Goal: Transaction & Acquisition: Purchase product/service

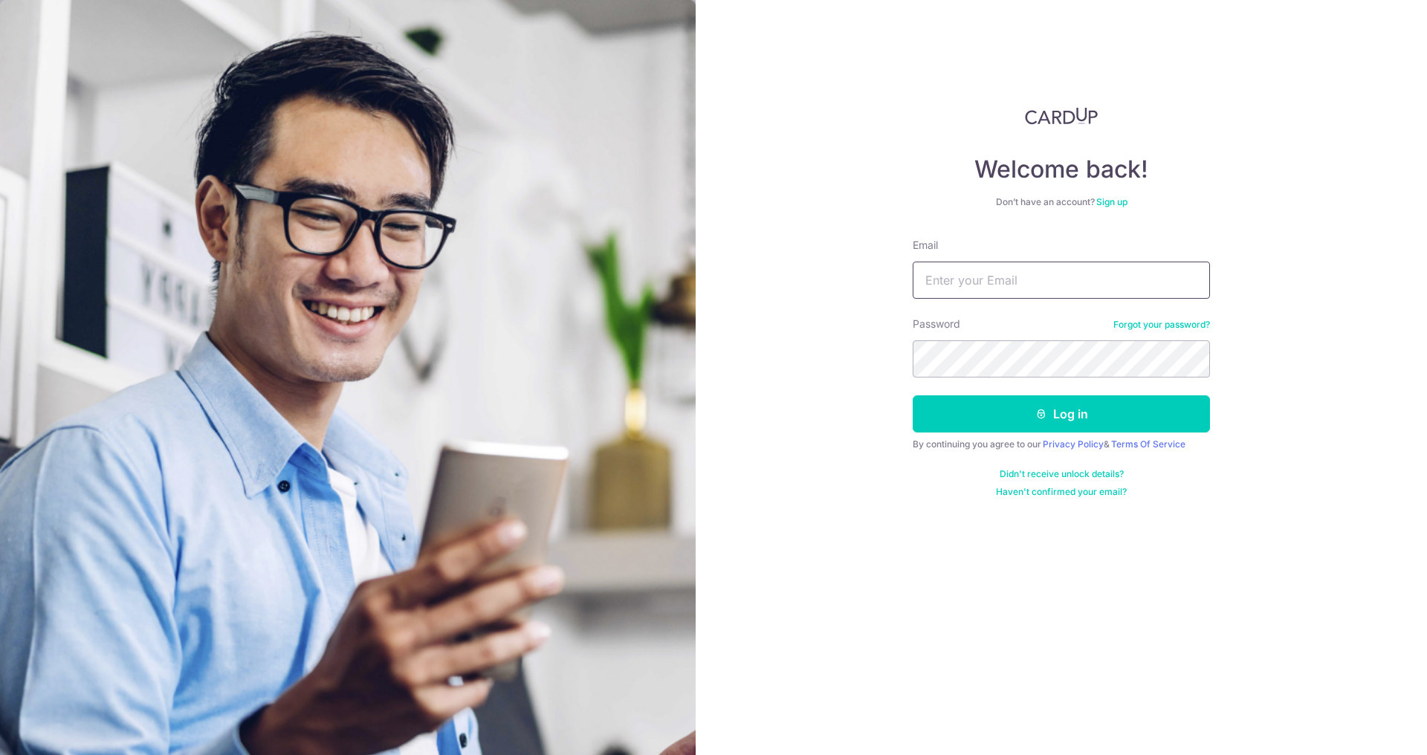
click at [972, 291] on input "Email" at bounding box center [1061, 280] width 297 height 37
type input "juanluisfaylon@gmail.com"
click at [913, 395] on button "Log in" at bounding box center [1061, 413] width 297 height 37
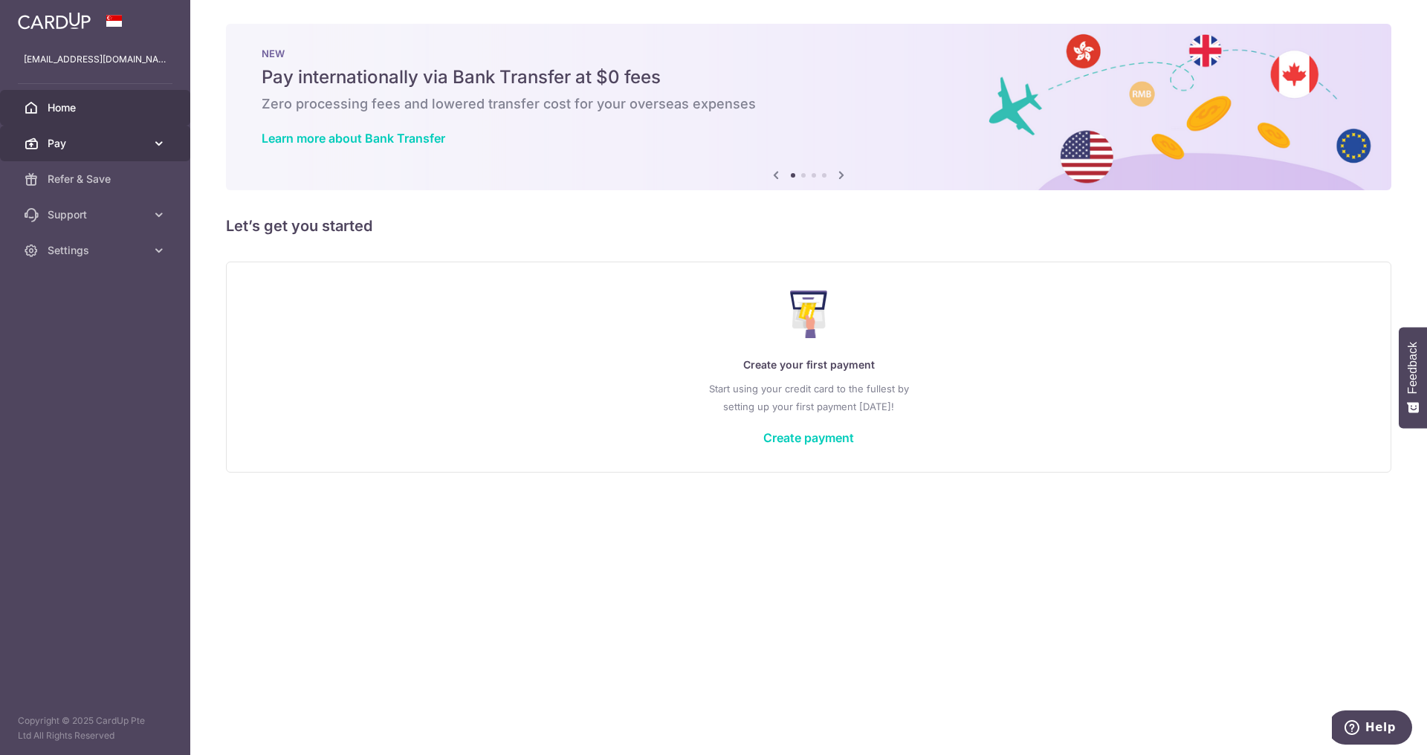
click at [82, 143] on span "Pay" at bounding box center [97, 143] width 98 height 15
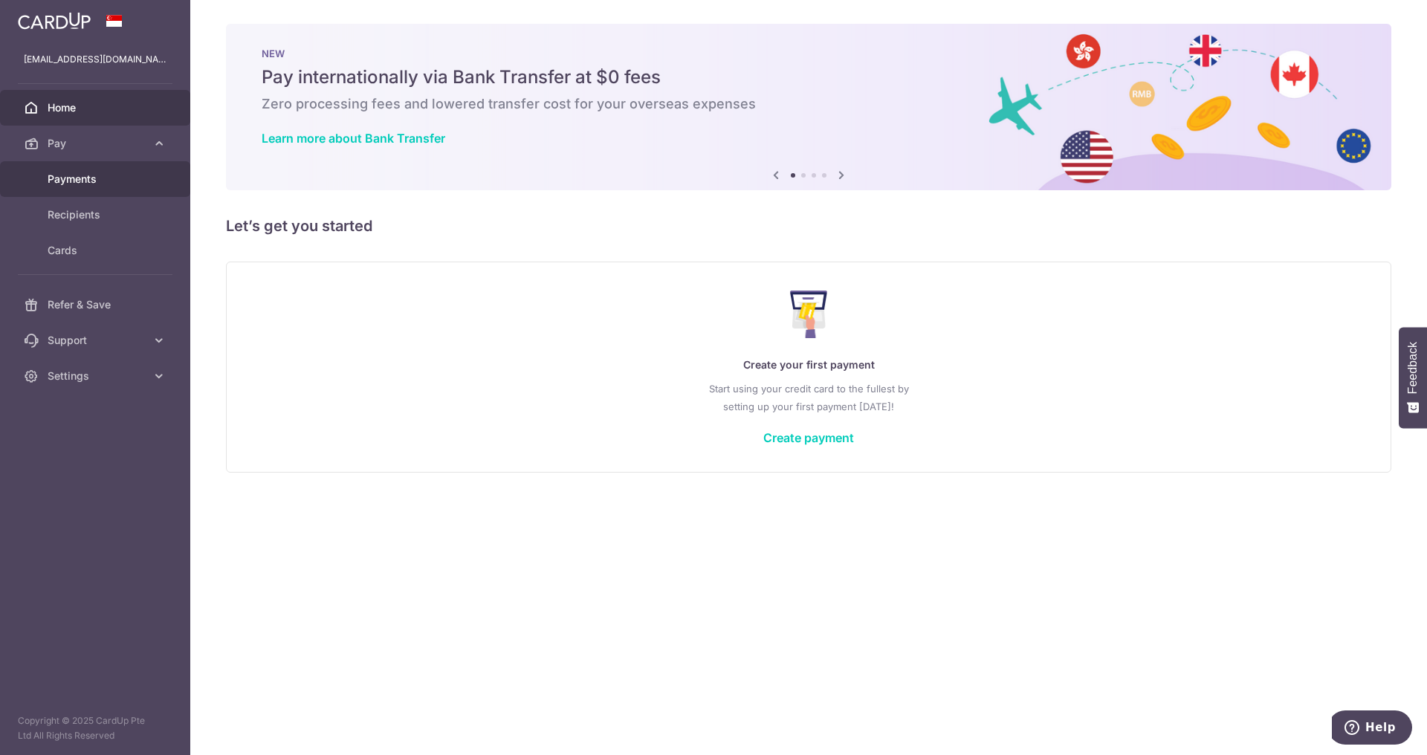
click at [71, 188] on link "Payments" at bounding box center [95, 179] width 190 height 36
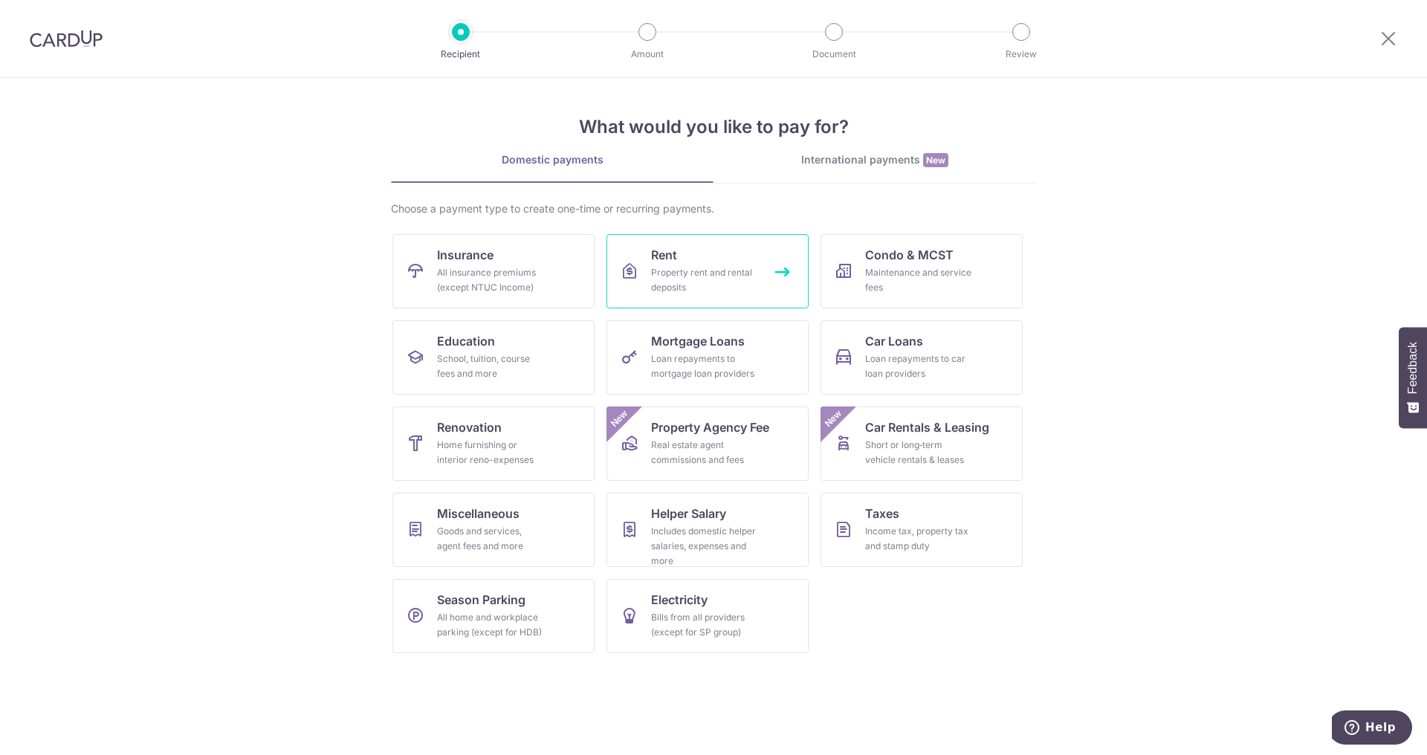
click at [691, 277] on div "Property rent and rental deposits" at bounding box center [704, 280] width 107 height 30
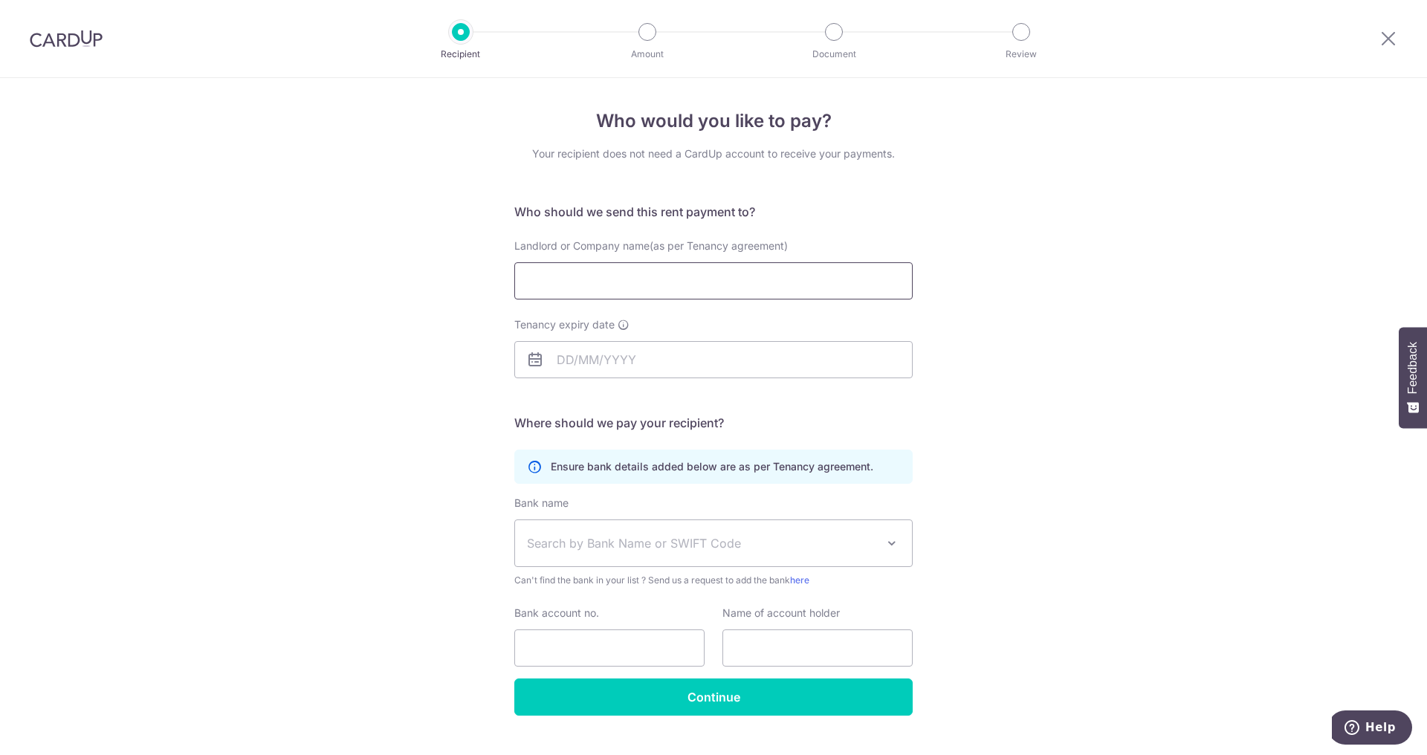
click at [673, 285] on input "Landlord or Company name(as per Tenancy agreement)" at bounding box center [713, 280] width 398 height 37
click at [709, 371] on input "Tenancy expiry date" at bounding box center [713, 359] width 398 height 37
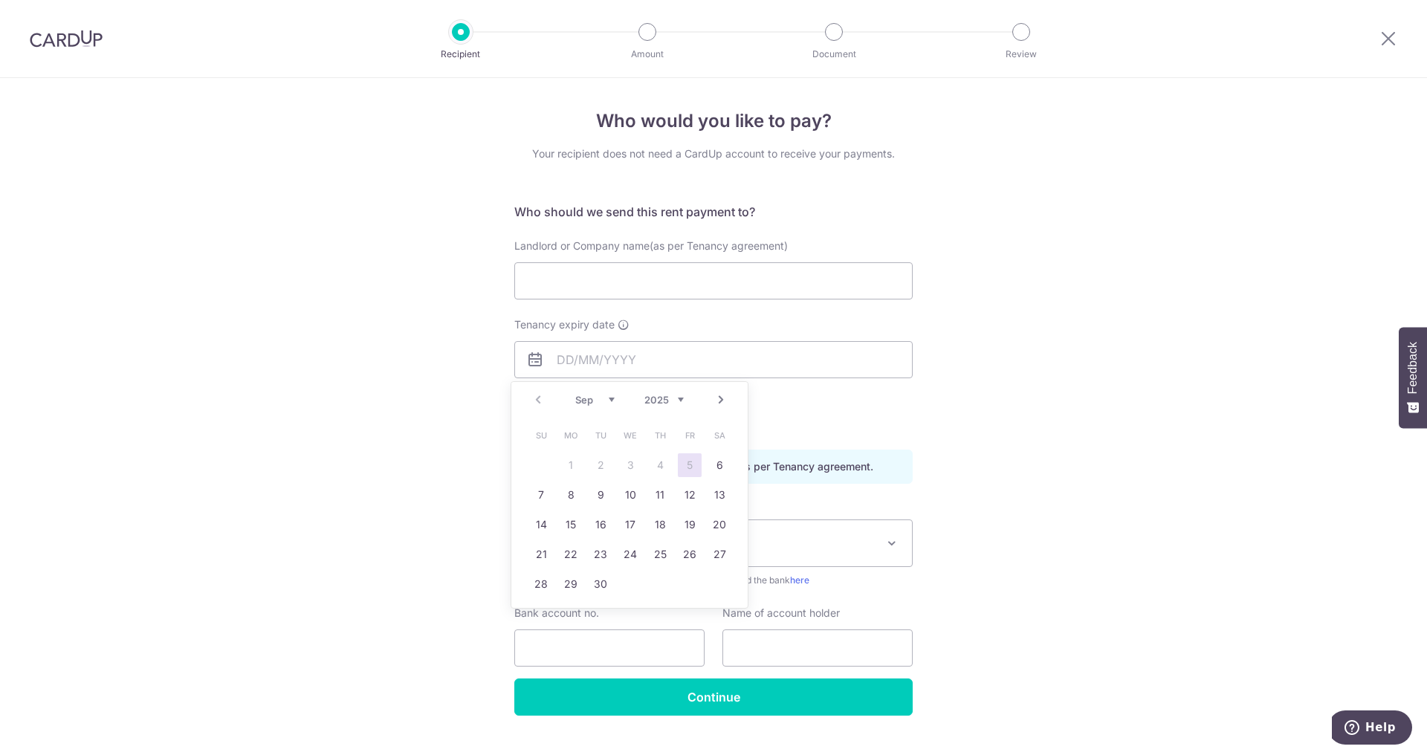
click at [719, 401] on link "Next" at bounding box center [721, 400] width 18 height 18
click at [535, 403] on link "Prev" at bounding box center [538, 400] width 18 height 18
click at [565, 616] on link "31" at bounding box center [571, 614] width 24 height 24
type input "[DATE]"
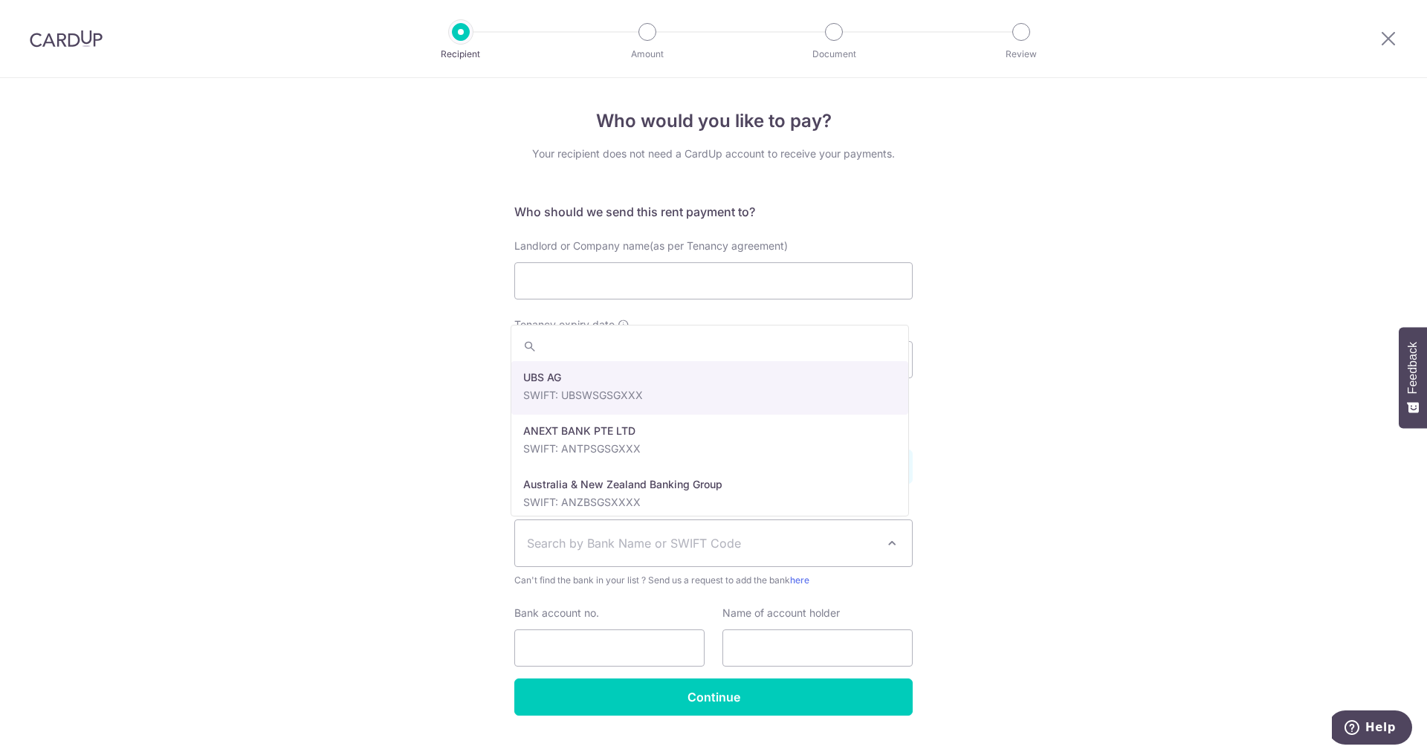
click at [649, 550] on span "Search by Bank Name or SWIFT Code" at bounding box center [701, 543] width 349 height 18
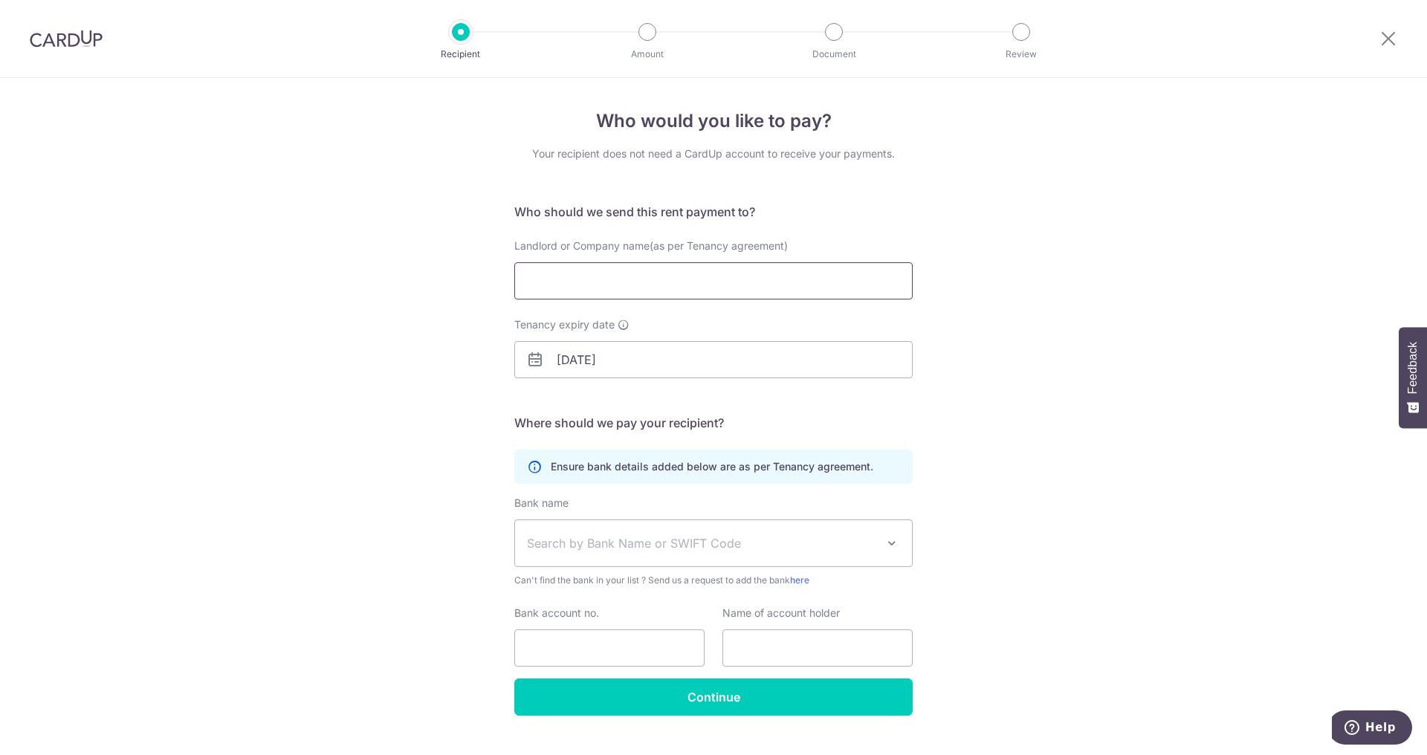
click at [661, 267] on input "Landlord or Company name(as per Tenancy agreement)" at bounding box center [713, 280] width 398 height 37
paste input ": Sim Seok Hwee"
drag, startPoint x: 530, startPoint y: 280, endPoint x: 469, endPoint y: 287, distance: 61.4
click at [470, 288] on div "Who would you like to pay? Your recipient does not need a CardUp account to rec…" at bounding box center [713, 432] width 1427 height 708
click at [538, 279] on input ": Sim Seok Hwee" at bounding box center [713, 280] width 398 height 37
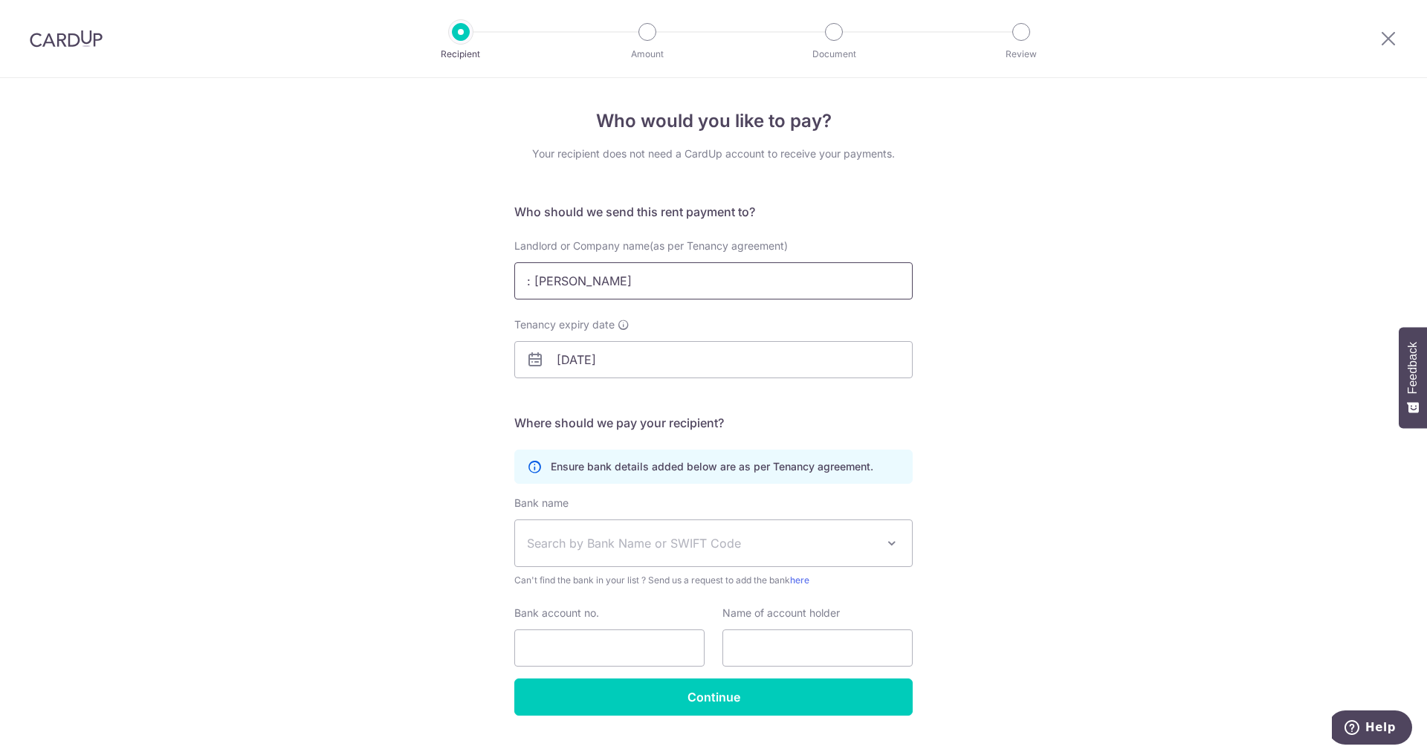
click at [532, 279] on input ": Sim Seok Hwee" at bounding box center [713, 280] width 398 height 37
type input "Sim Seok Hwee"
click at [693, 543] on span "Search by Bank Name or SWIFT Code" at bounding box center [701, 543] width 349 height 18
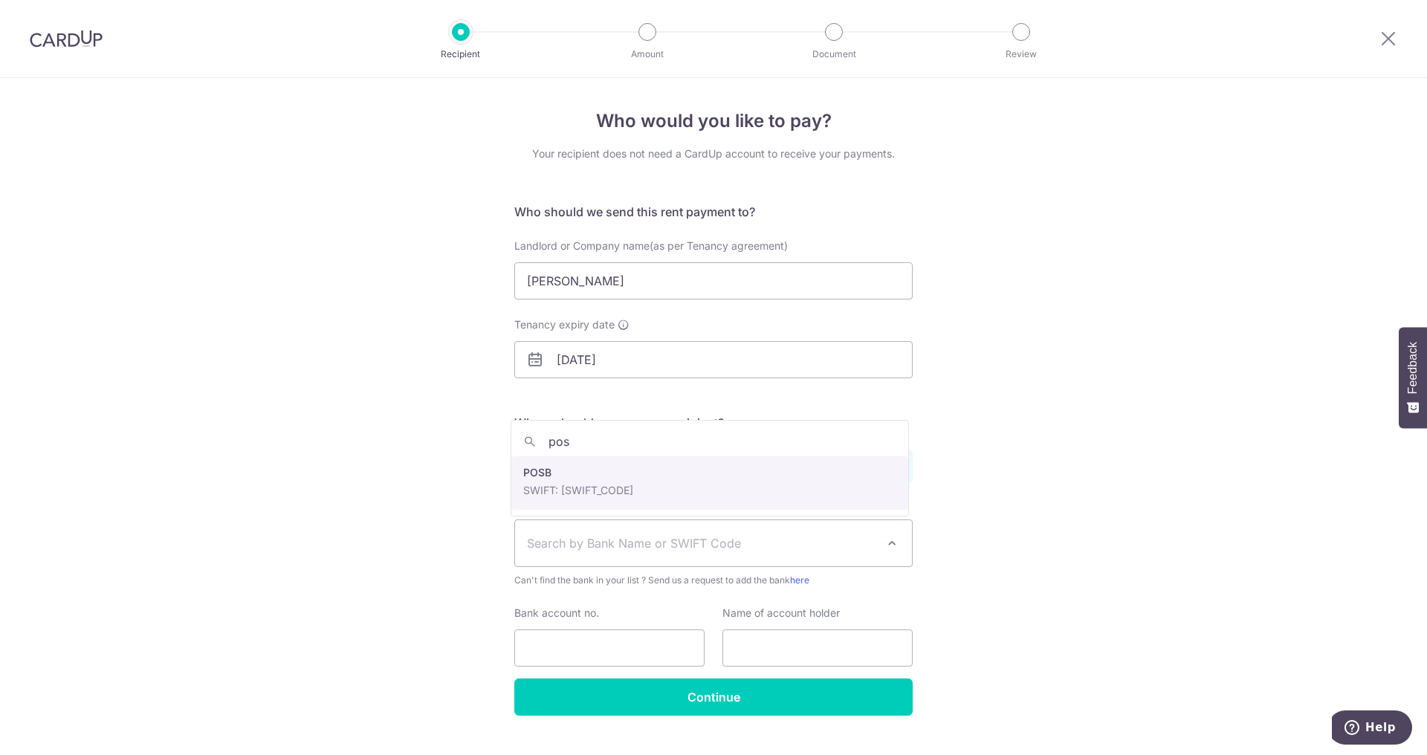
type input "pos"
select select "19"
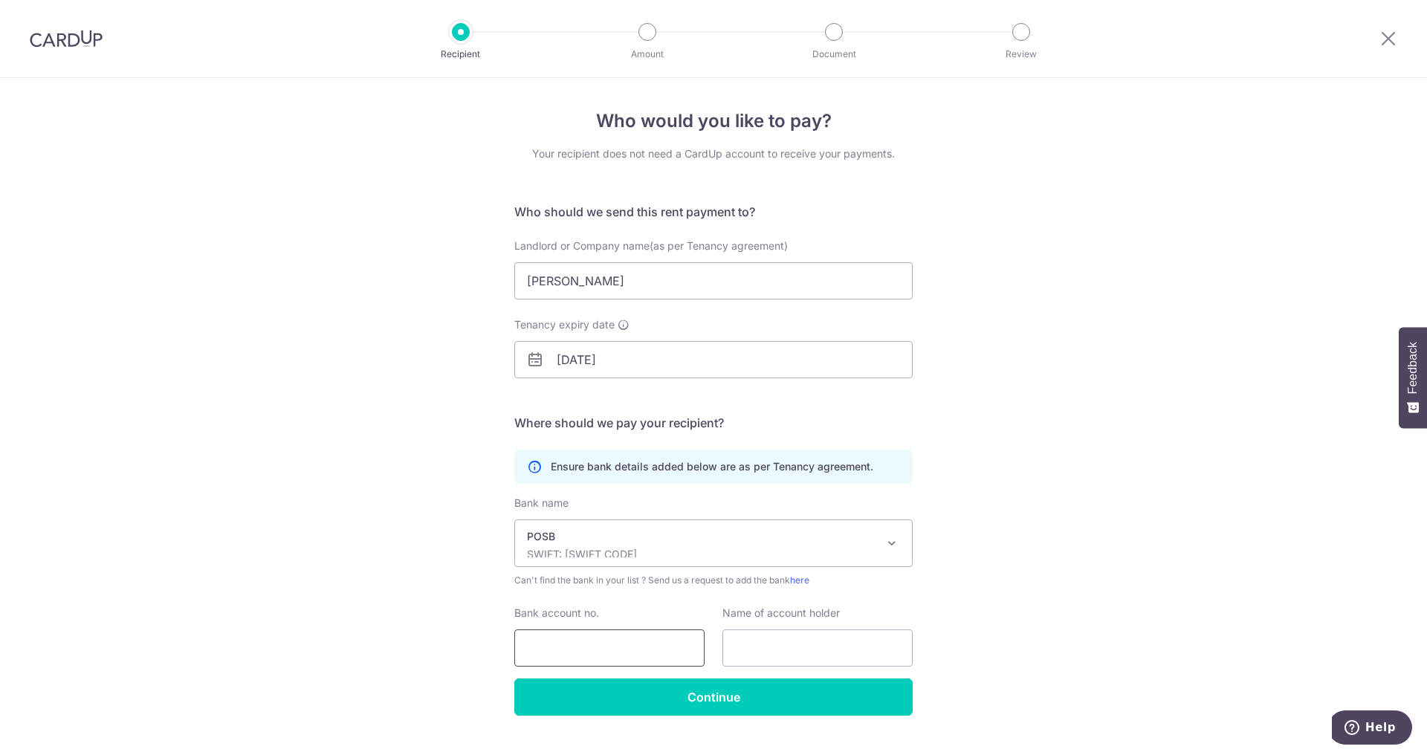
click at [609, 645] on input "Bank account no." at bounding box center [609, 648] width 190 height 37
click at [759, 652] on input "text" at bounding box center [818, 648] width 190 height 37
click at [587, 658] on input "Bank account no." at bounding box center [609, 648] width 190 height 37
type input "114052132"
click at [570, 288] on input "Sim Seok Hwee" at bounding box center [713, 280] width 398 height 37
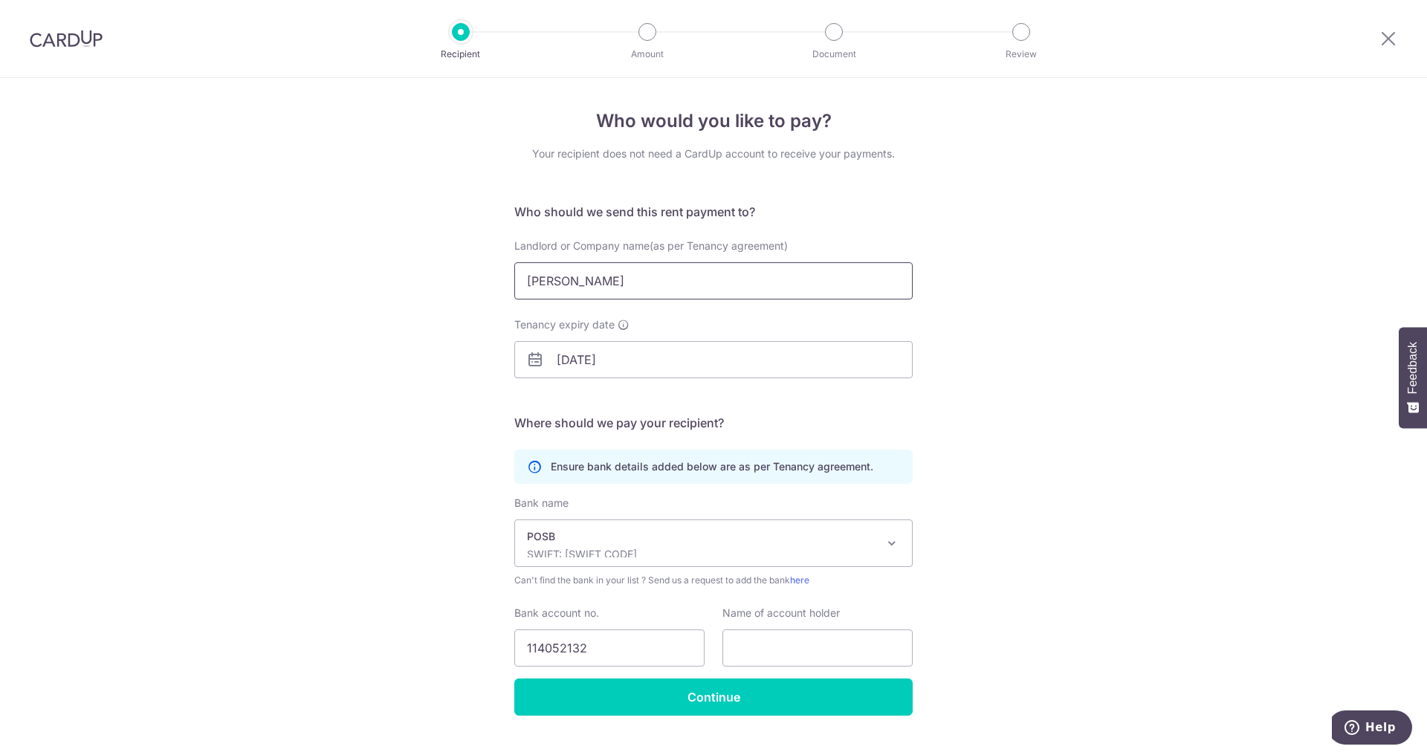
click at [570, 288] on input "Sim Seok Hwee" at bounding box center [713, 280] width 398 height 37
click at [779, 652] on input "text" at bounding box center [818, 648] width 190 height 37
paste input "Sim Seok Hwee"
type input "Sim Seok Hwee"
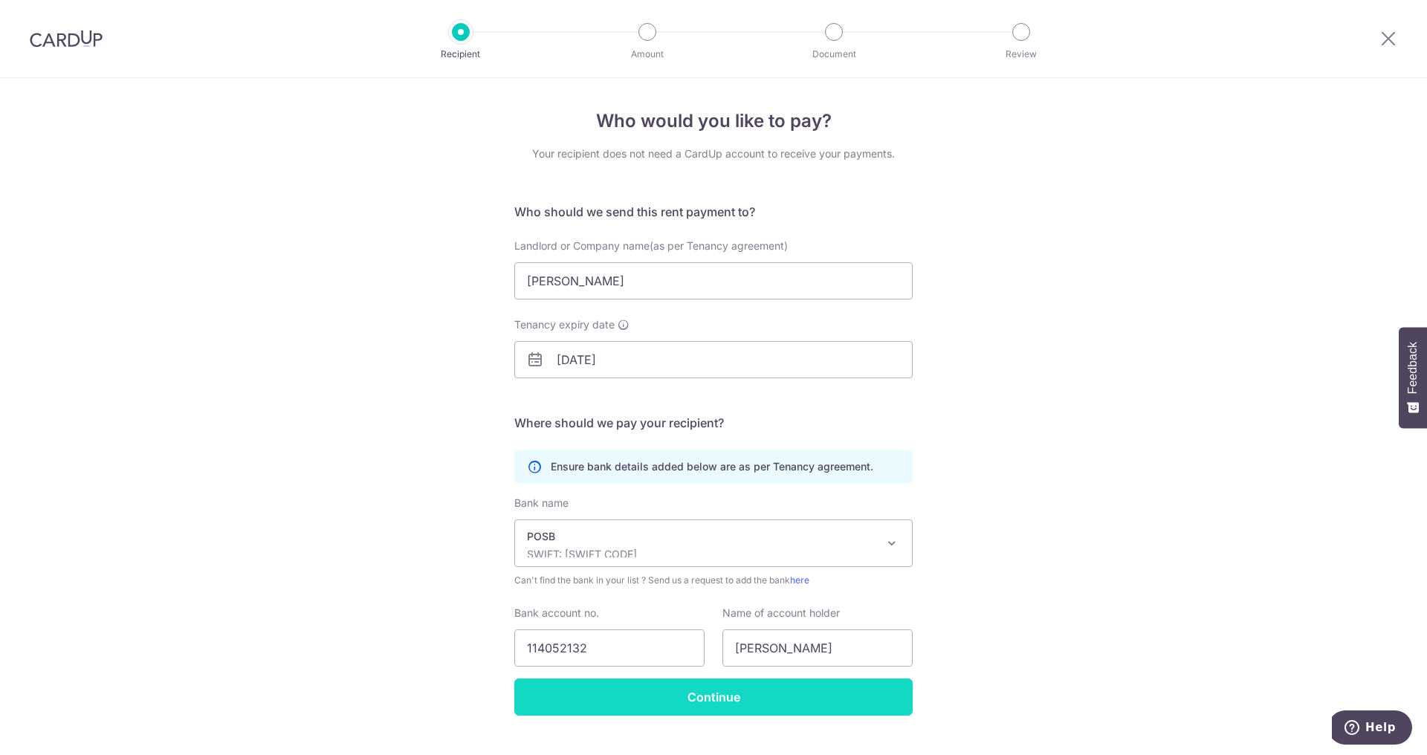
click at [731, 697] on input "Continue" at bounding box center [713, 697] width 398 height 37
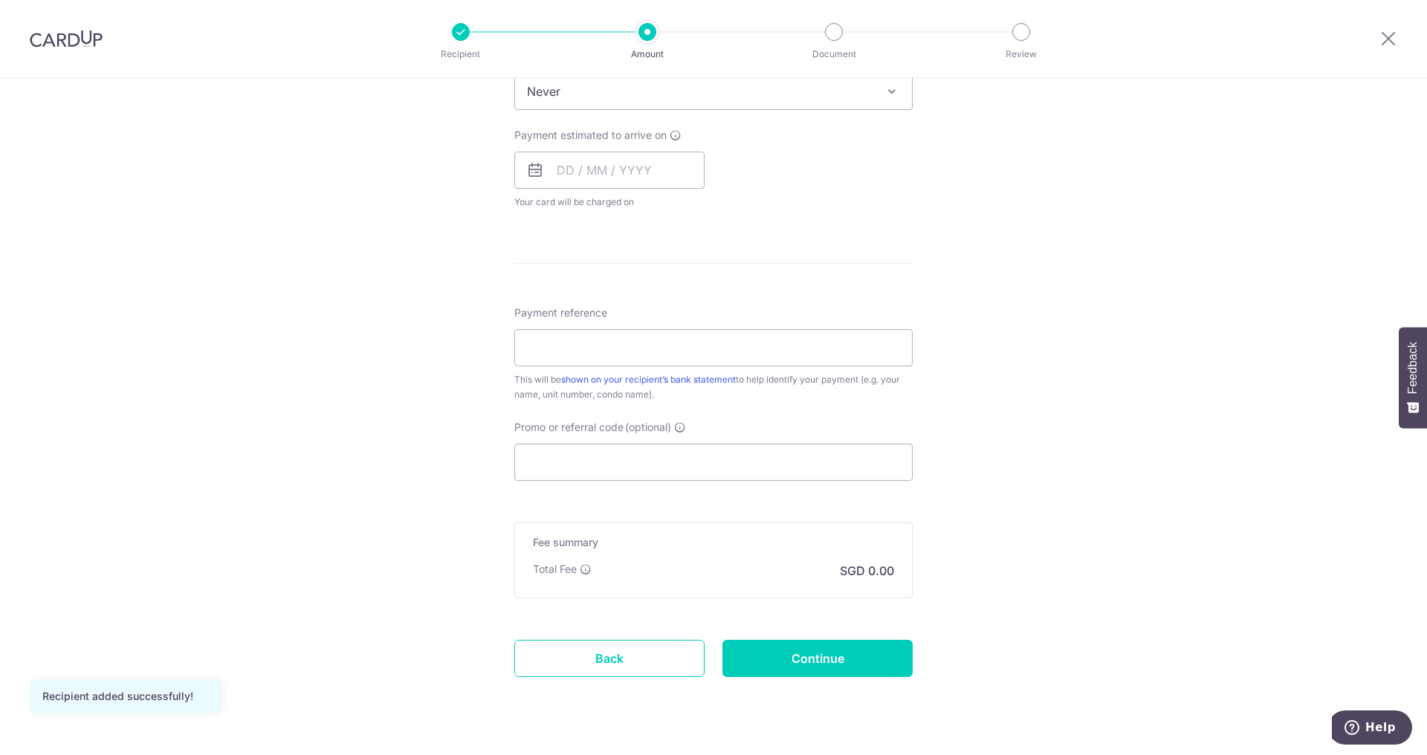
scroll to position [627, 0]
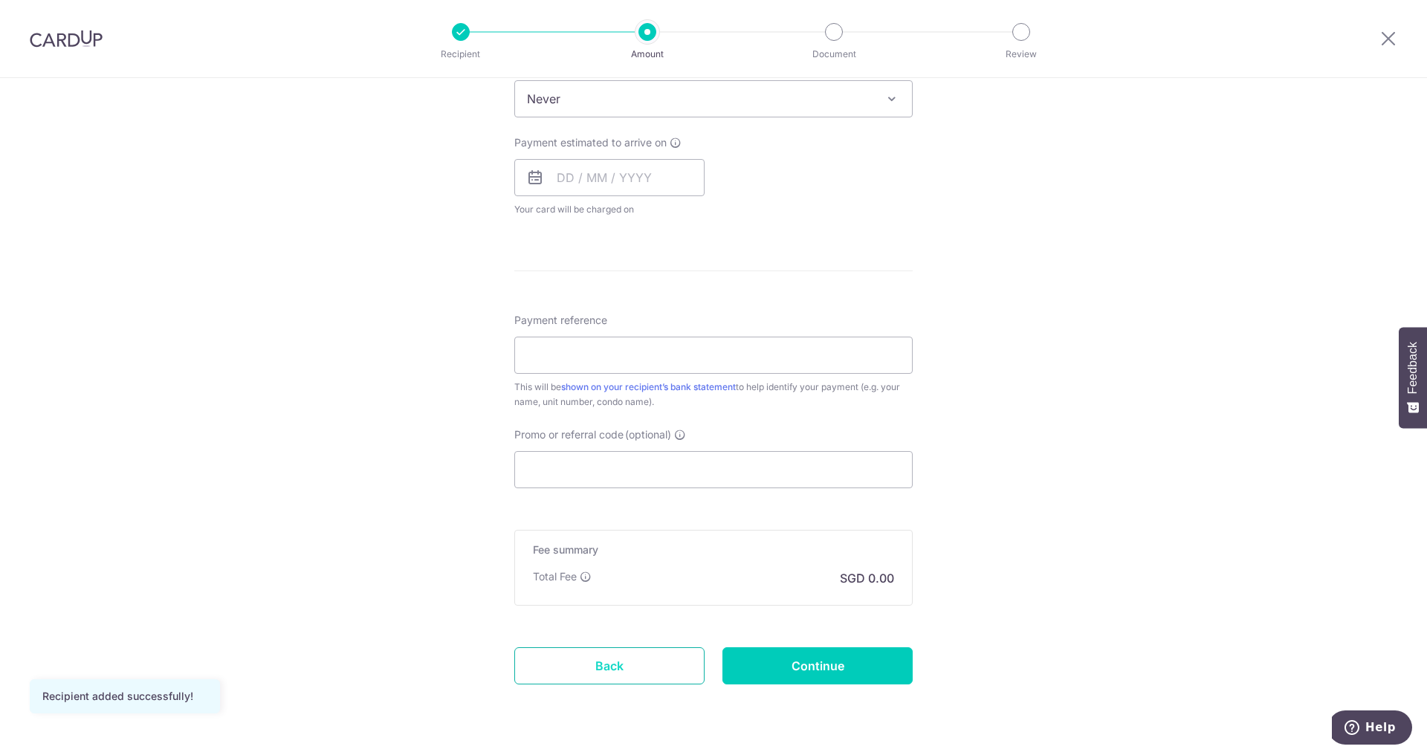
click at [655, 665] on link "Back" at bounding box center [609, 665] width 190 height 37
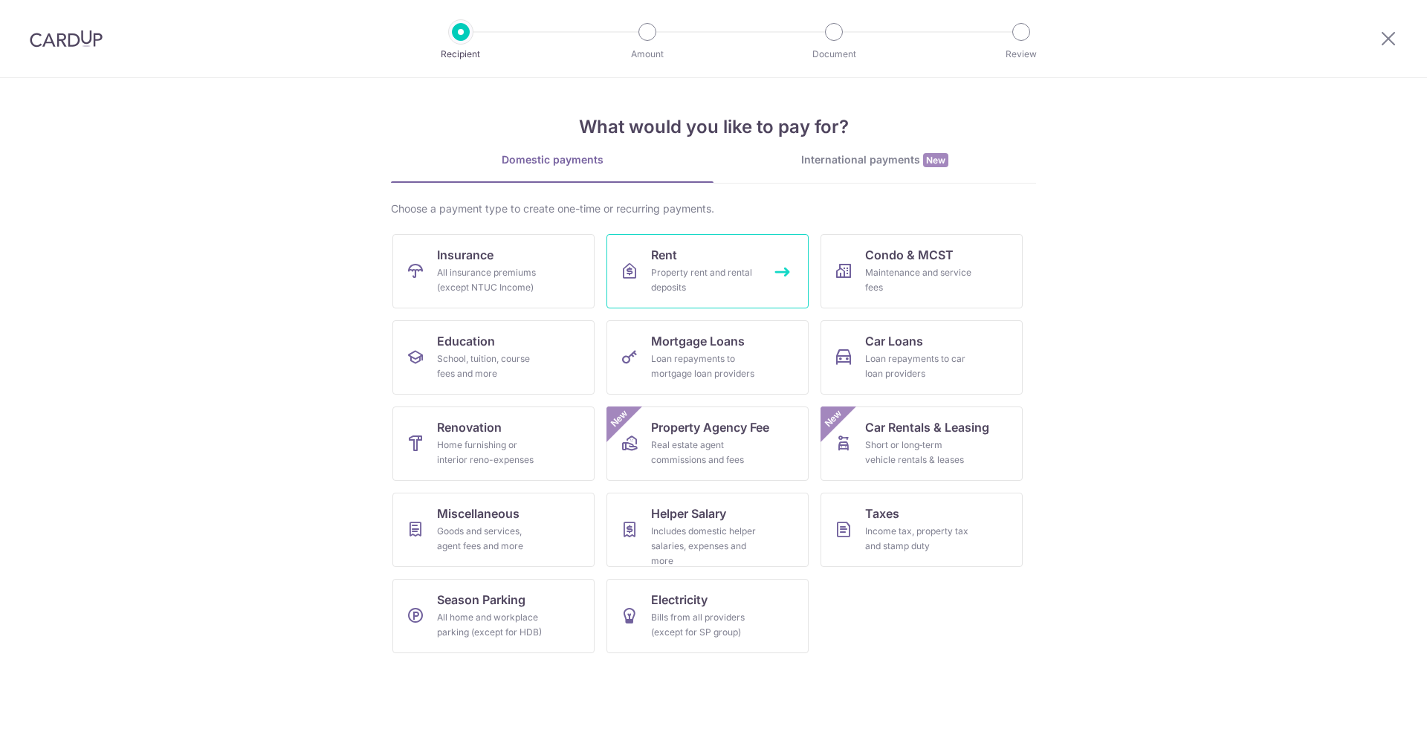
click at [709, 275] on div "Property rent and rental deposits" at bounding box center [704, 280] width 107 height 30
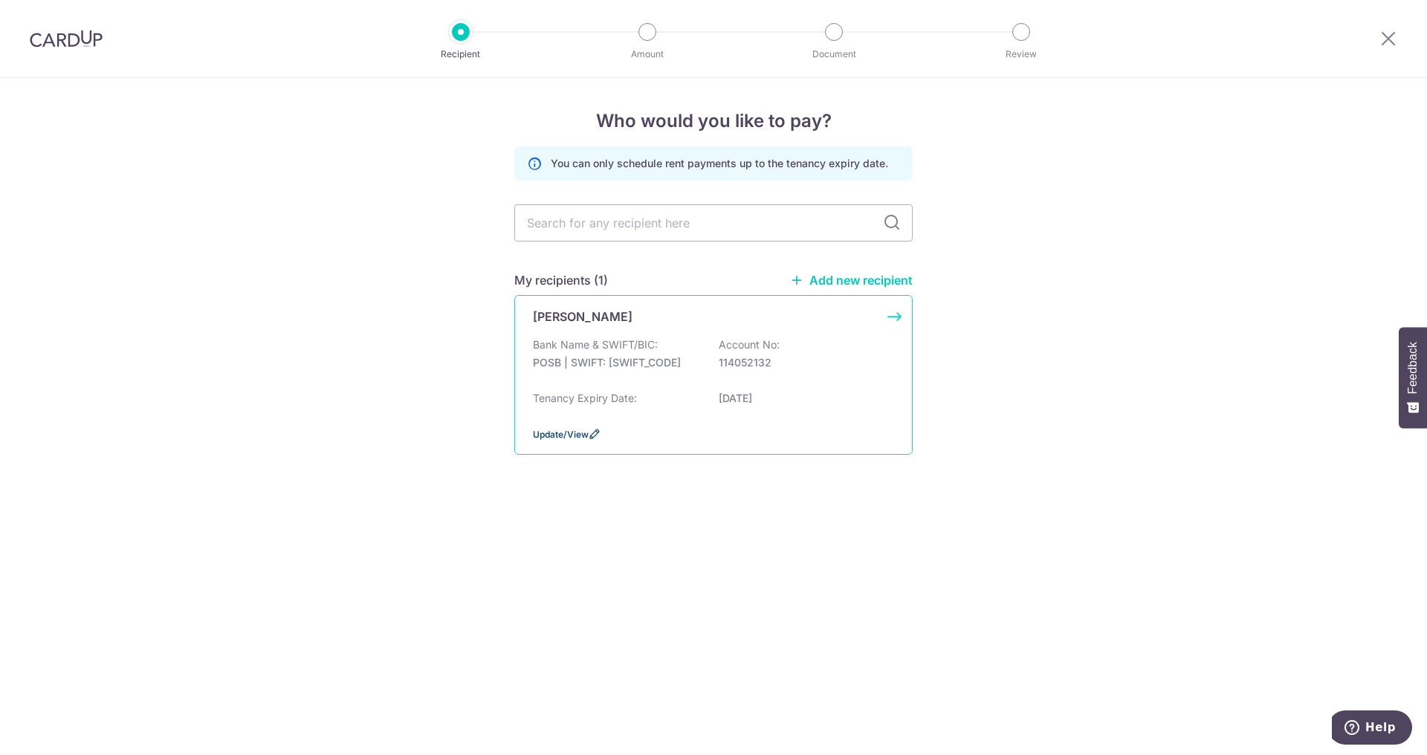
click at [589, 433] on icon at bounding box center [595, 434] width 12 height 12
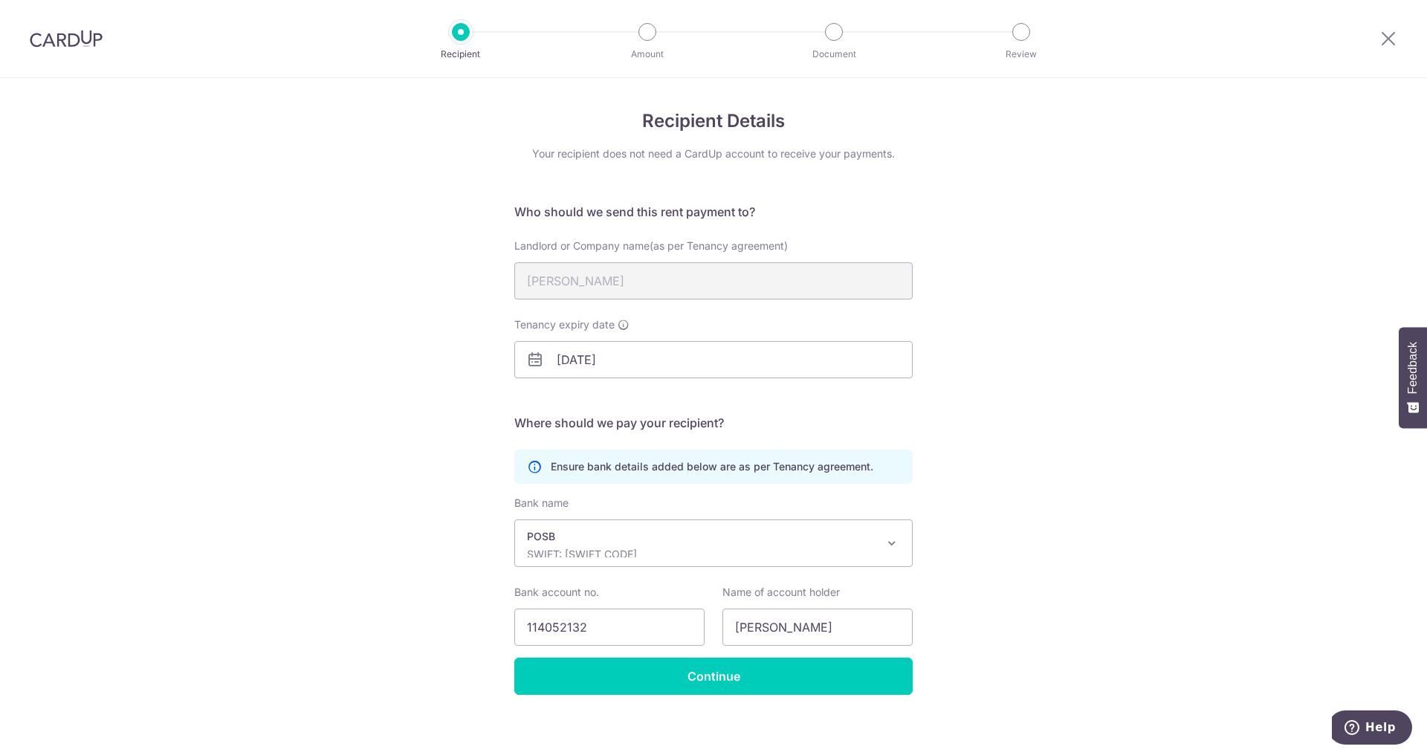
scroll to position [10, 0]
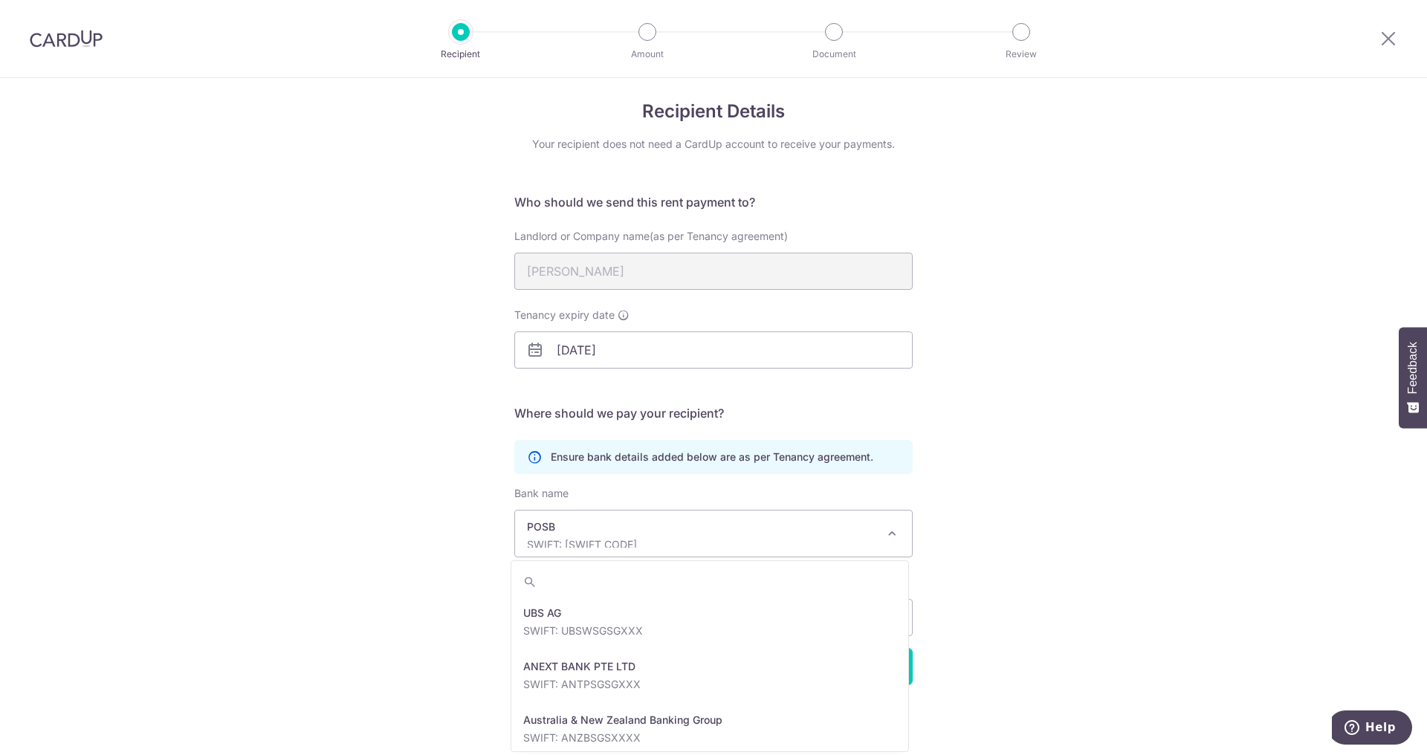
click at [695, 531] on p "POSB" at bounding box center [701, 527] width 349 height 15
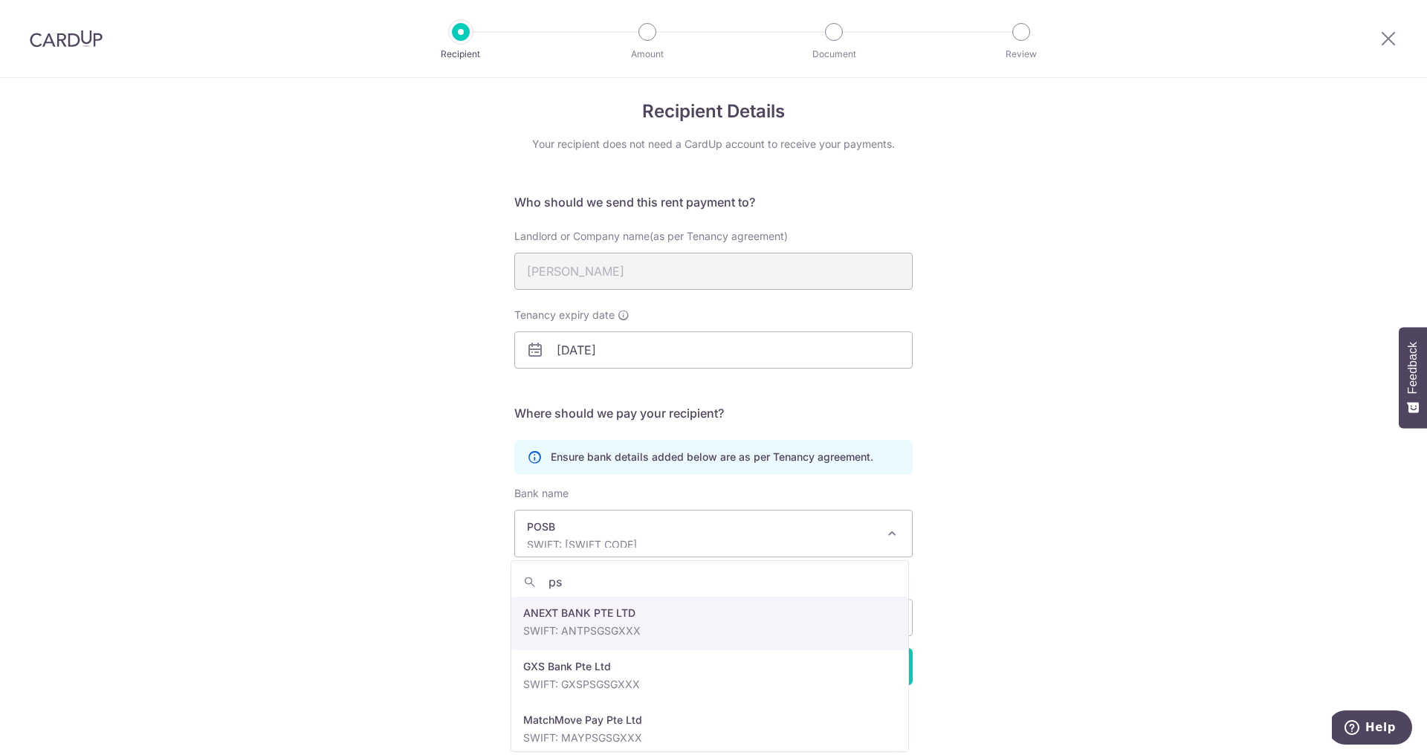
type input "p"
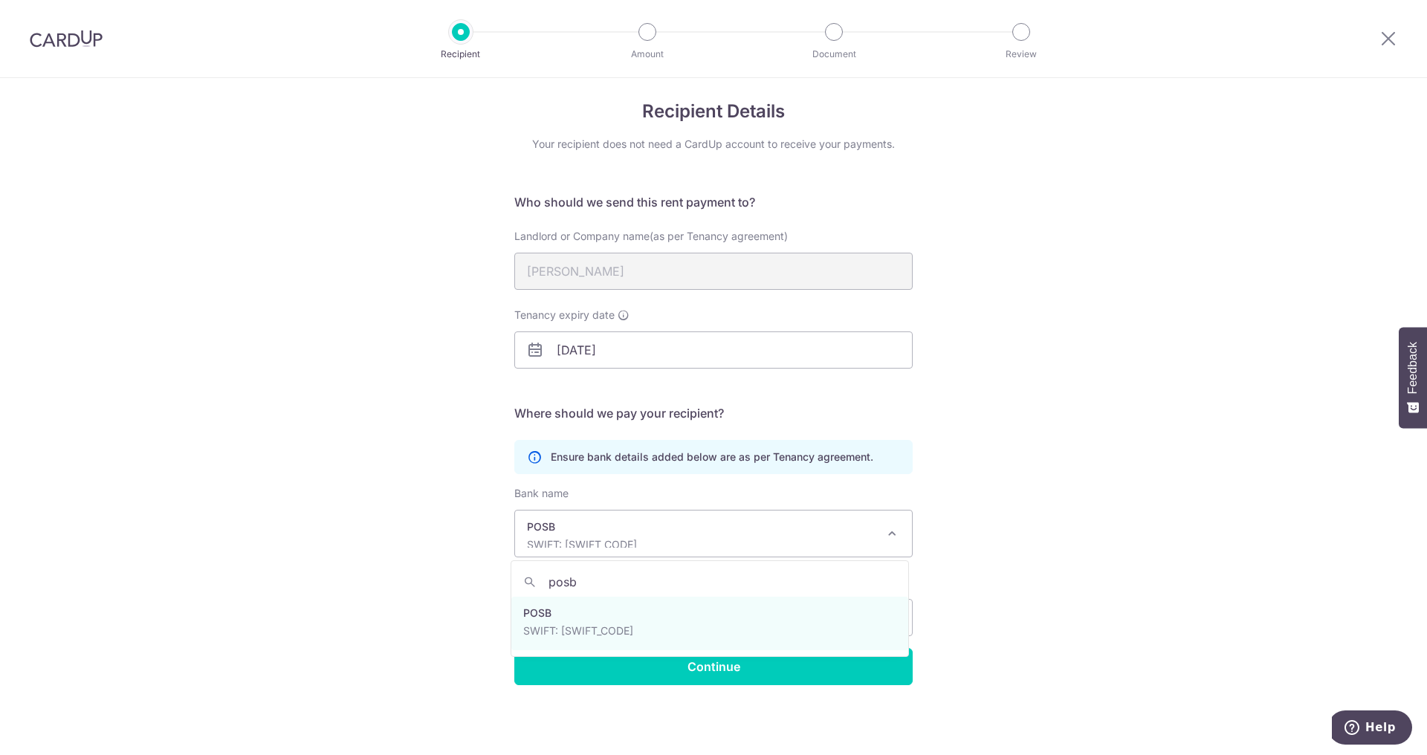
type input "posb"
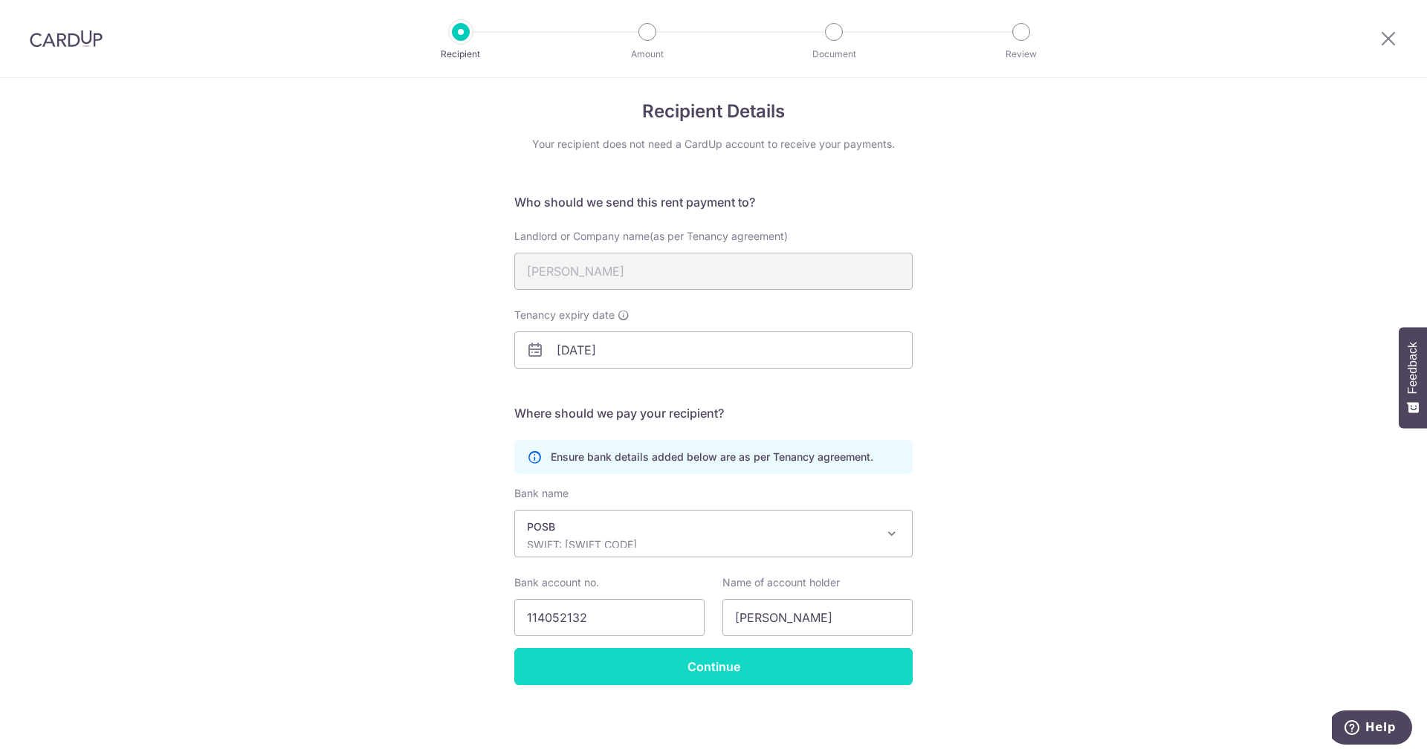
click at [731, 665] on input "Continue" at bounding box center [713, 666] width 398 height 37
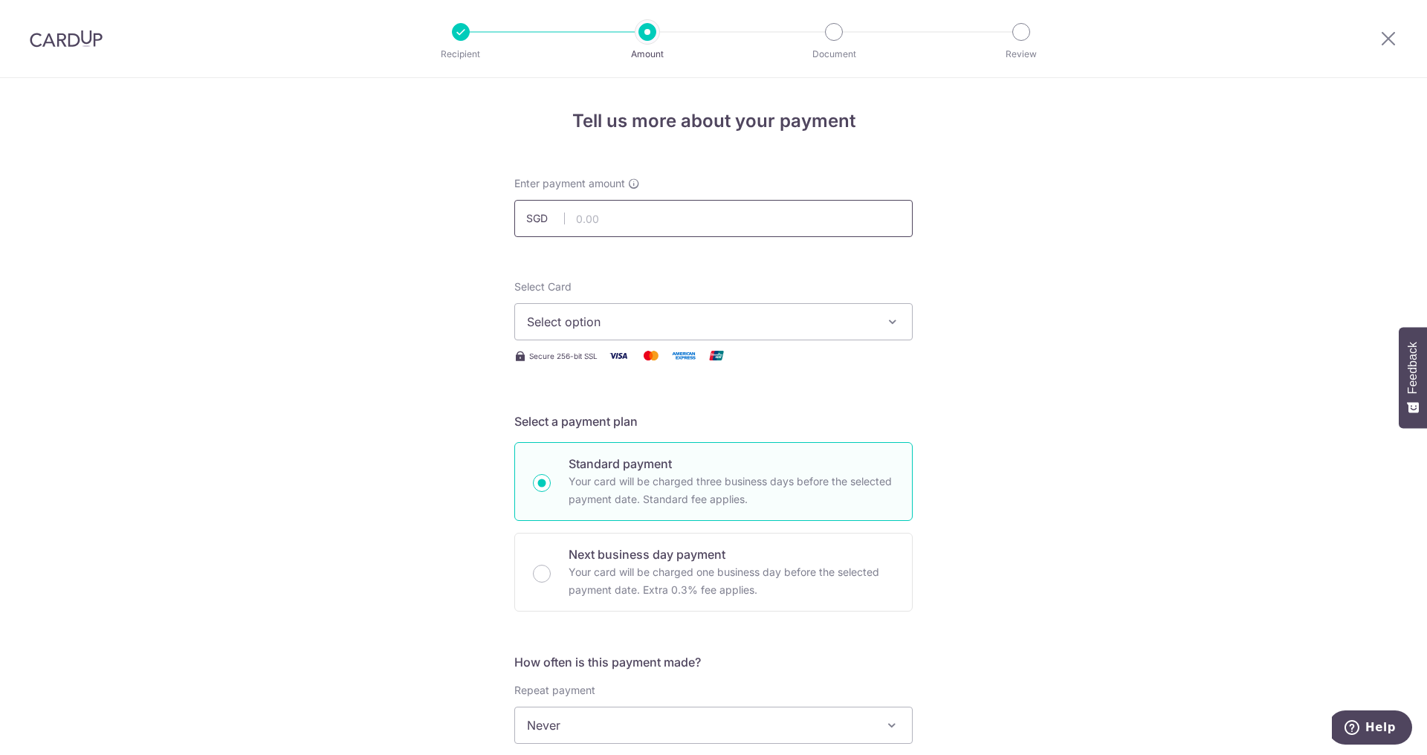
click at [608, 210] on input "text" at bounding box center [713, 218] width 398 height 37
type input "3,500.00"
click at [602, 335] on button "Select option" at bounding box center [713, 321] width 398 height 37
click at [594, 363] on span "Add credit card" at bounding box center [727, 363] width 346 height 15
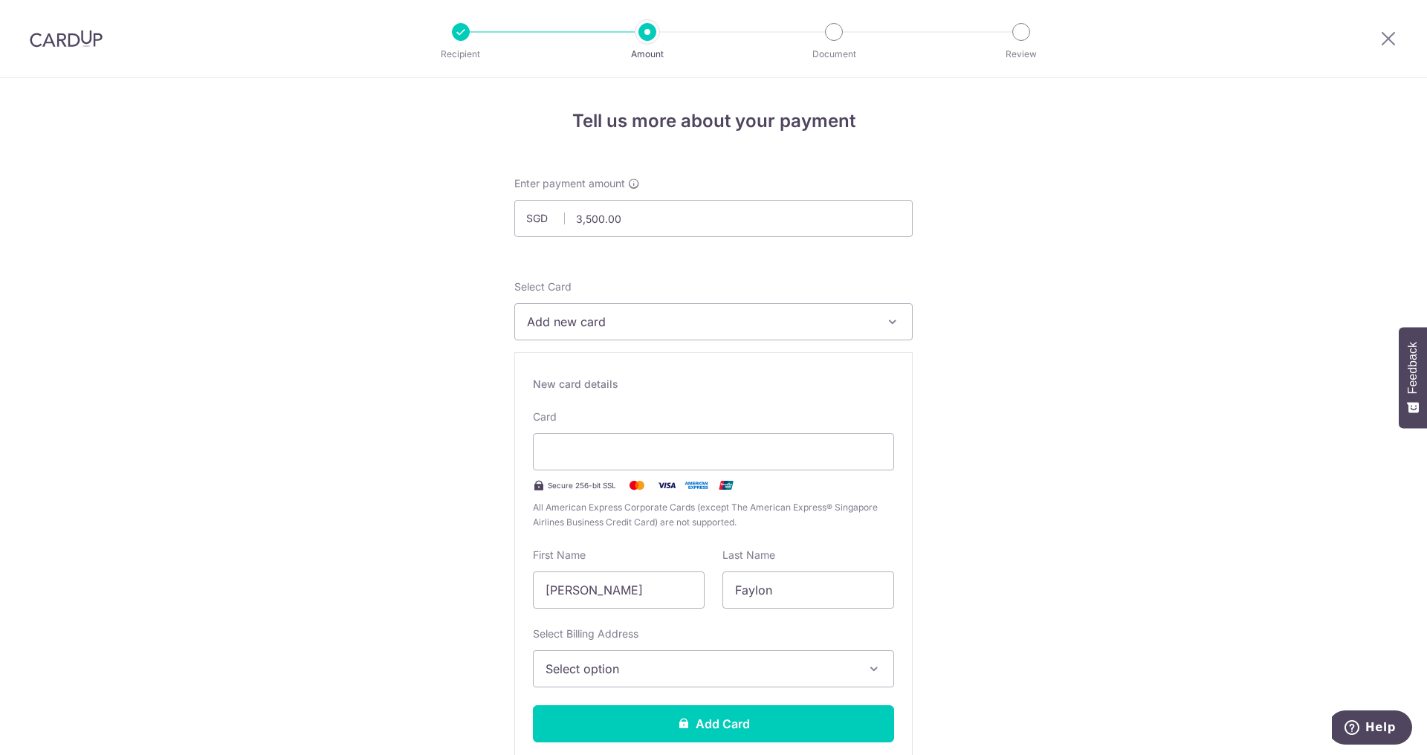
click at [616, 670] on span "Select option" at bounding box center [700, 669] width 309 height 18
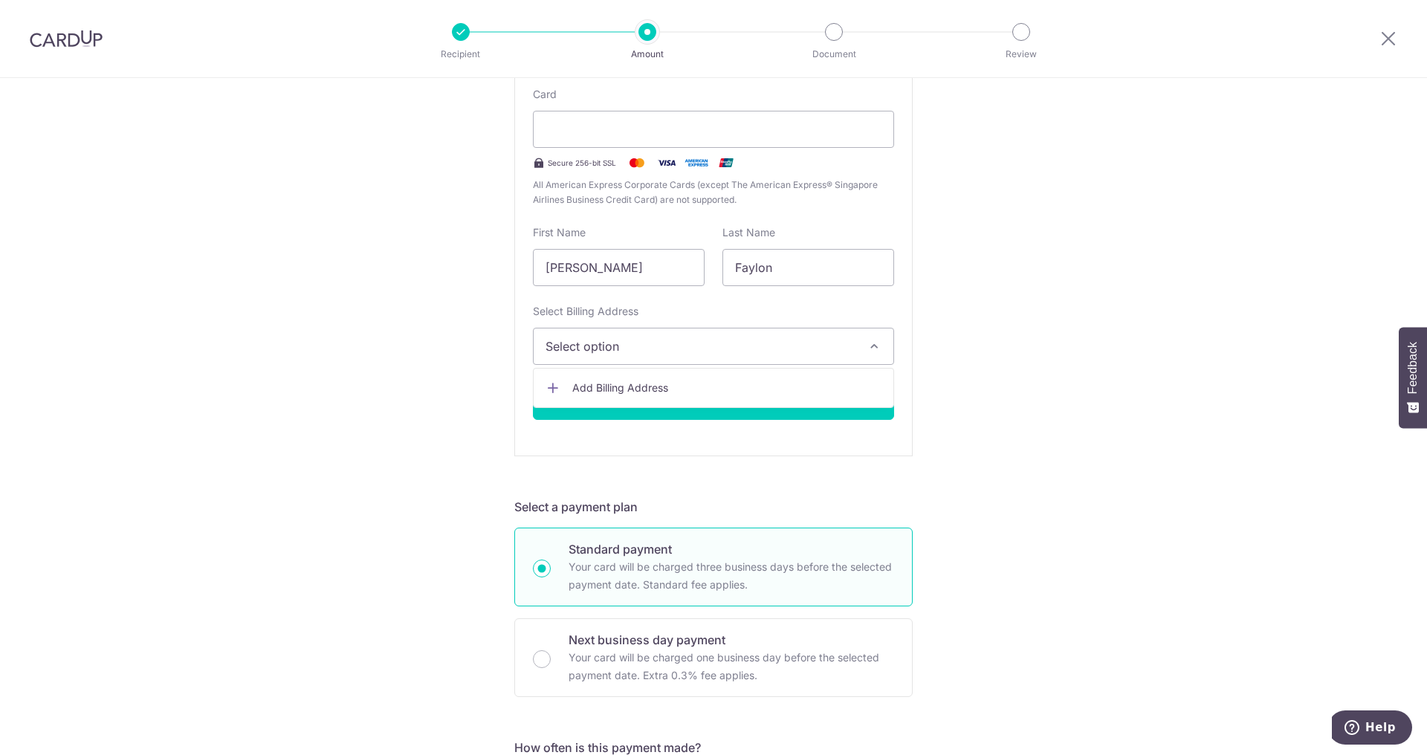
scroll to position [325, 0]
click at [610, 390] on span "Add Billing Address" at bounding box center [726, 385] width 309 height 15
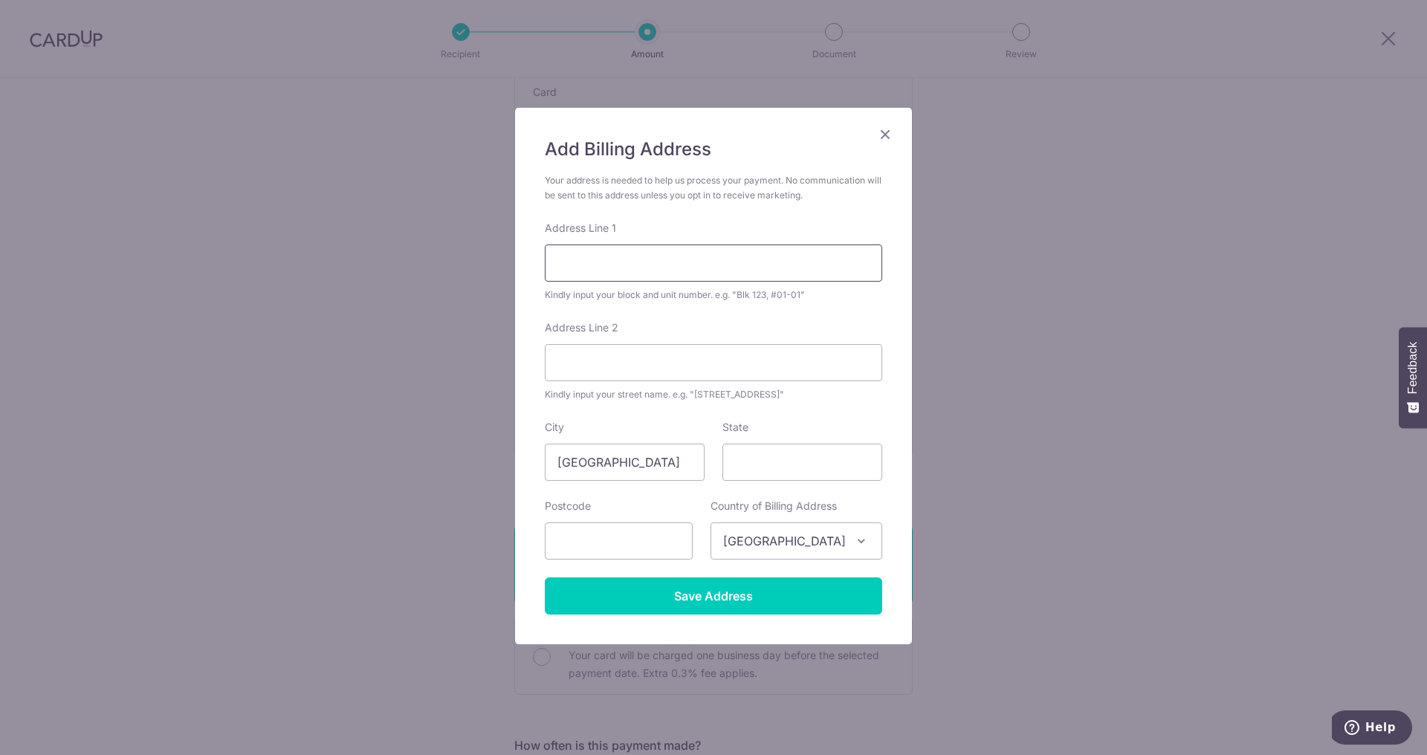
click at [630, 268] on input "Address Line 1" at bounding box center [713, 263] width 337 height 37
type input "7"
type input "Blk 71, #03-02"
click at [608, 364] on input "Address Line 2" at bounding box center [713, 362] width 337 height 37
type input "Wilkie Road"
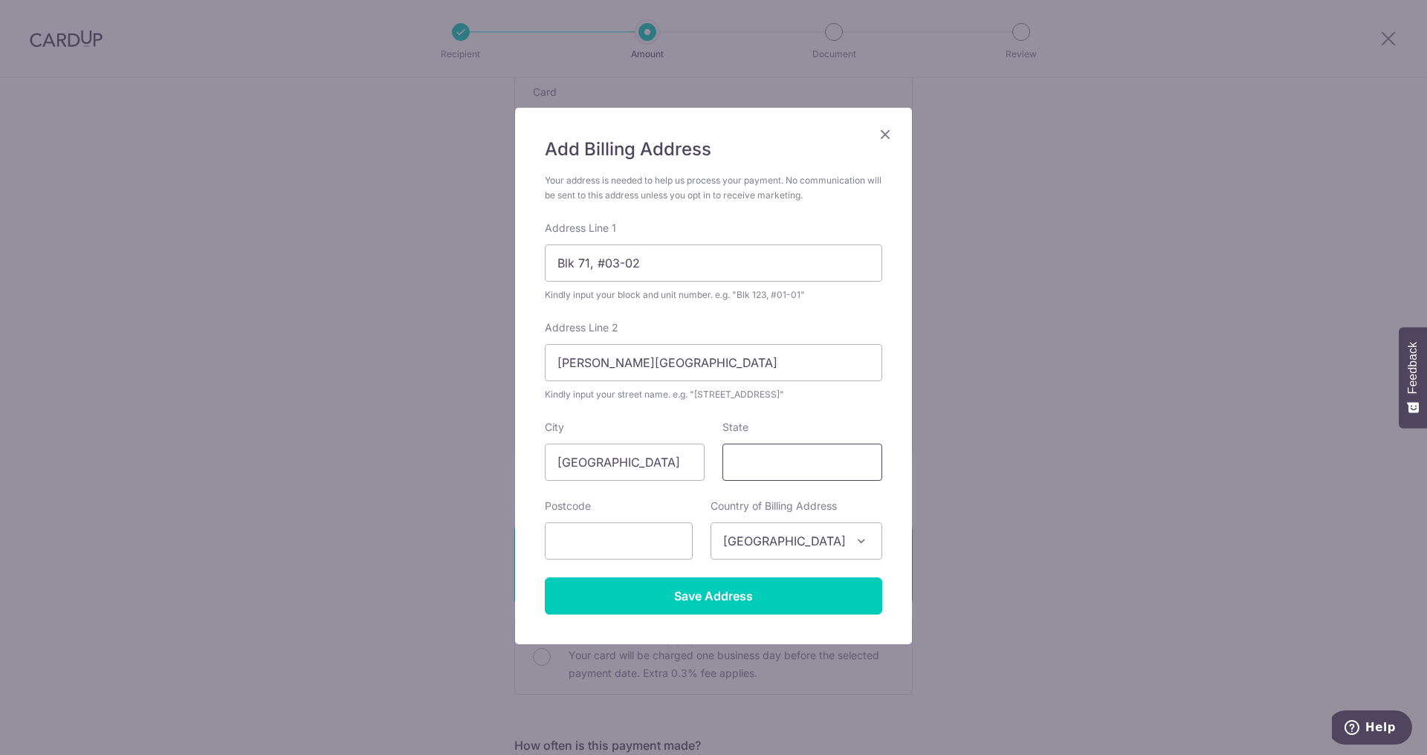
click at [772, 474] on input "State" at bounding box center [803, 462] width 160 height 37
click at [633, 534] on input "text" at bounding box center [619, 541] width 148 height 37
type input "228071"
click at [685, 604] on input "Save Address" at bounding box center [713, 596] width 337 height 37
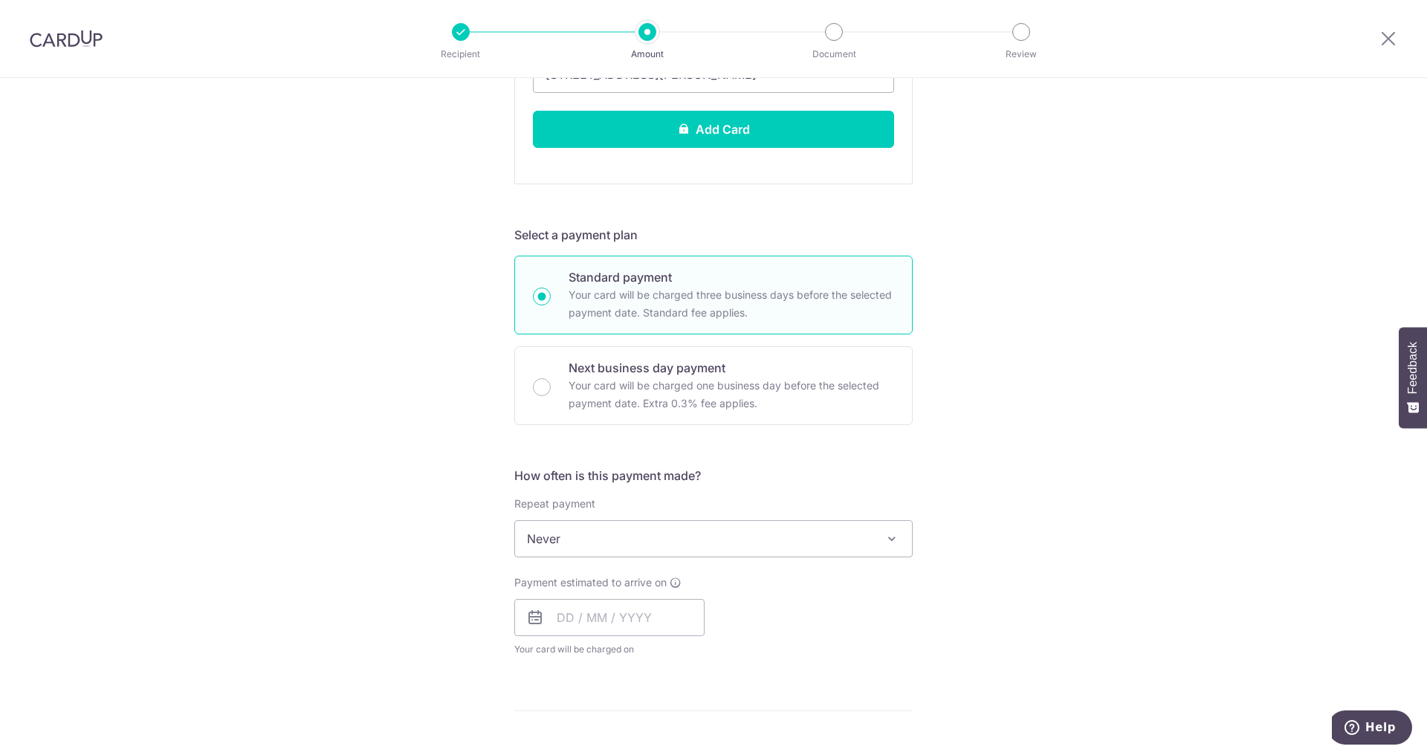
scroll to position [621, 0]
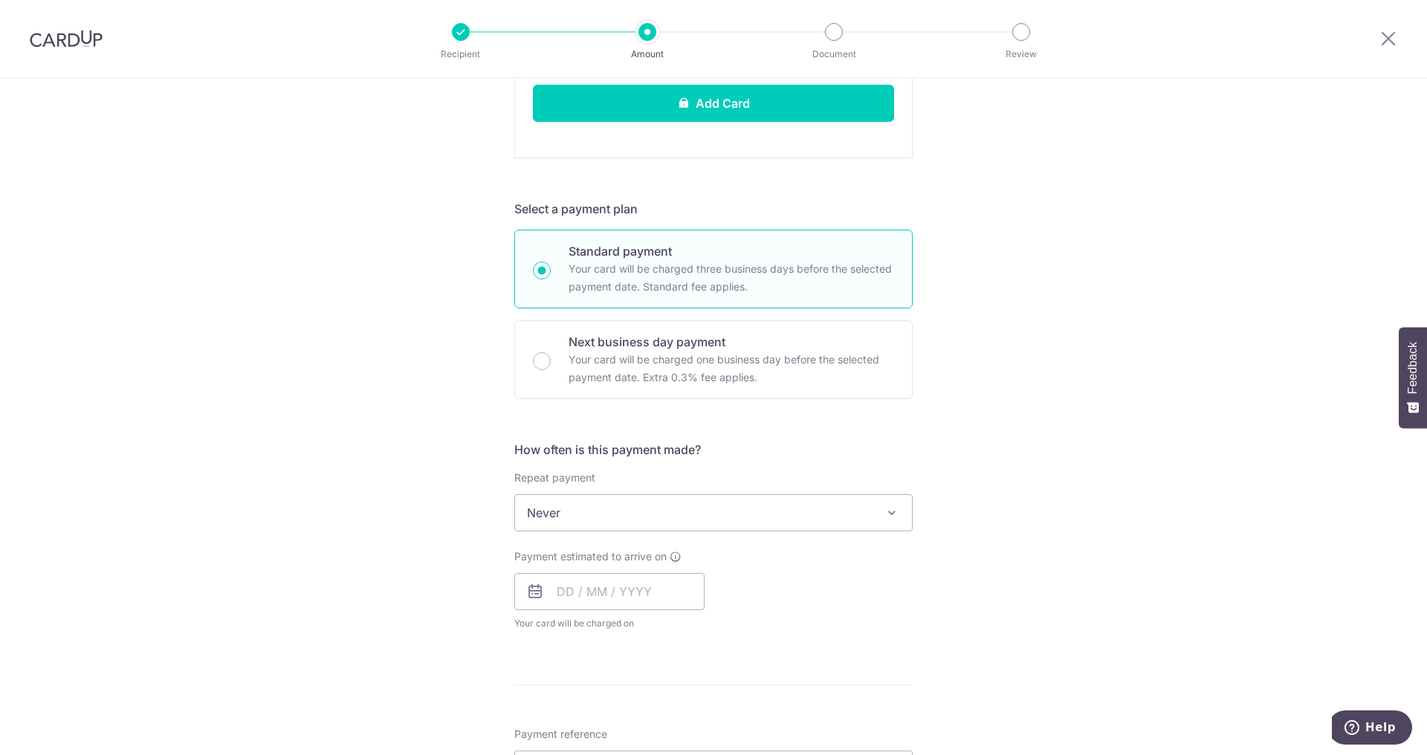
click at [705, 518] on span "Never" at bounding box center [713, 513] width 397 height 36
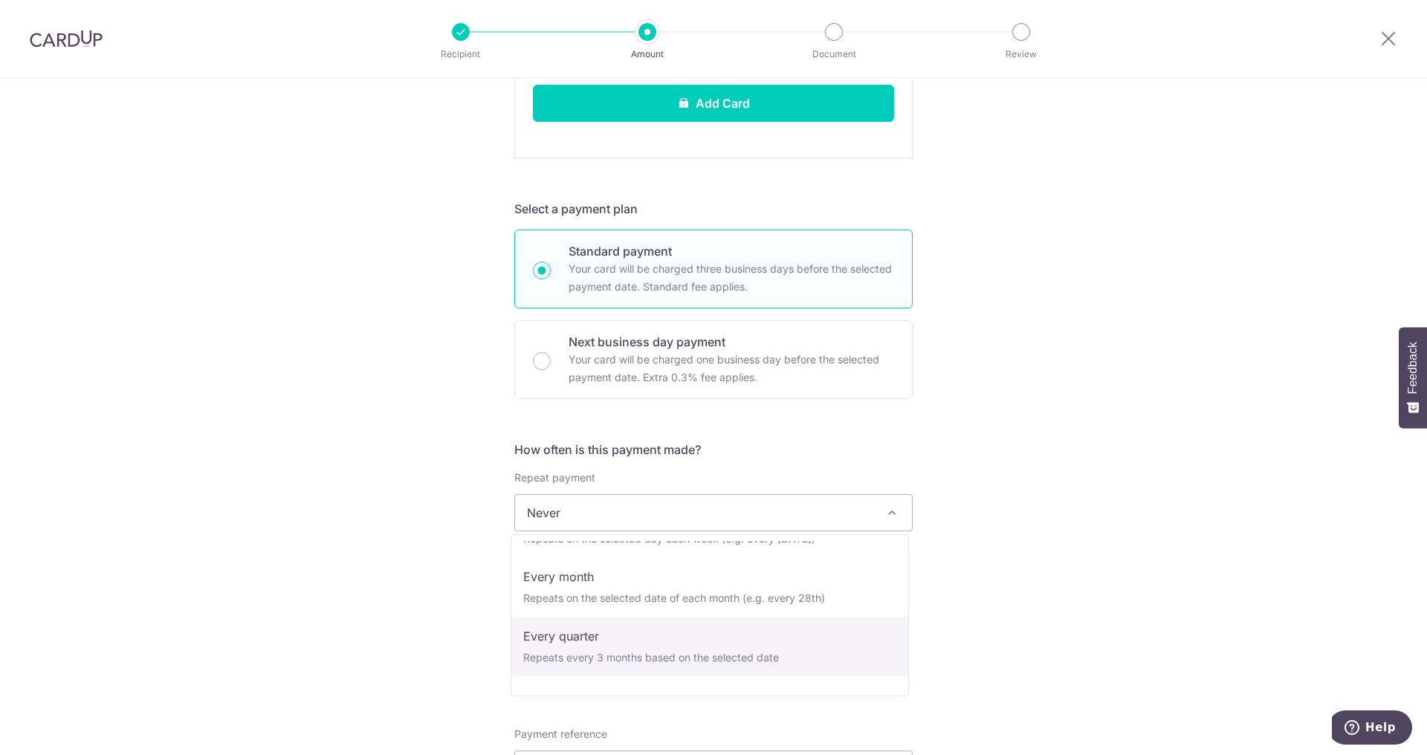
scroll to position [91, 0]
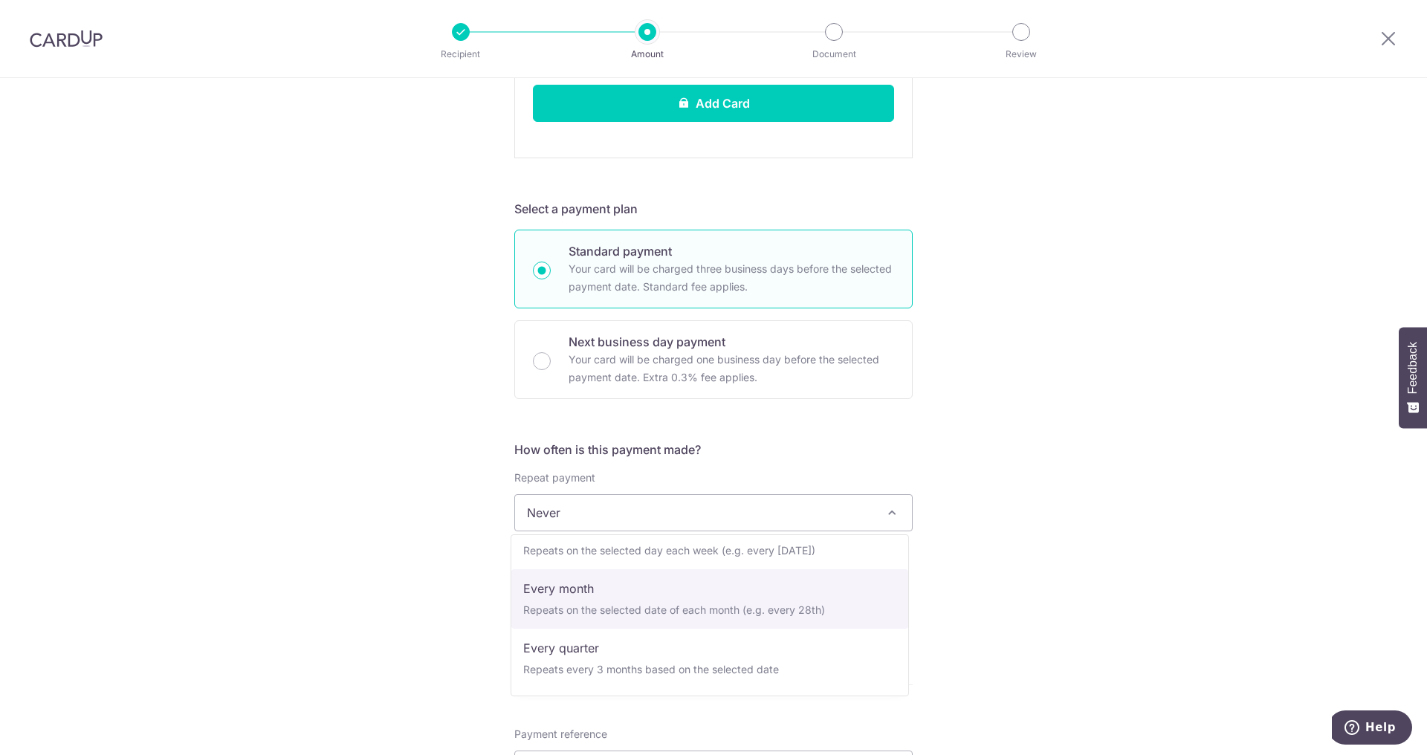
select select "3"
type input "[DATE]"
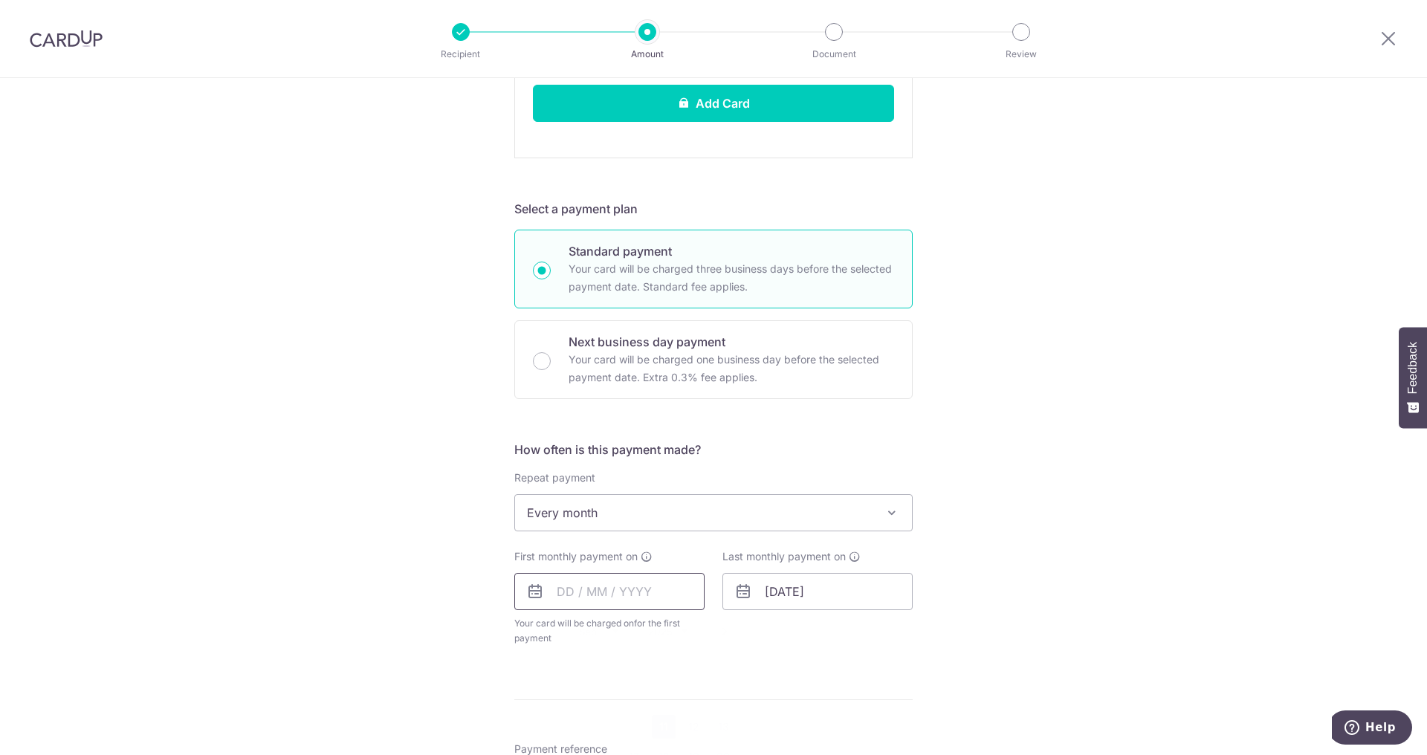
click at [647, 582] on input "text" at bounding box center [609, 591] width 190 height 37
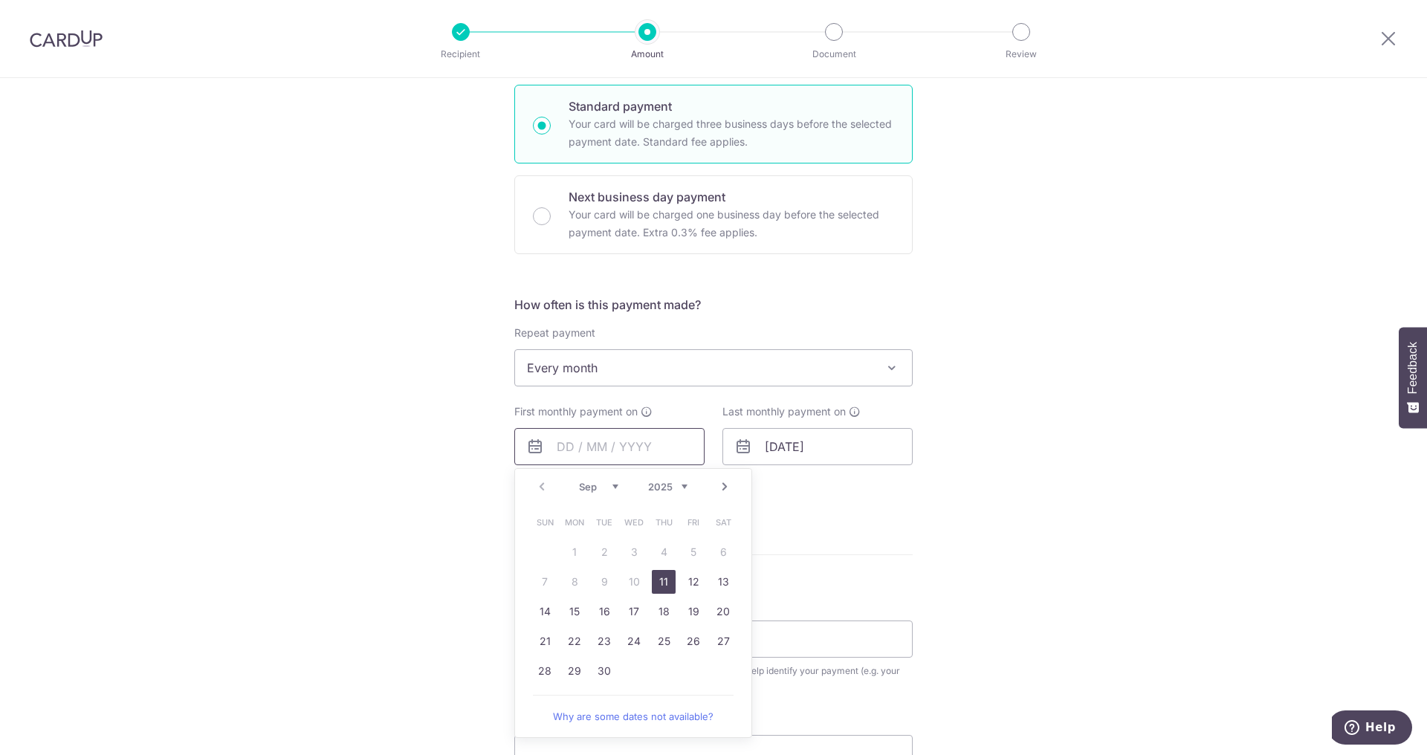
scroll to position [789, 0]
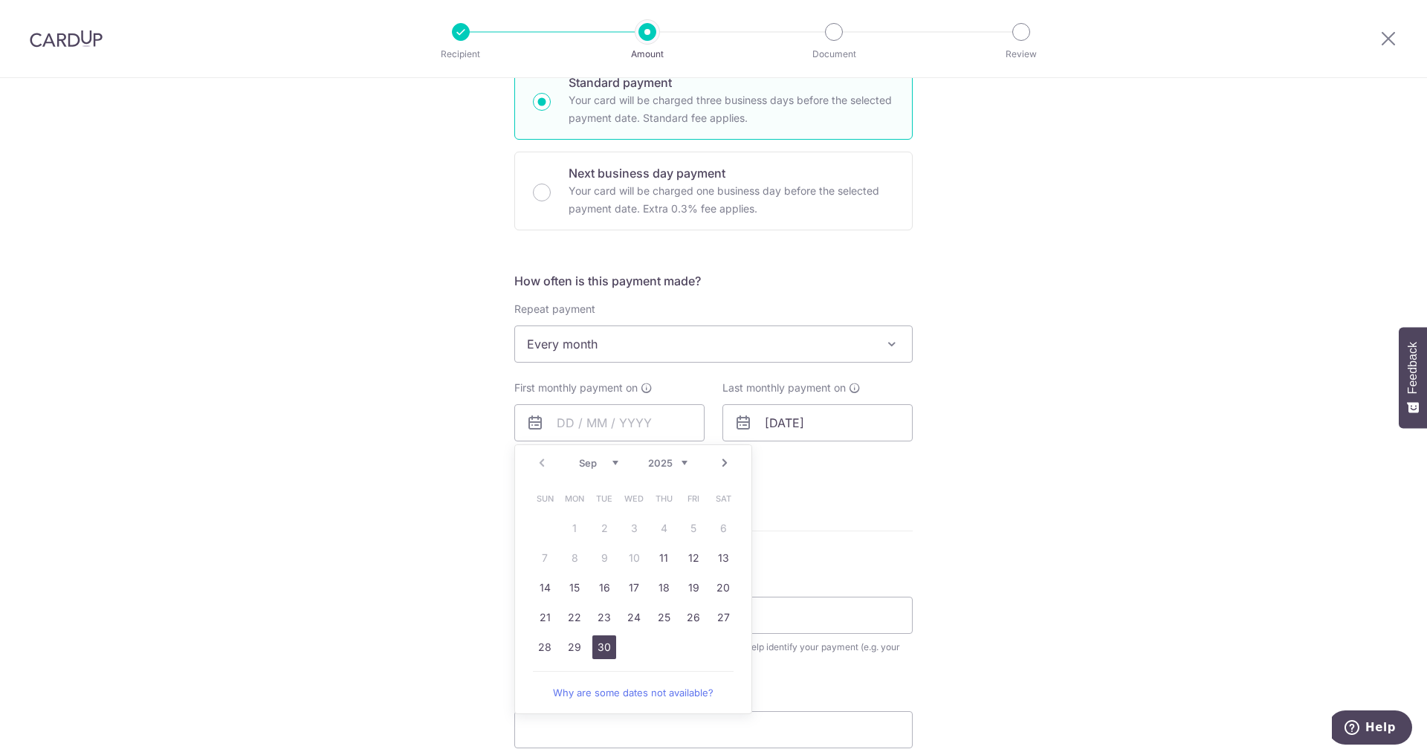
click at [600, 645] on link "30" at bounding box center [604, 648] width 24 height 24
type input "[DATE]"
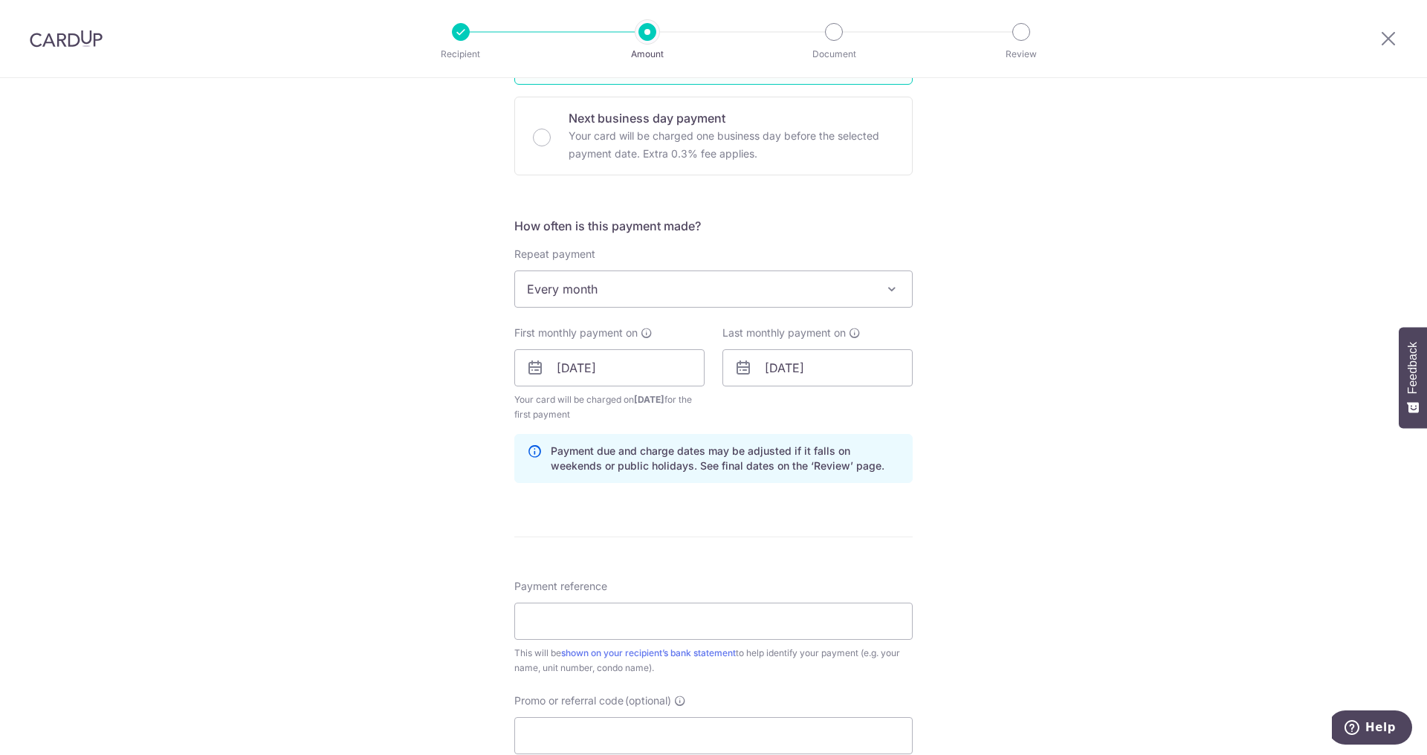
scroll to position [1151, 0]
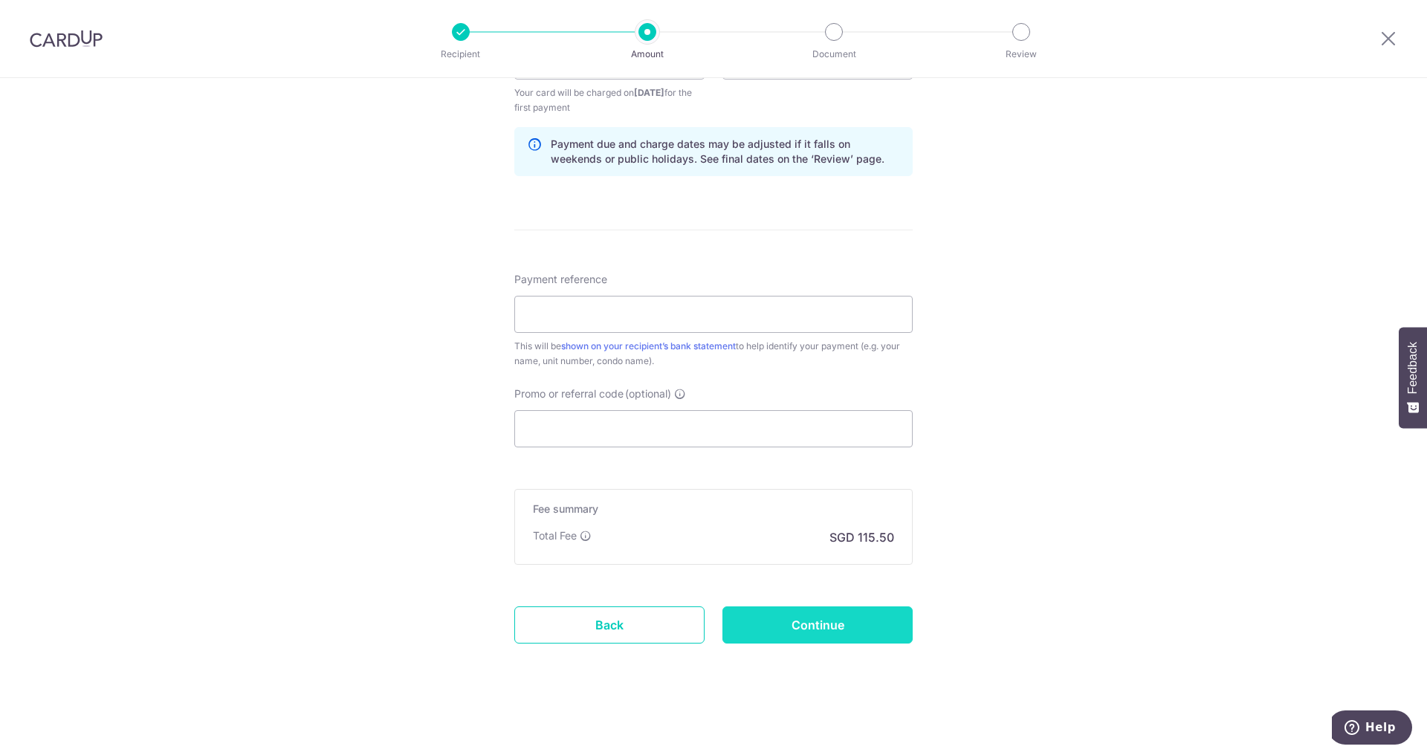
click at [804, 623] on input "Continue" at bounding box center [818, 625] width 190 height 37
type input "Create Schedule"
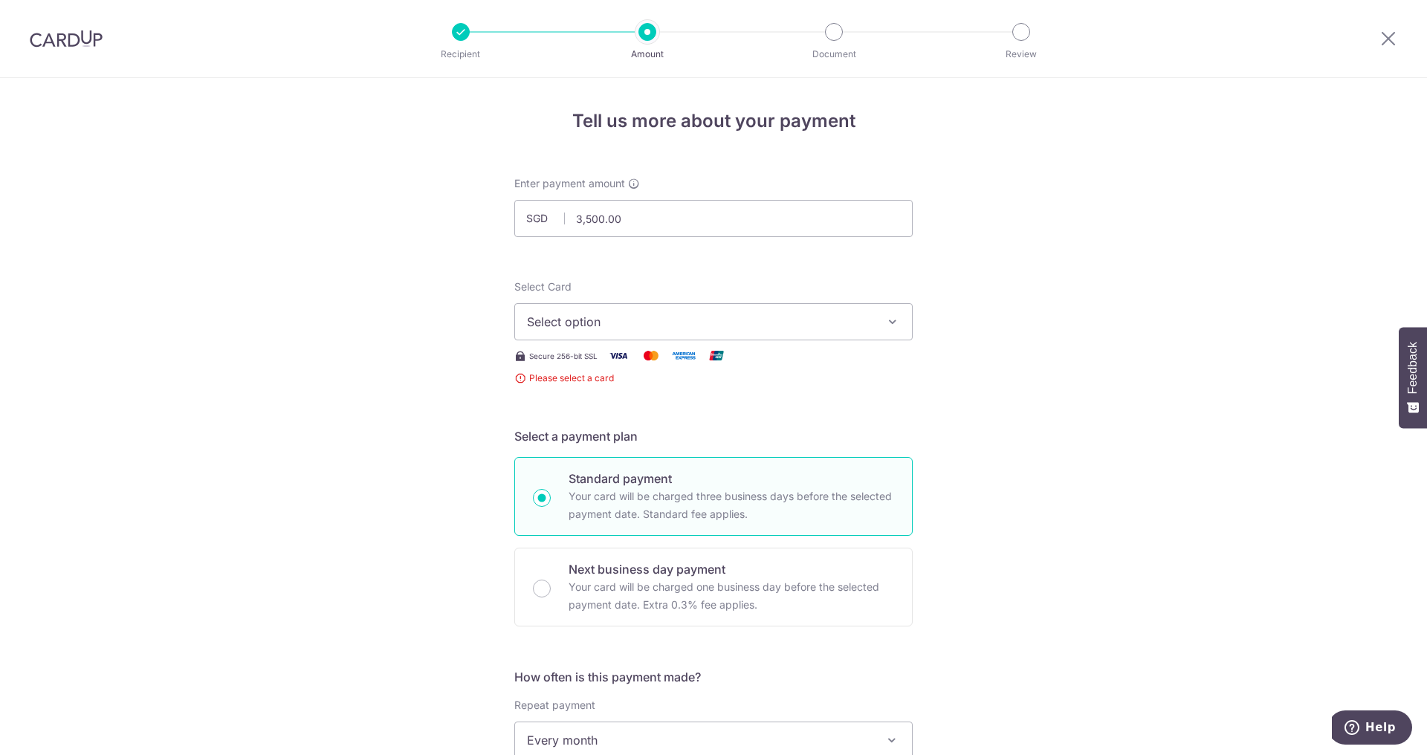
click at [684, 329] on span "Select option" at bounding box center [700, 322] width 346 height 18
click at [669, 365] on span "Add credit card" at bounding box center [727, 363] width 346 height 15
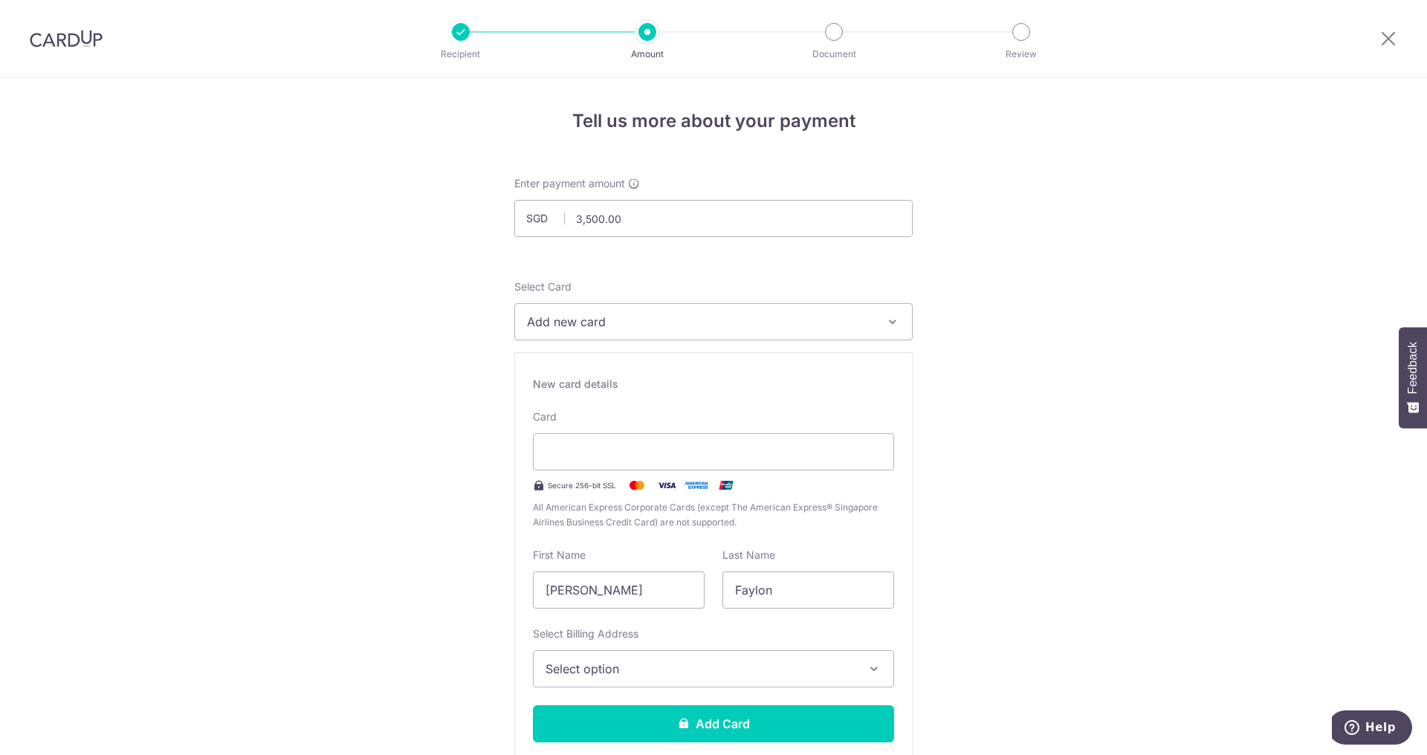
click at [630, 680] on button "Select option" at bounding box center [713, 668] width 361 height 37
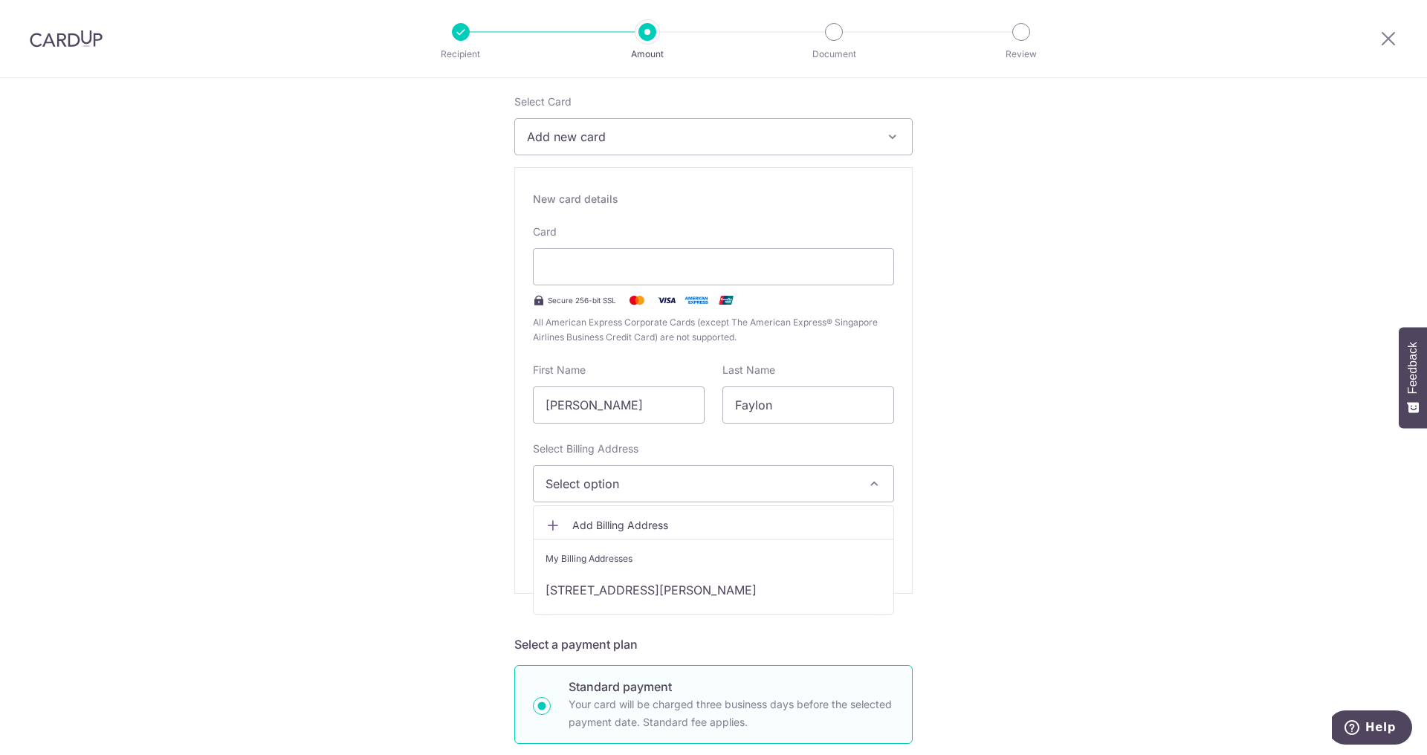
scroll to position [198, 0]
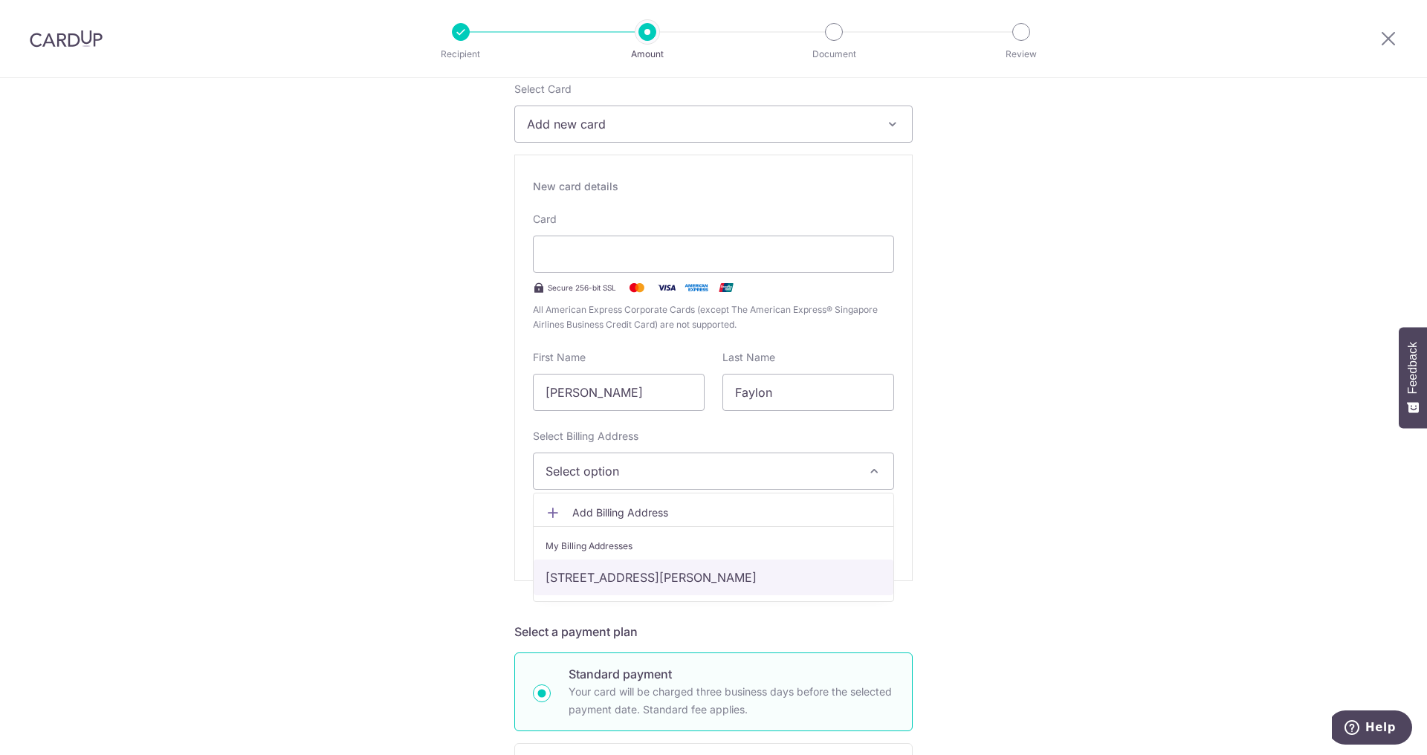
click at [633, 580] on link "[STREET_ADDRESS][PERSON_NAME]" at bounding box center [714, 578] width 360 height 36
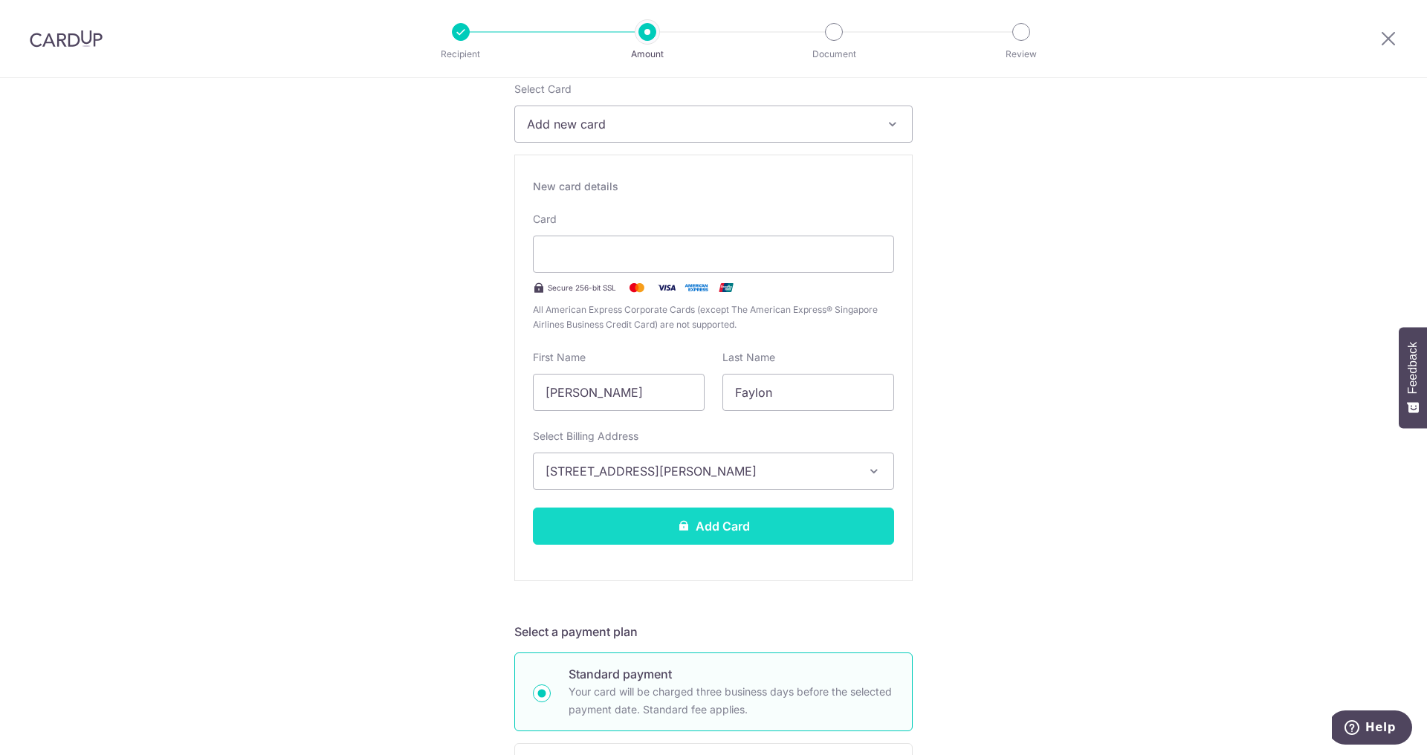
click at [697, 528] on button "Add Card" at bounding box center [713, 526] width 361 height 37
click at [755, 531] on button "Add Card" at bounding box center [713, 526] width 361 height 37
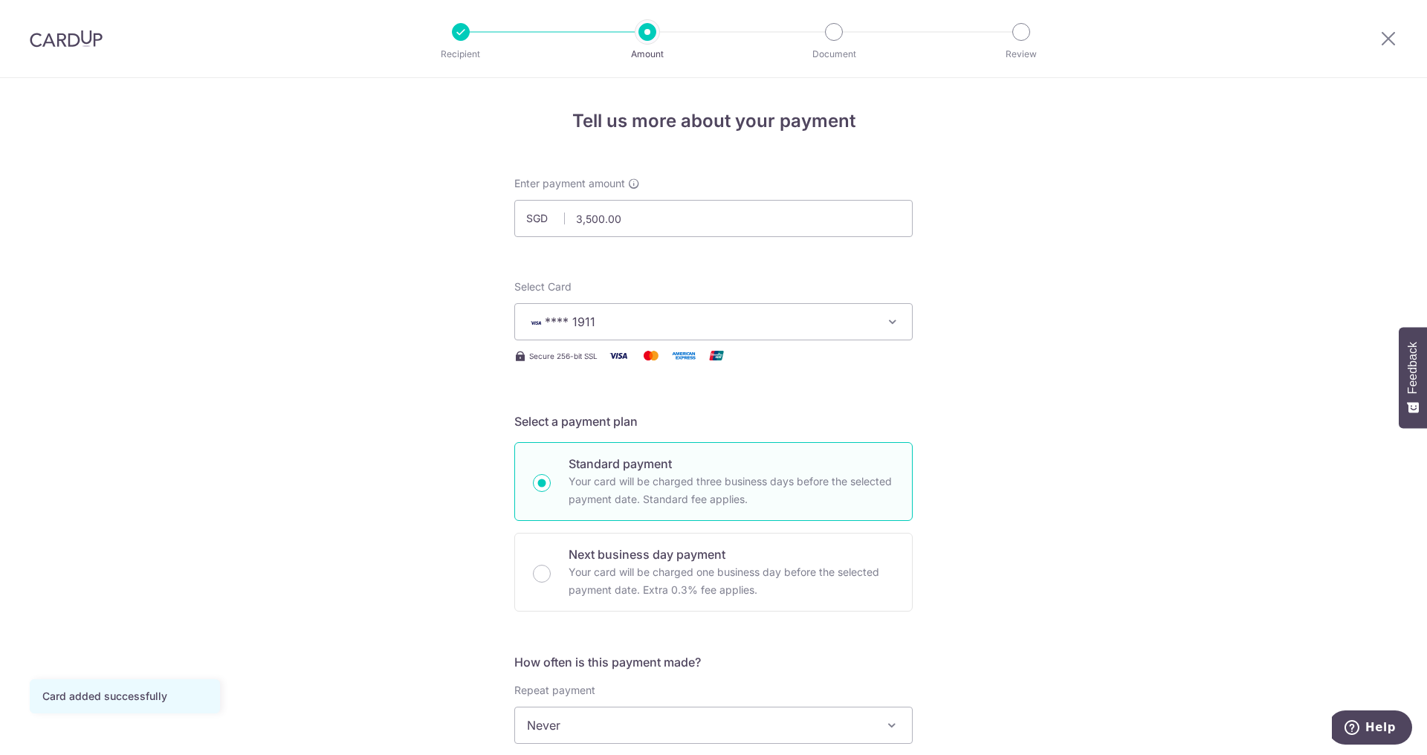
scroll to position [390, 0]
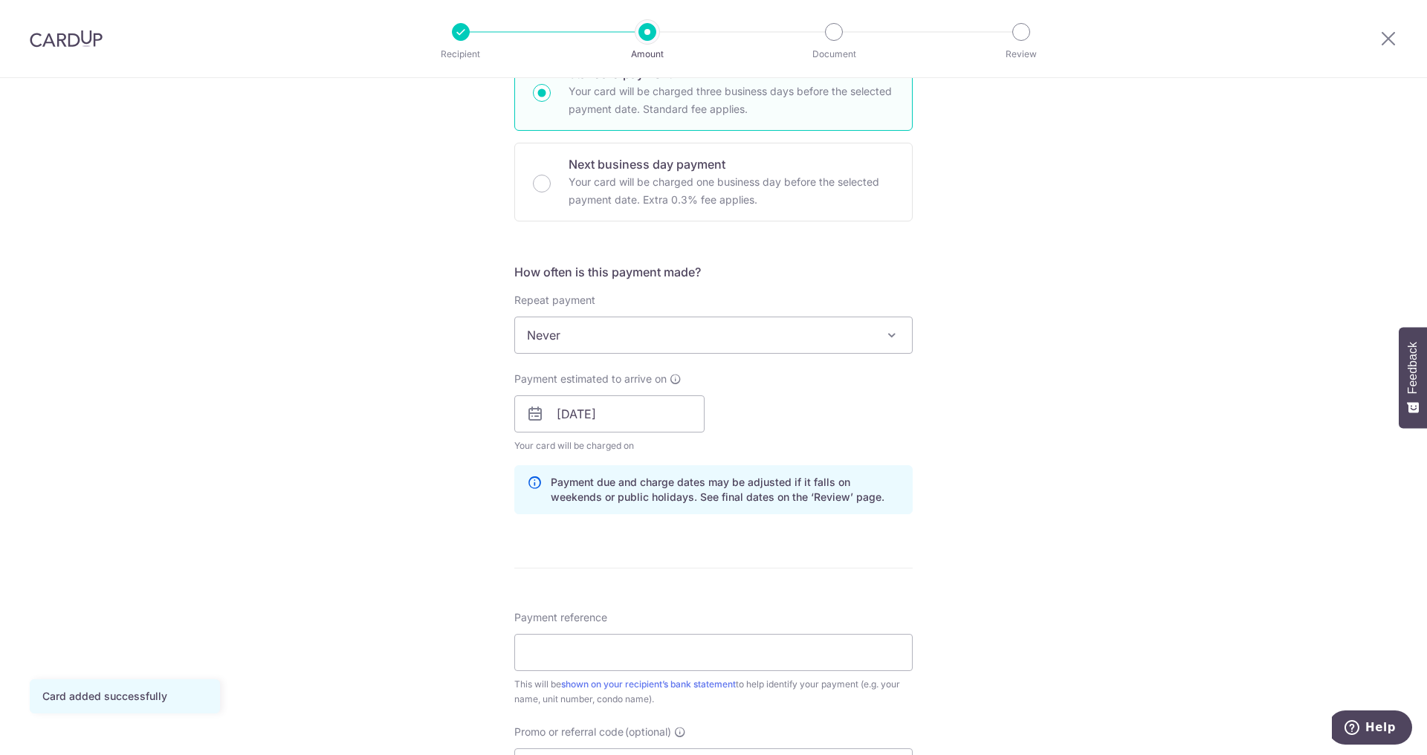
click at [769, 335] on span "Never" at bounding box center [713, 335] width 397 height 36
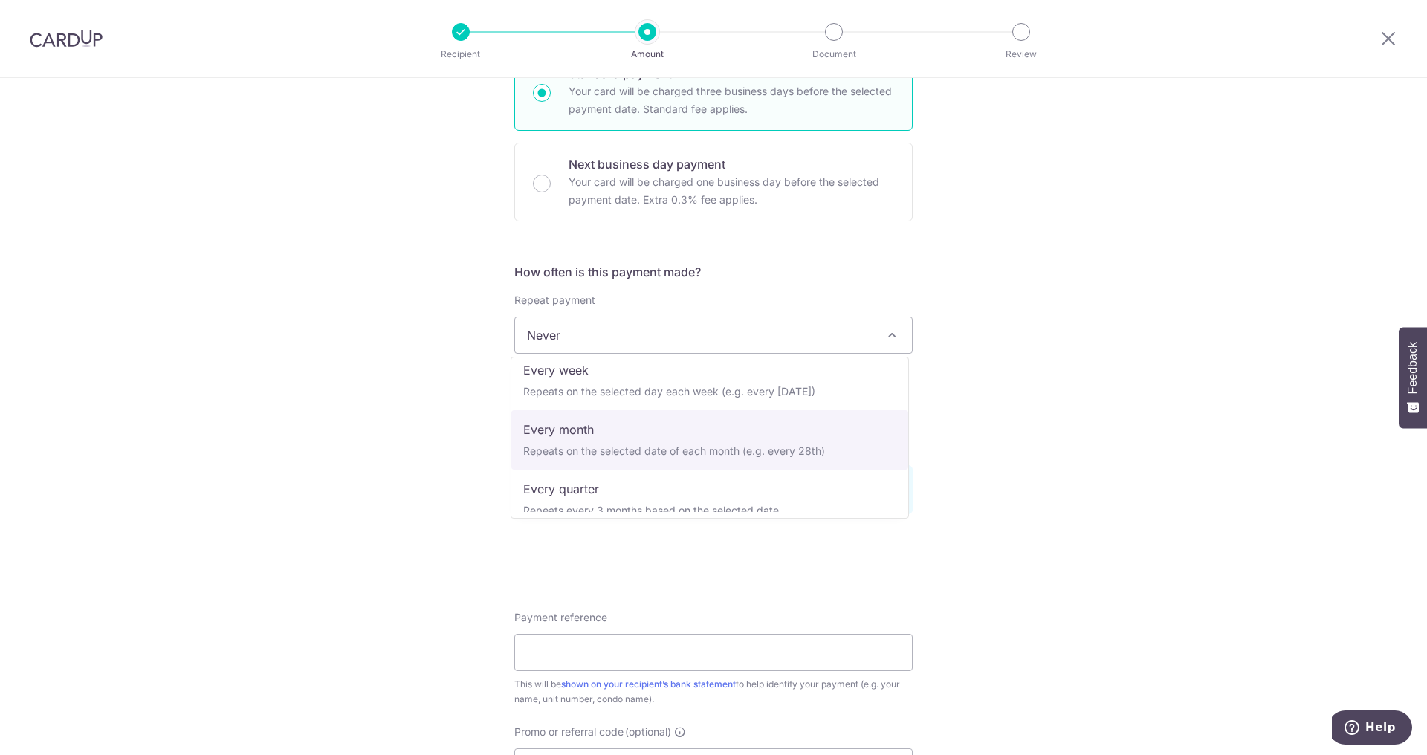
scroll to position [120, 0]
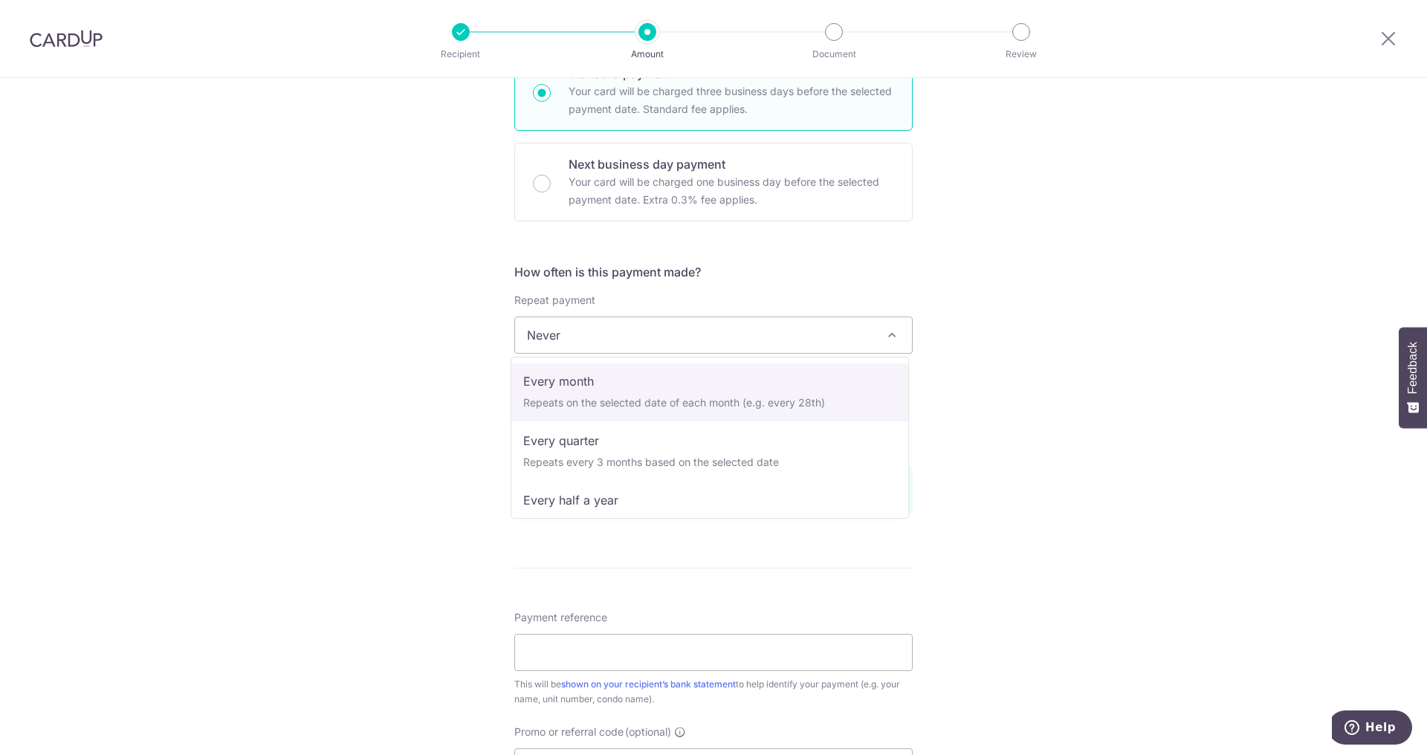
select select "3"
type input "[DATE]"
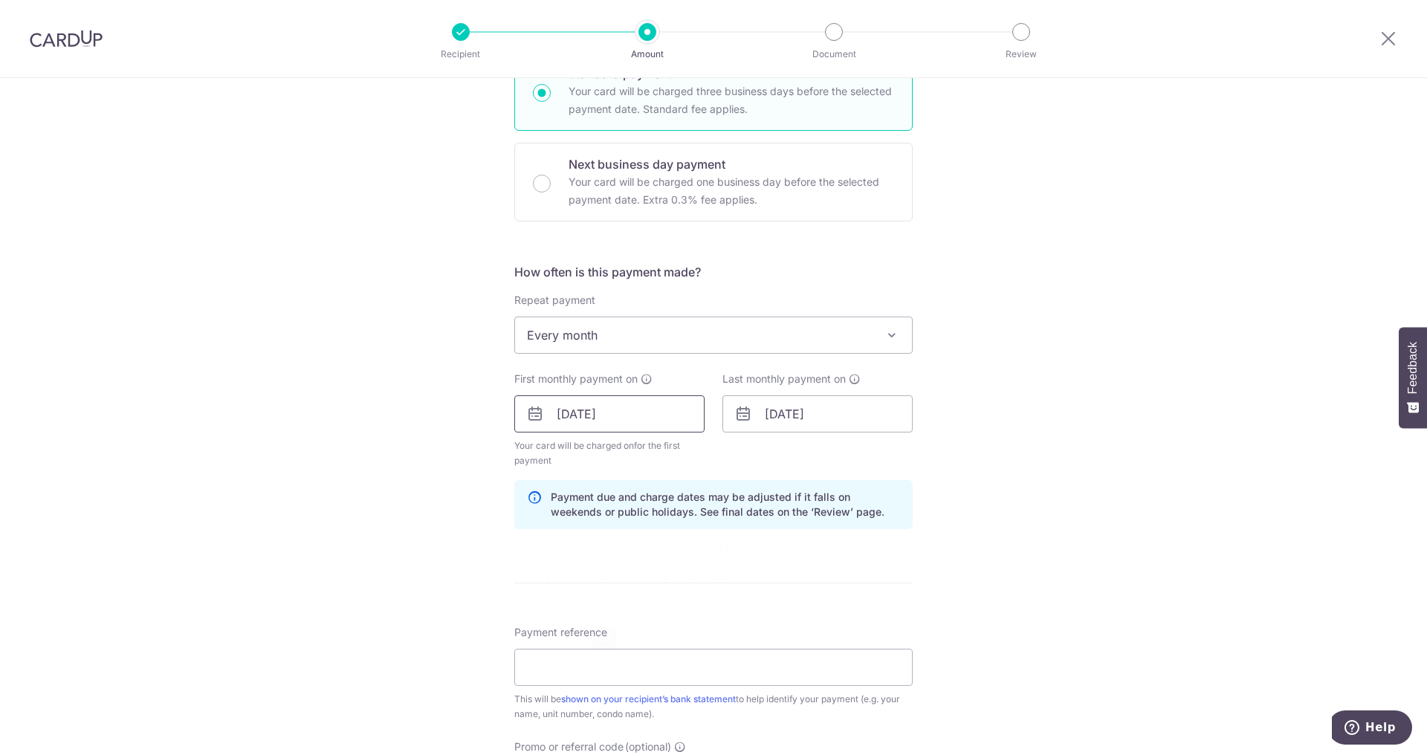
click at [655, 416] on input "[DATE]" at bounding box center [609, 413] width 190 height 37
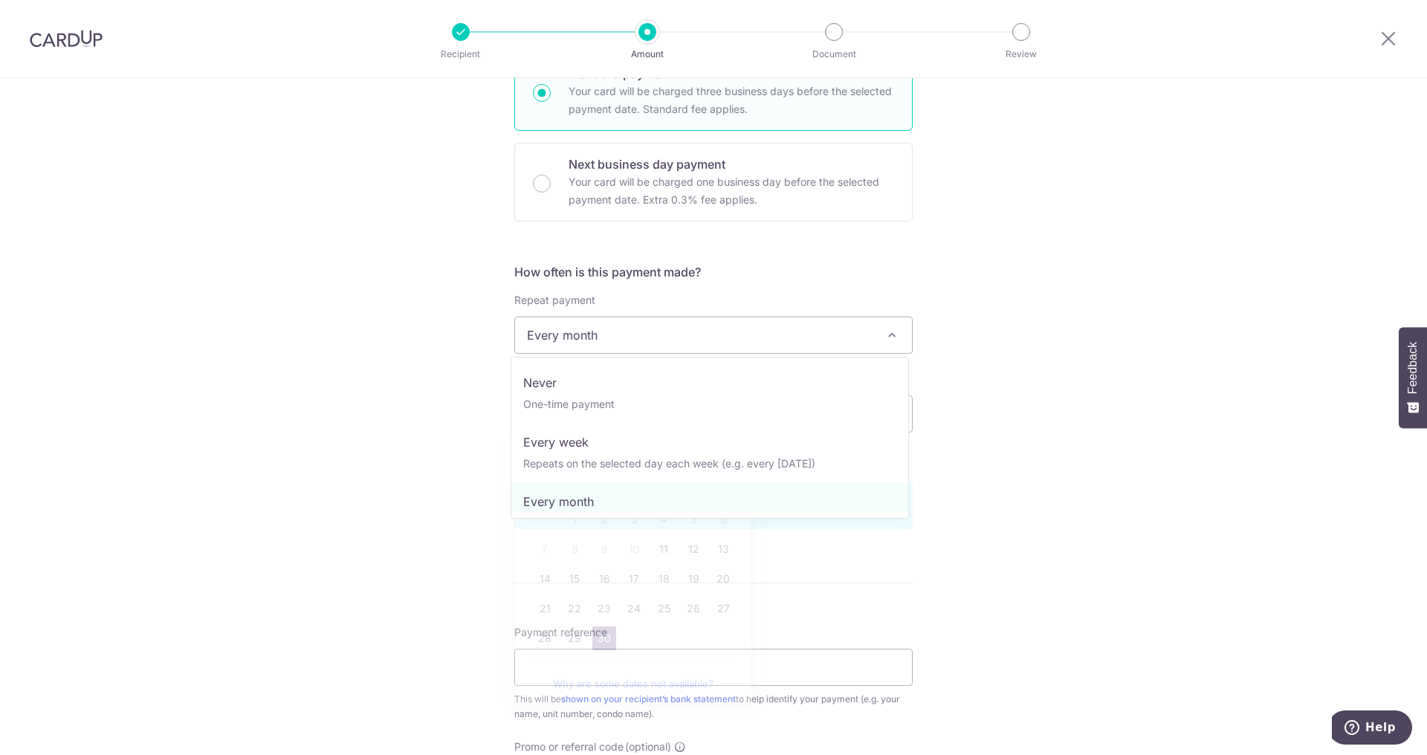
click at [734, 336] on span "Every month" at bounding box center [713, 335] width 397 height 36
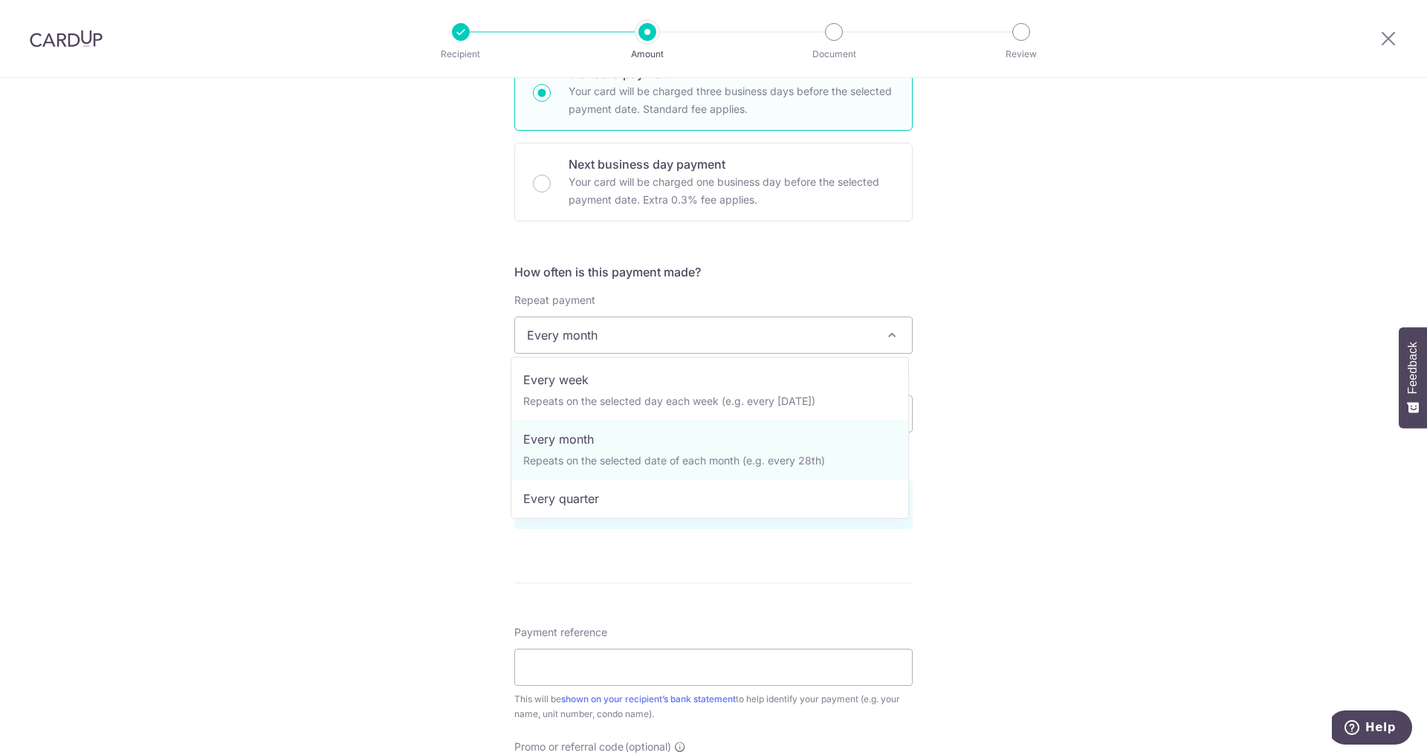
scroll to position [70, 0]
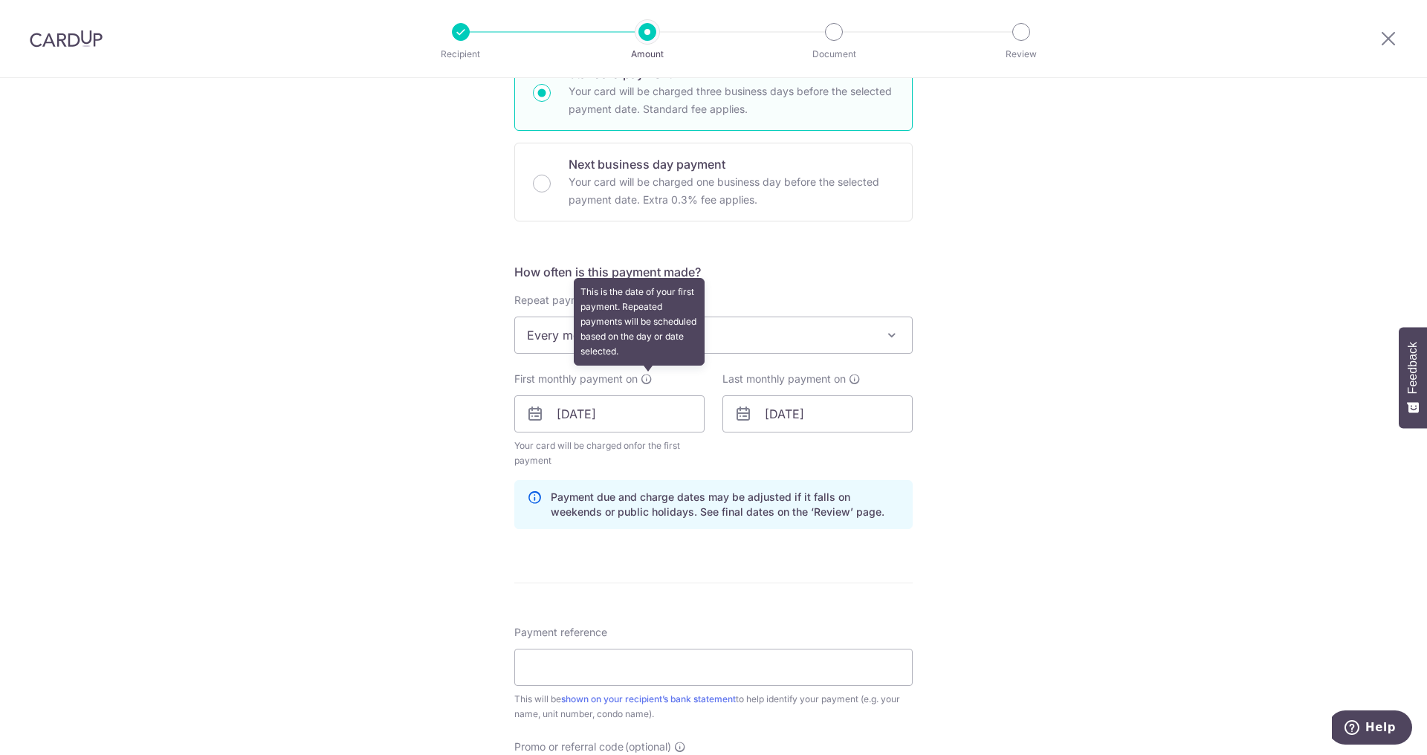
click at [645, 382] on icon at bounding box center [647, 379] width 12 height 12
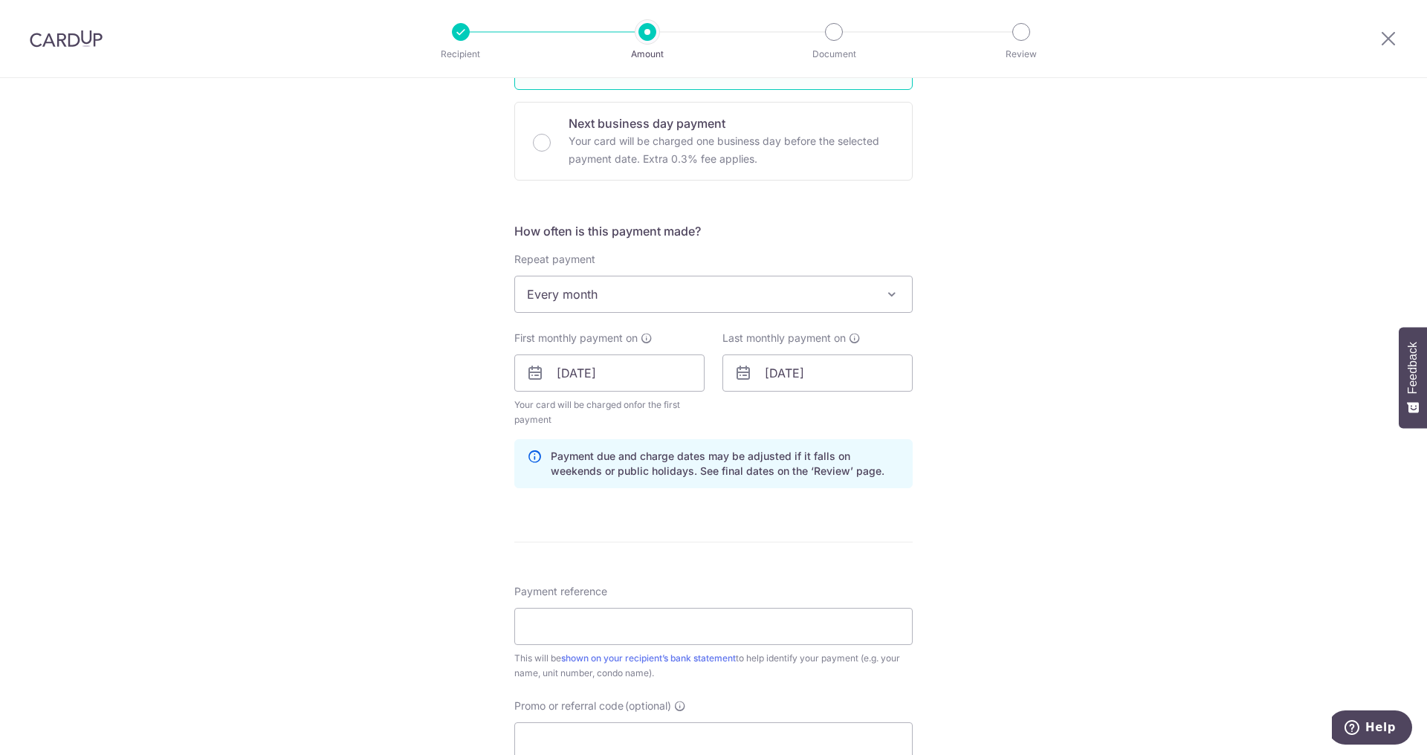
scroll to position [433, 0]
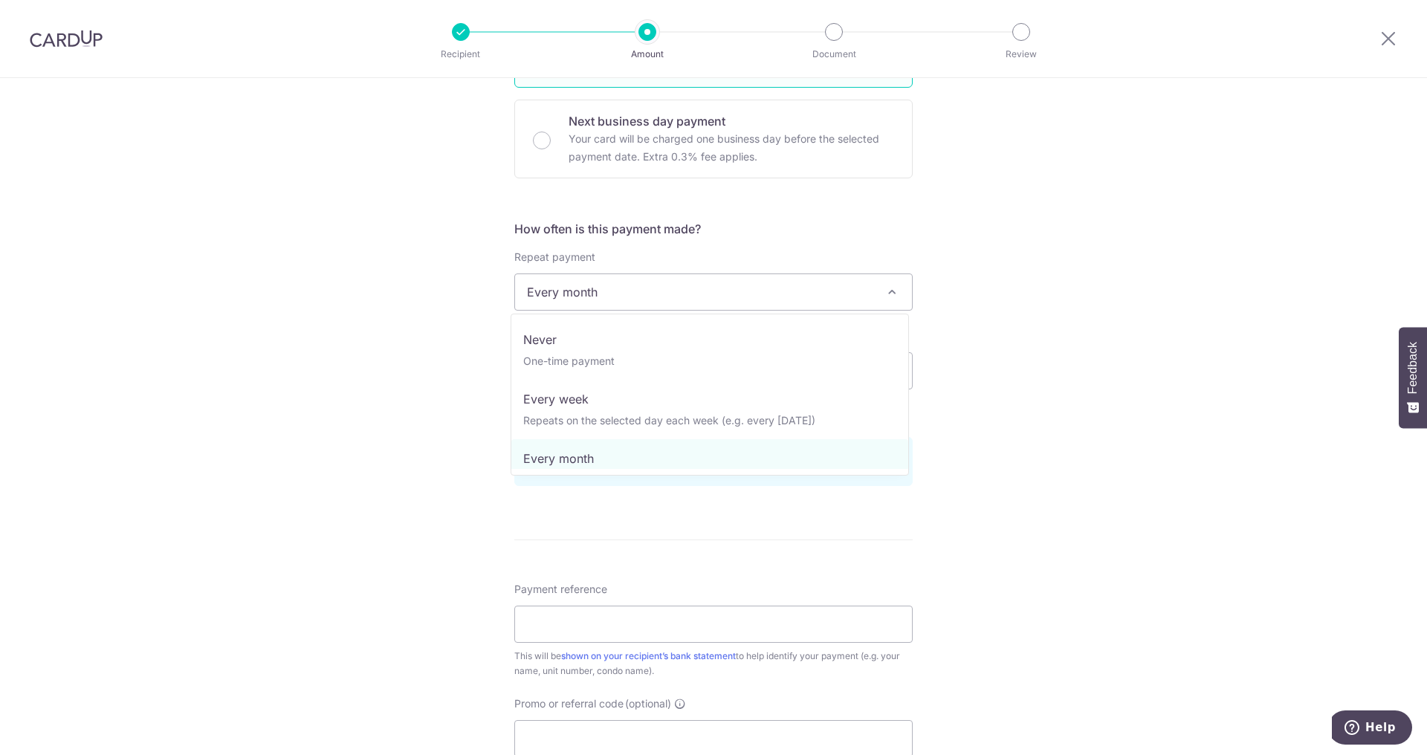
click at [656, 292] on span "Every month" at bounding box center [713, 292] width 397 height 36
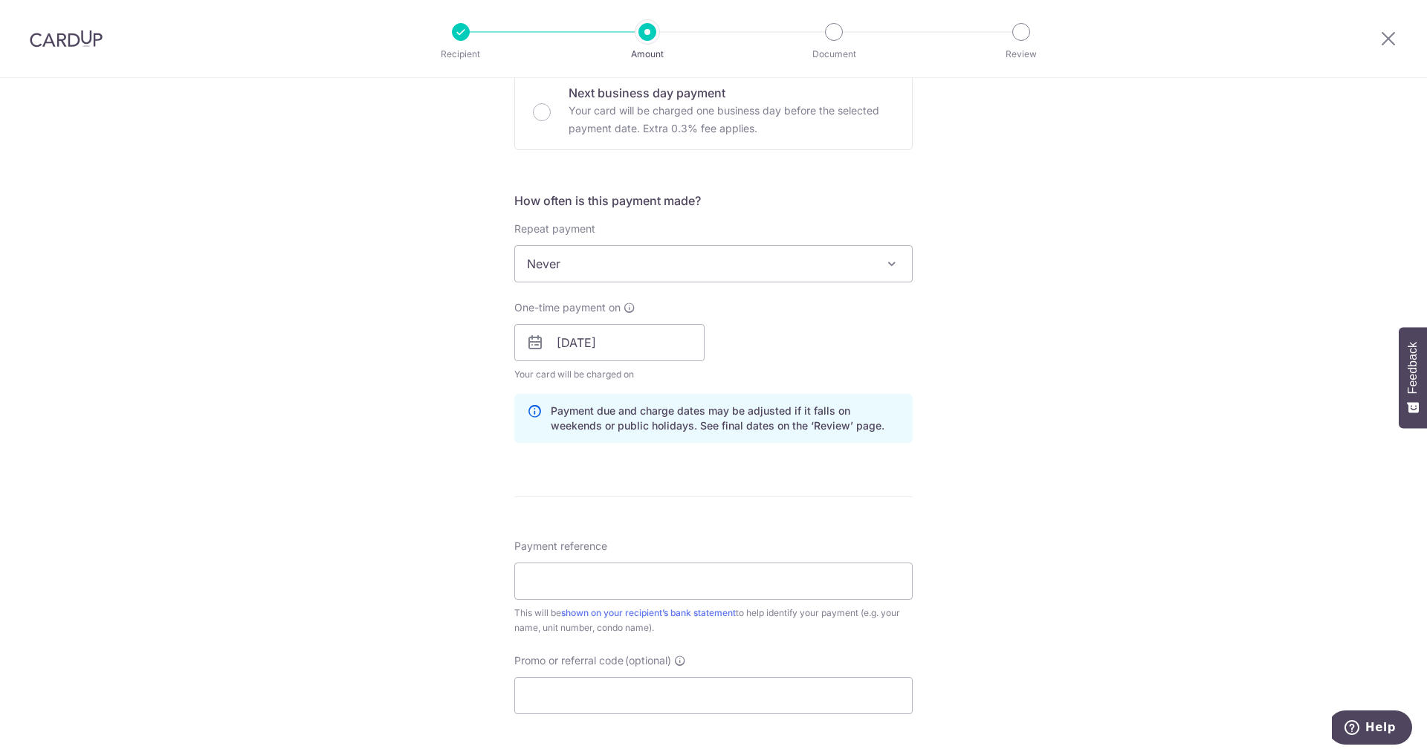
scroll to position [456, 0]
click at [669, 271] on span "Never" at bounding box center [713, 269] width 397 height 36
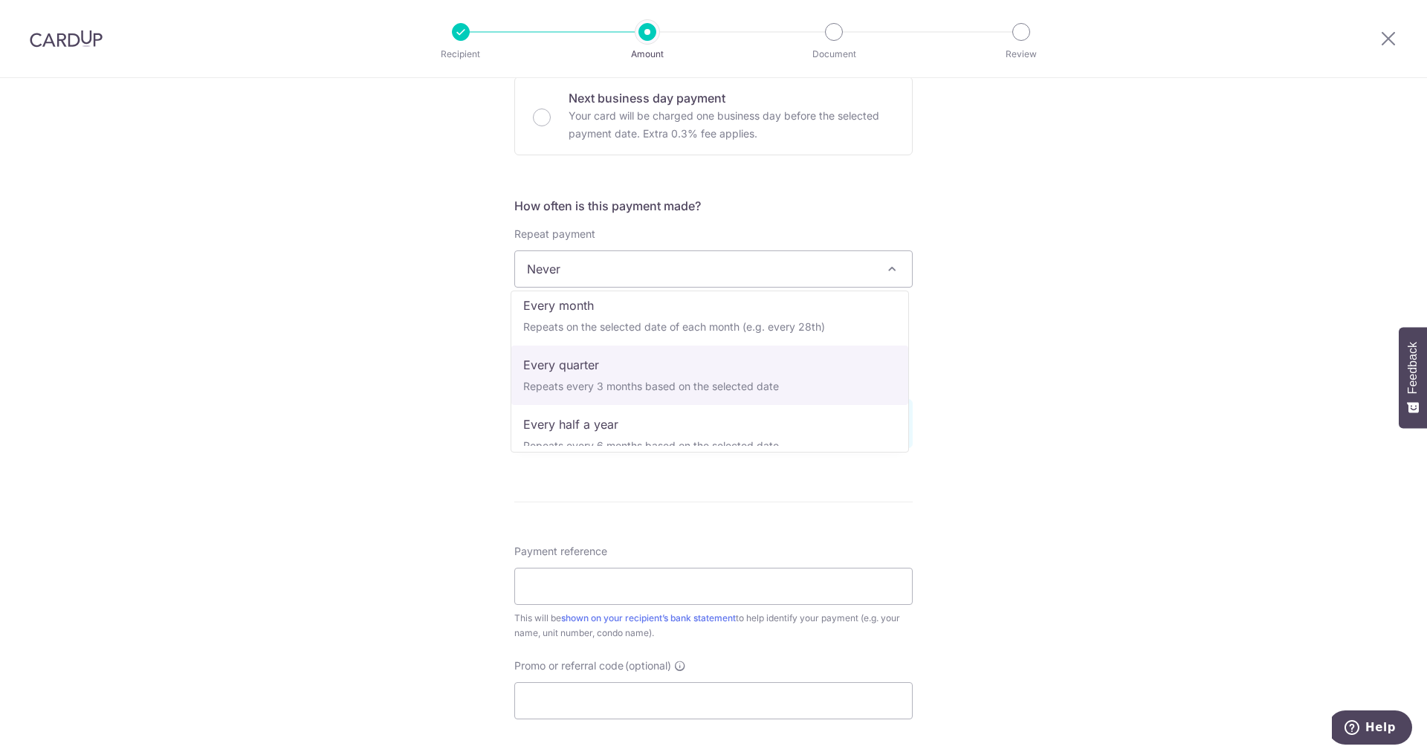
scroll to position [118, 0]
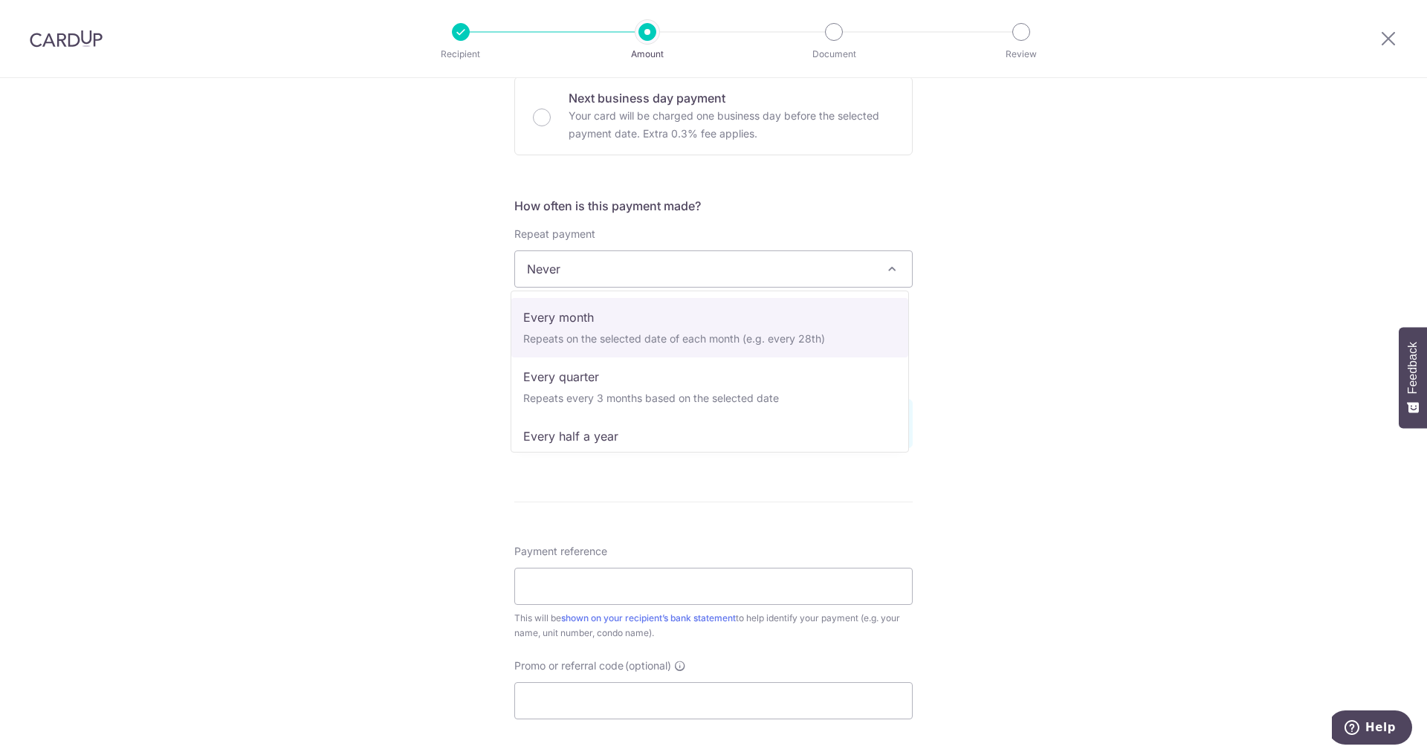
select select "3"
type input "[DATE]"
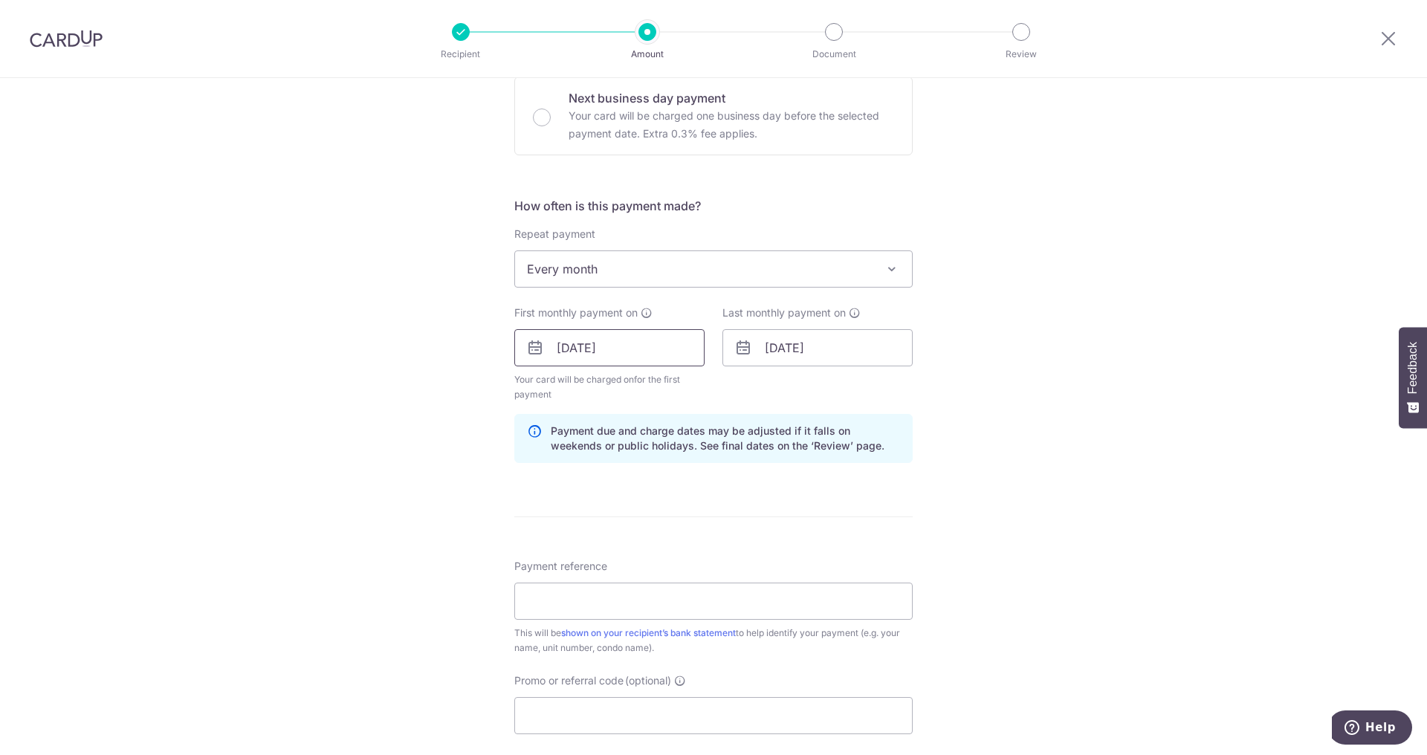
click at [646, 353] on input "[DATE]" at bounding box center [609, 347] width 190 height 37
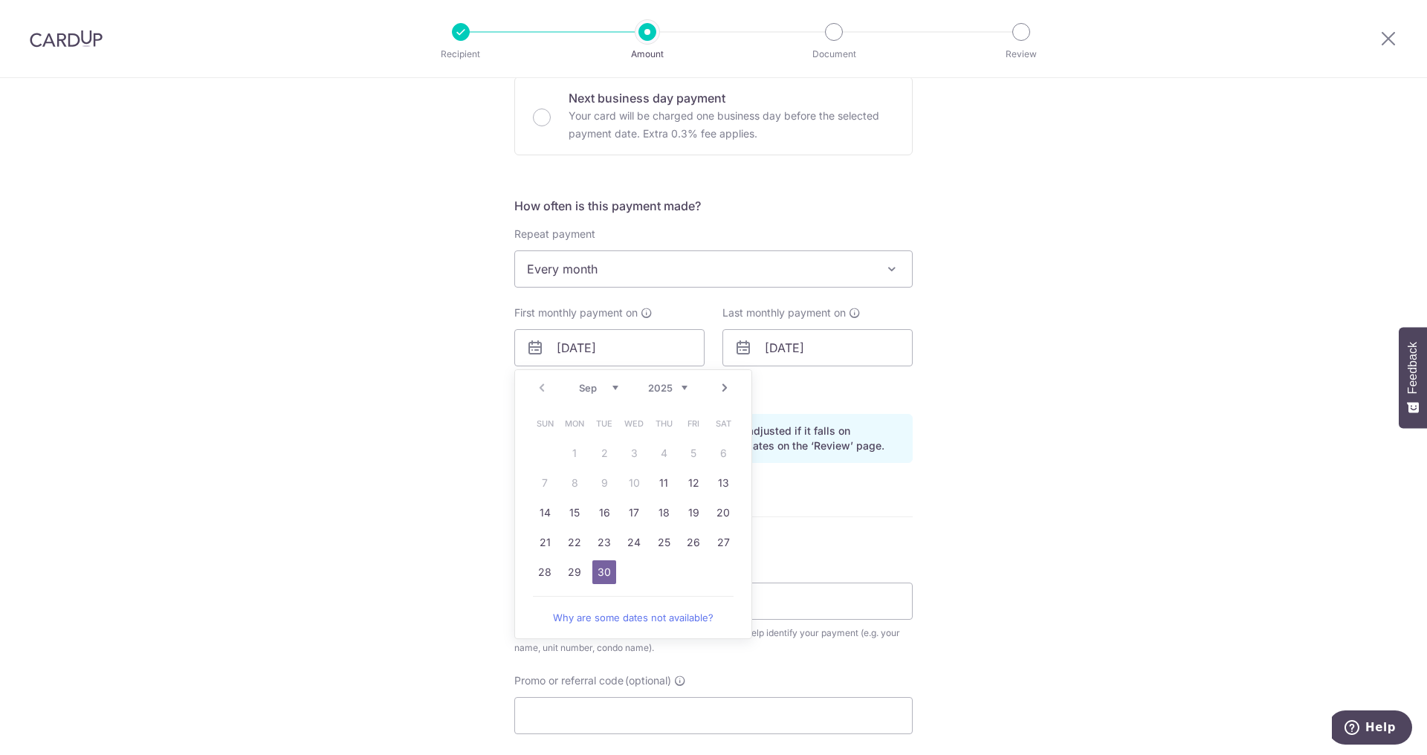
click at [871, 401] on div "Last monthly payment on 31/08/2026" at bounding box center [818, 354] width 208 height 97
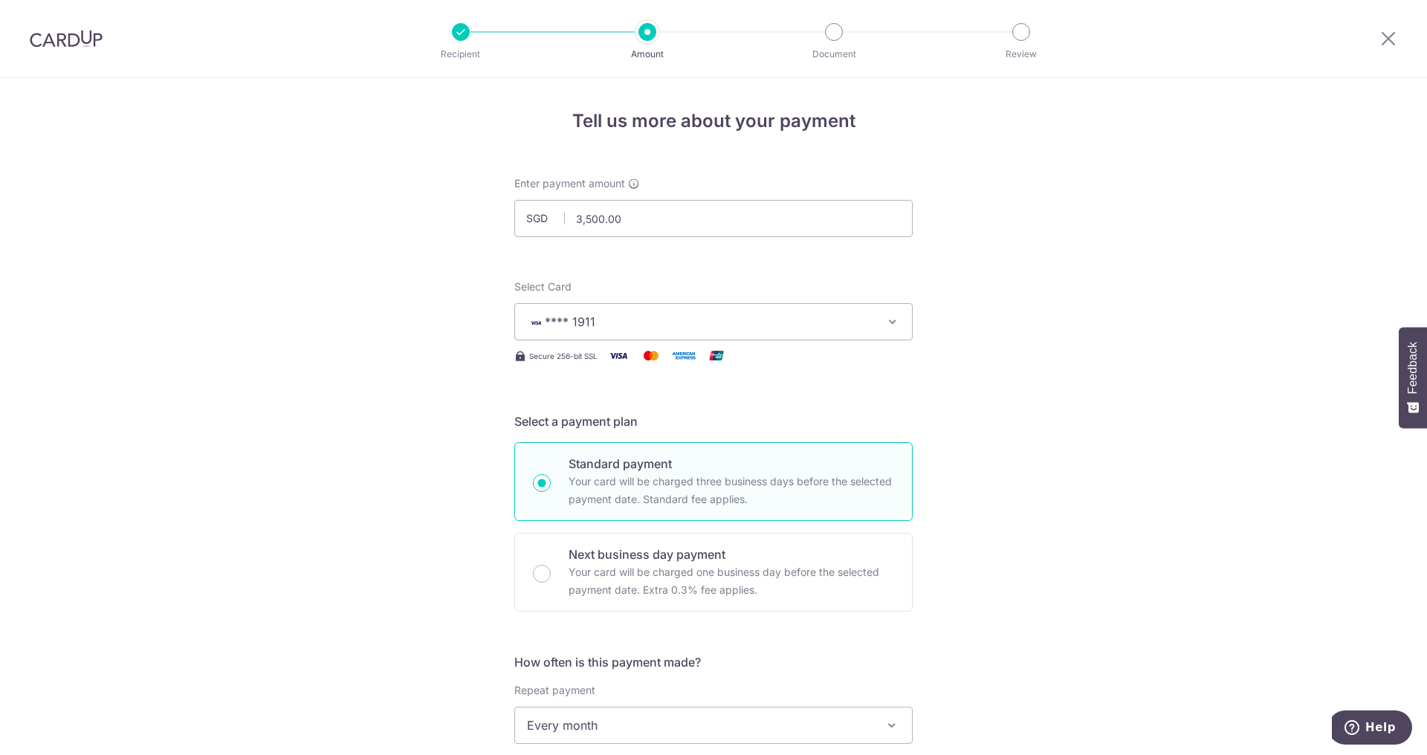
scroll to position [743, 0]
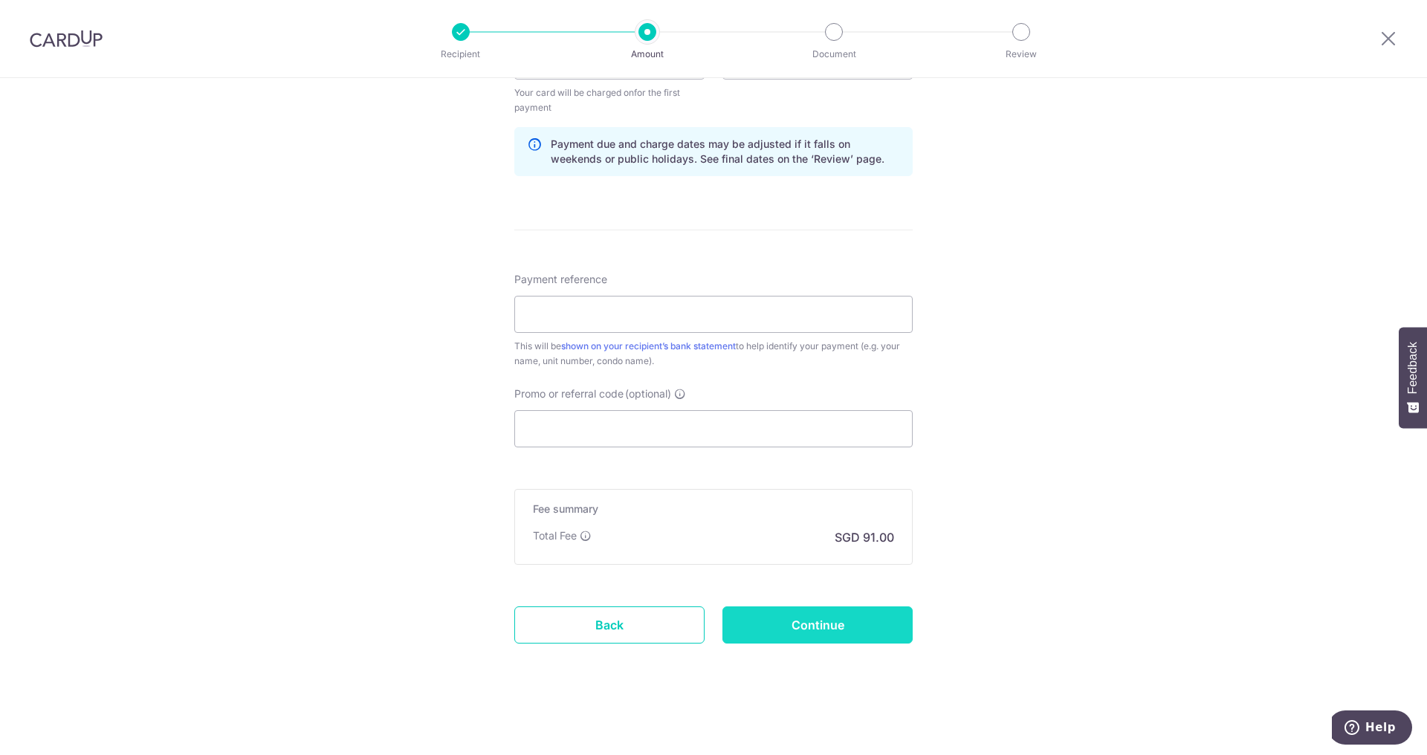
click at [821, 621] on input "Continue" at bounding box center [818, 625] width 190 height 37
type input "Create Schedule"
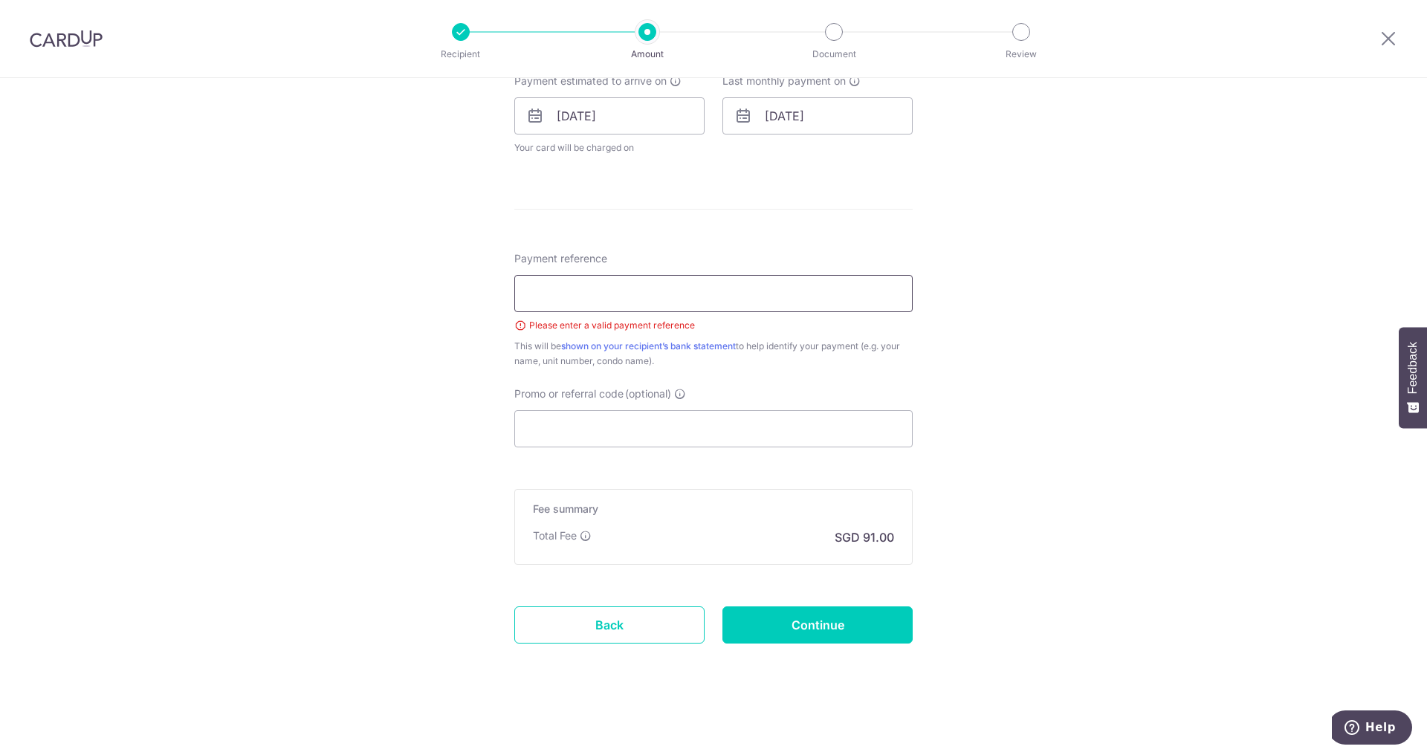
click at [737, 293] on input "Payment reference" at bounding box center [713, 293] width 398 height 37
type input "7"
drag, startPoint x: 731, startPoint y: 296, endPoint x: 516, endPoint y: 292, distance: 214.9
click at [517, 293] on input "03-02 [PERSON_NAME] Road [PERSON_NAME]" at bounding box center [713, 293] width 398 height 37
click at [627, 297] on input "03-02 Wilkie Road Faylon Juan" at bounding box center [713, 293] width 398 height 37
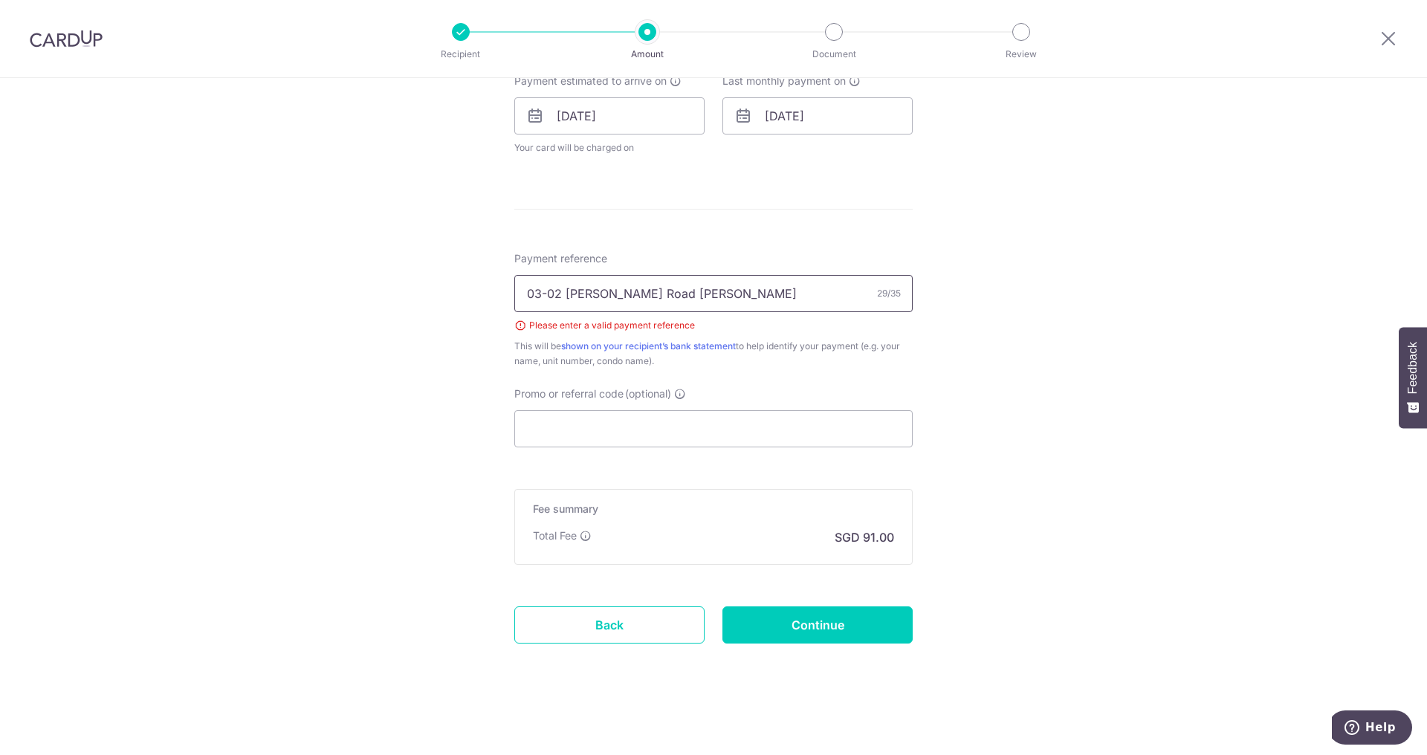
click at [622, 294] on input "03-02 Wilkie Road Faylon Juan" at bounding box center [713, 293] width 398 height 37
drag, startPoint x: 640, startPoint y: 298, endPoint x: 626, endPoint y: 295, distance: 14.4
click at [626, 295] on input "03-02 Wilkie Road Faylon Juan" at bounding box center [713, 293] width 398 height 37
drag, startPoint x: 711, startPoint y: 296, endPoint x: 503, endPoint y: 288, distance: 207.6
click at [503, 288] on div "Tell us more about your payment Enter payment amount SGD 3,500.00 3500.00 Selec…" at bounding box center [713, 73] width 1427 height 1366
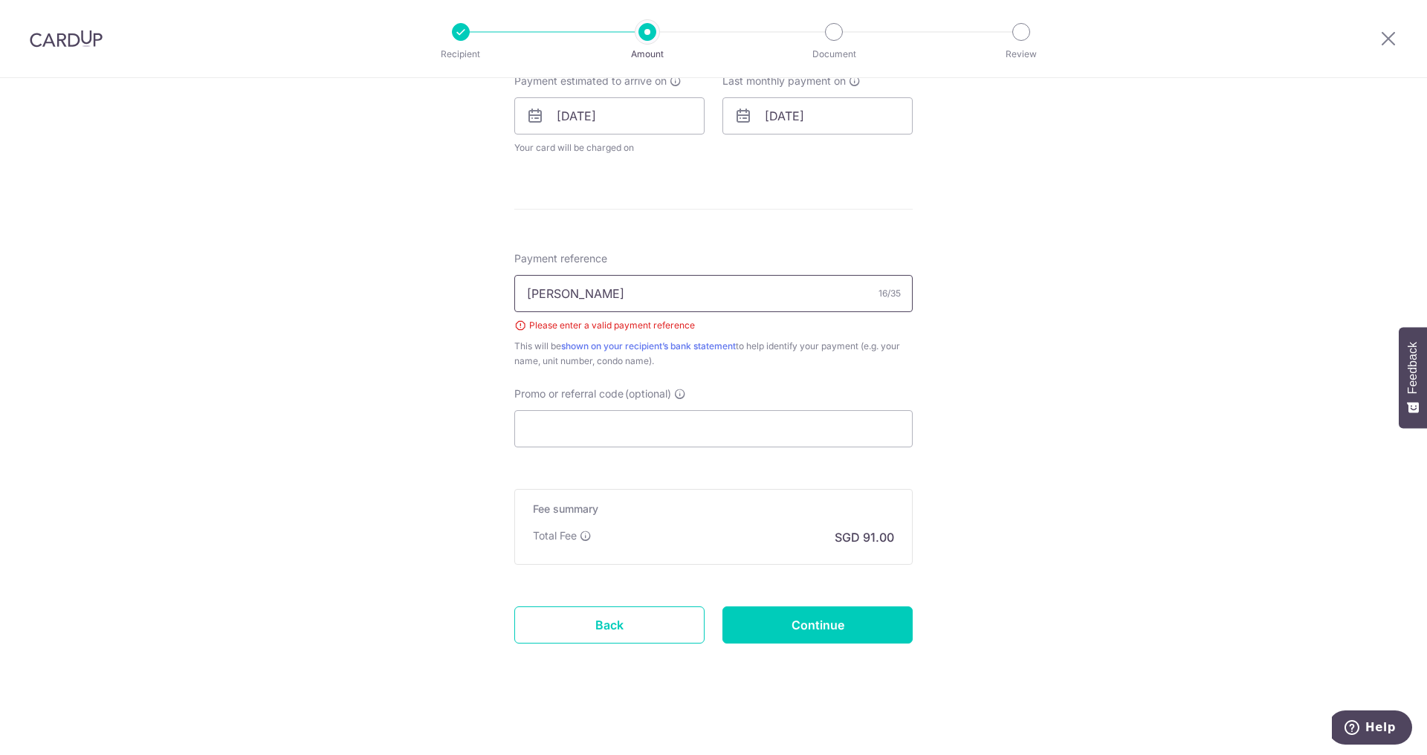
drag, startPoint x: 632, startPoint y: 295, endPoint x: 479, endPoint y: 287, distance: 152.6
click at [479, 287] on div "Tell us more about your payment Enter payment amount SGD 3,500.00 3500.00 Selec…" at bounding box center [713, 73] width 1427 height 1366
click at [571, 292] on input "Rent Pmt - Faylon Juan" at bounding box center [713, 293] width 398 height 37
type input "Rent Payment - Faylon Juan"
click at [784, 617] on input "Continue" at bounding box center [818, 625] width 190 height 37
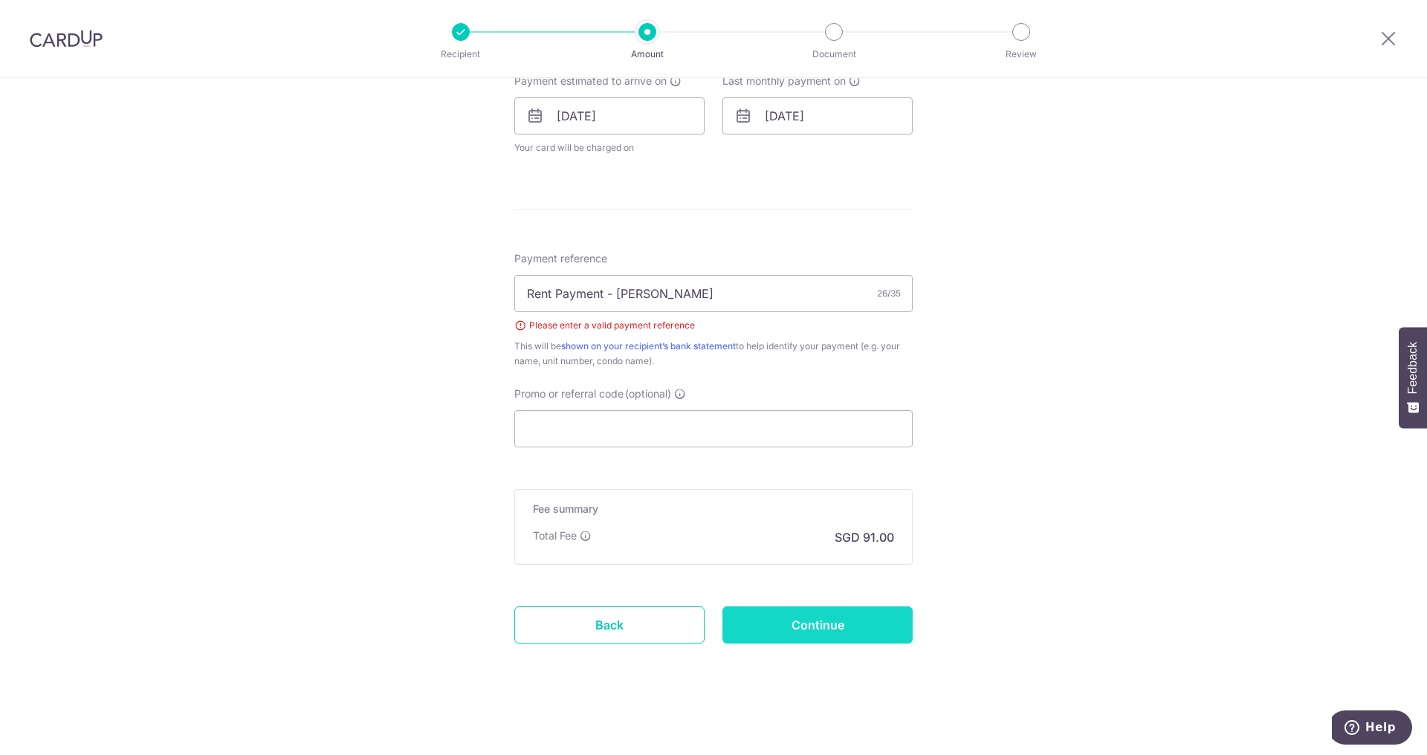
type input "Create Schedule"
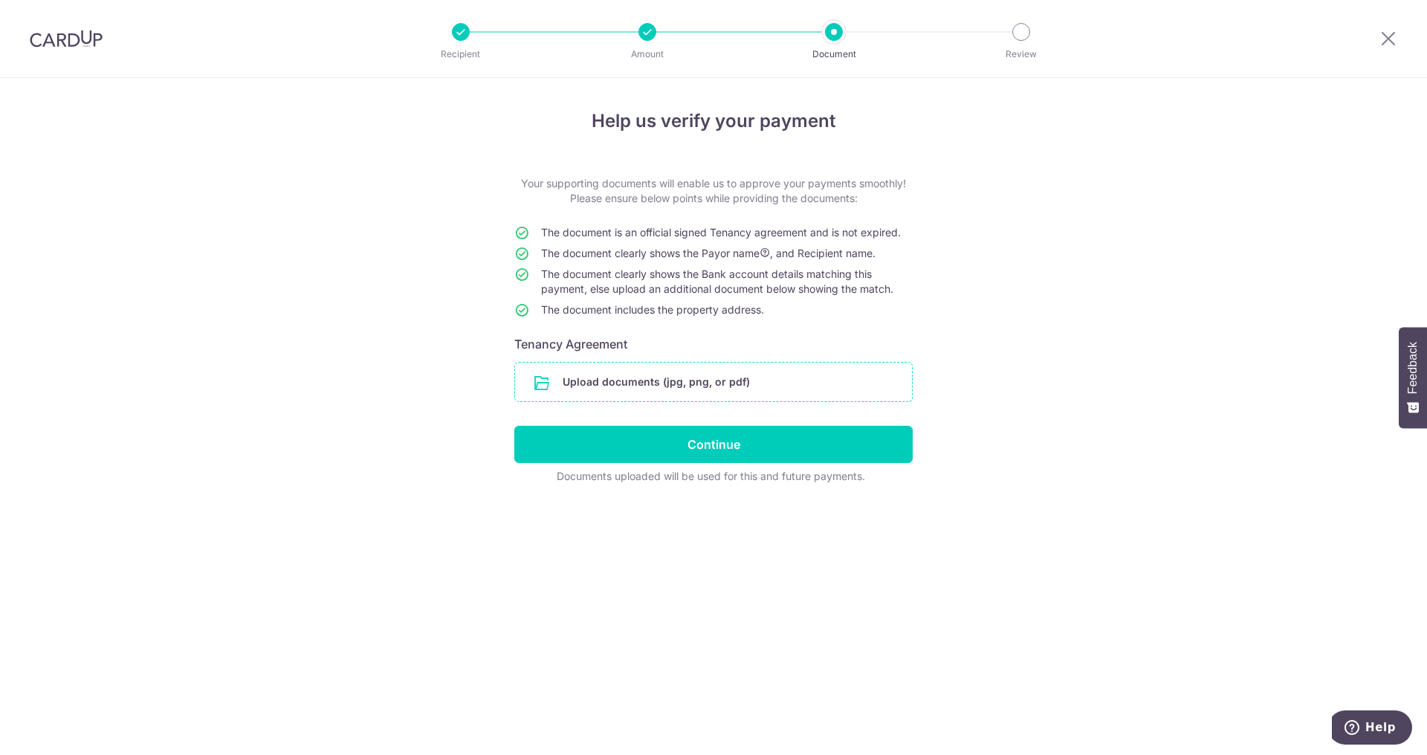
click at [672, 388] on input "file" at bounding box center [713, 382] width 397 height 39
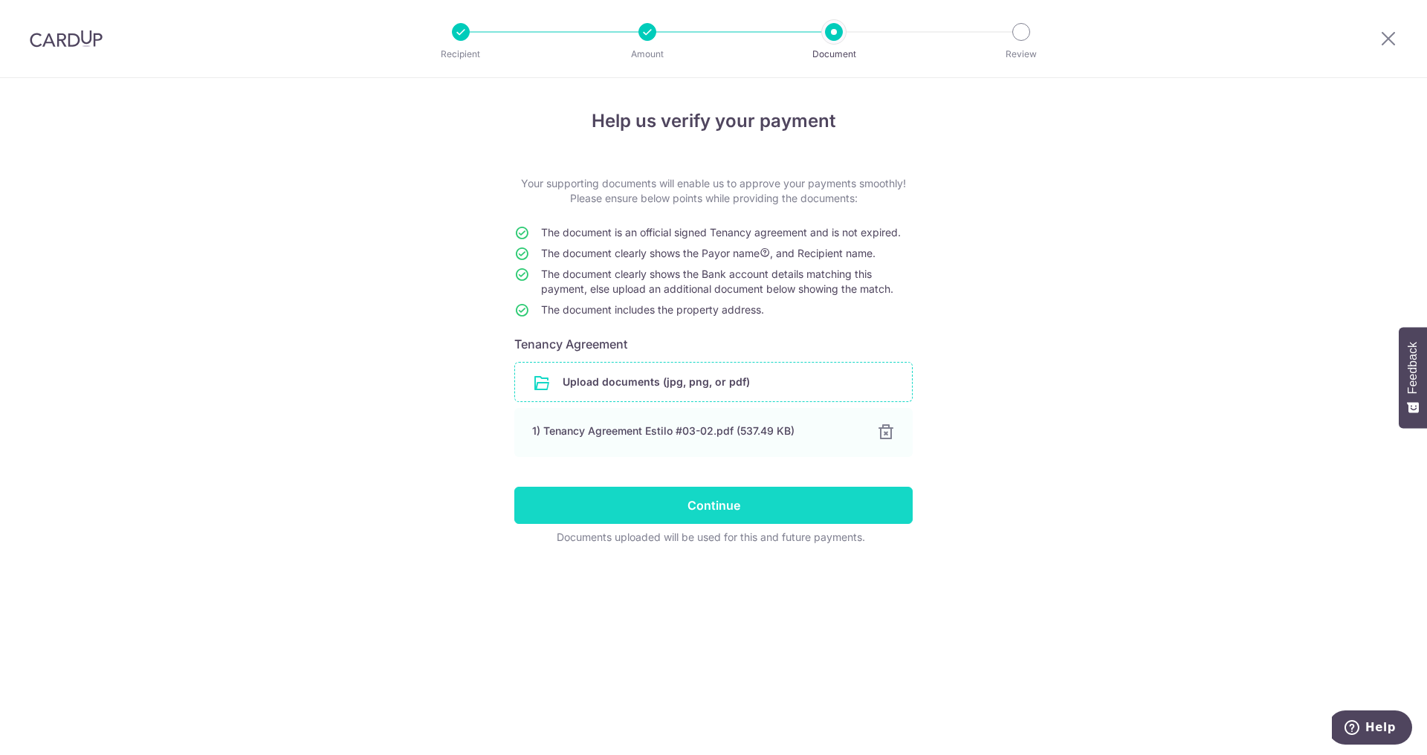
click at [752, 508] on input "Continue" at bounding box center [713, 505] width 398 height 37
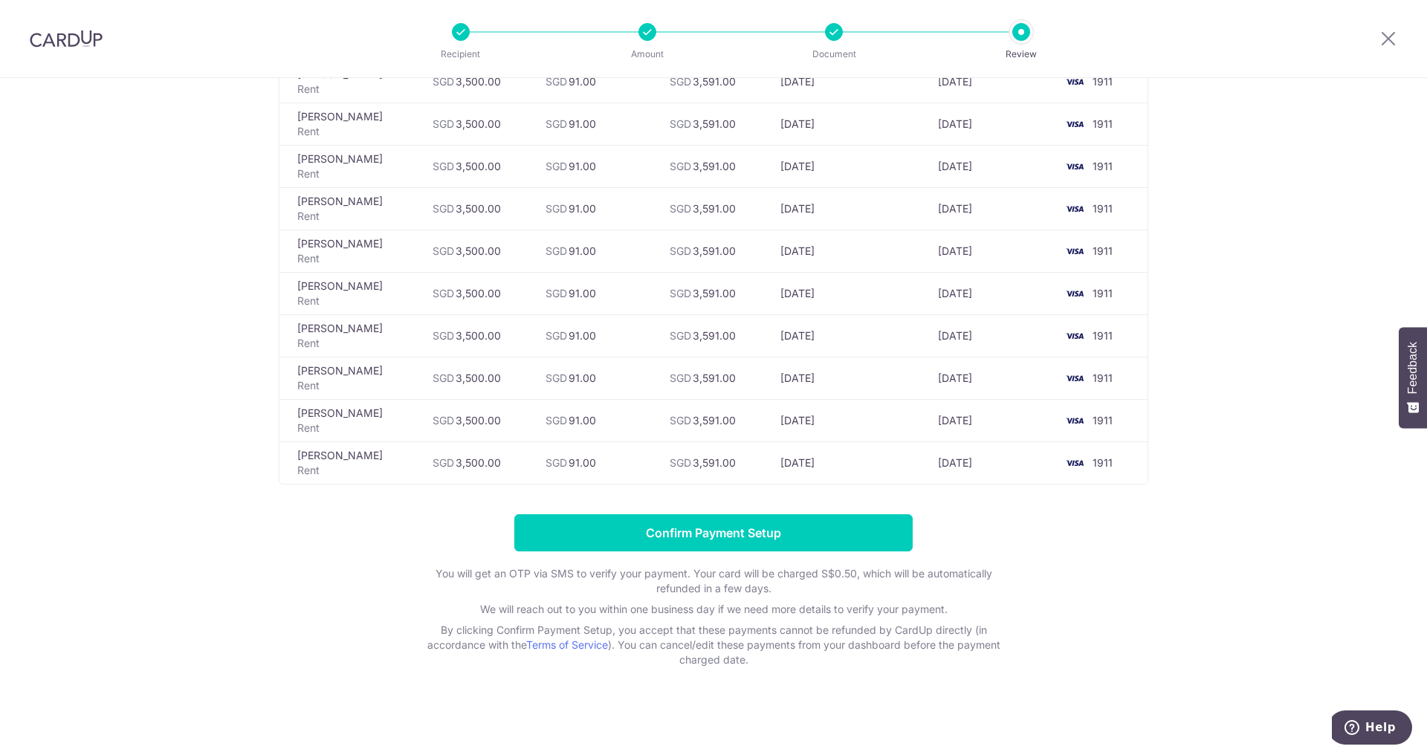
scroll to position [253, 0]
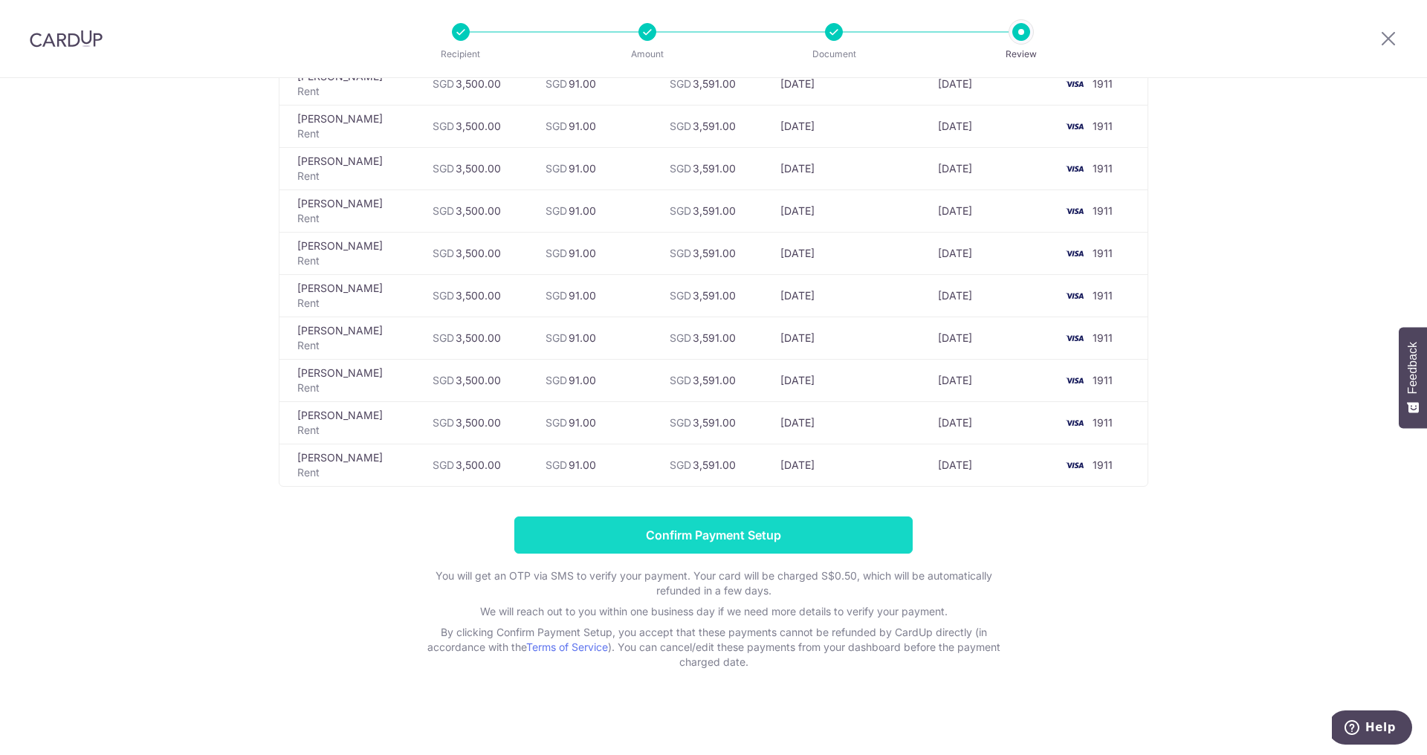
click at [730, 543] on input "Confirm Payment Setup" at bounding box center [713, 535] width 398 height 37
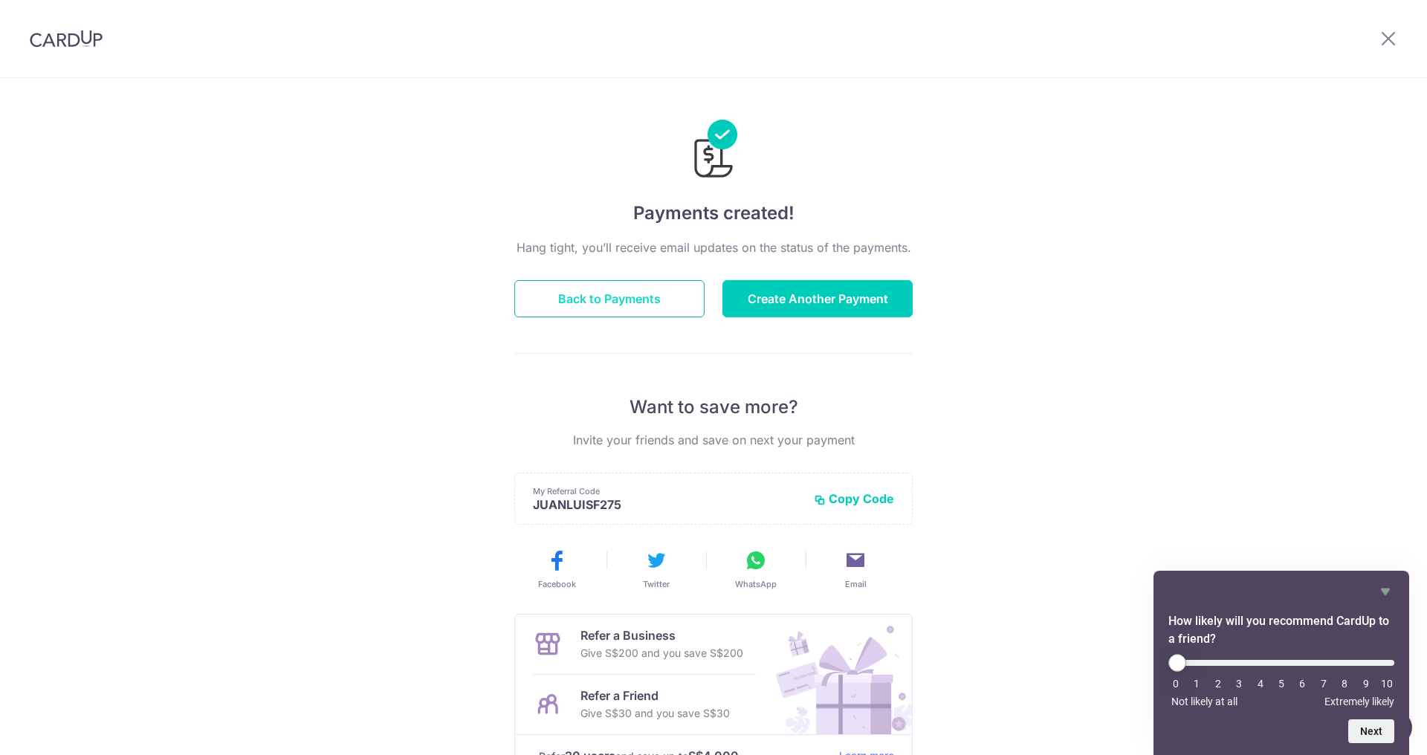
click at [620, 306] on button "Back to Payments" at bounding box center [609, 298] width 190 height 37
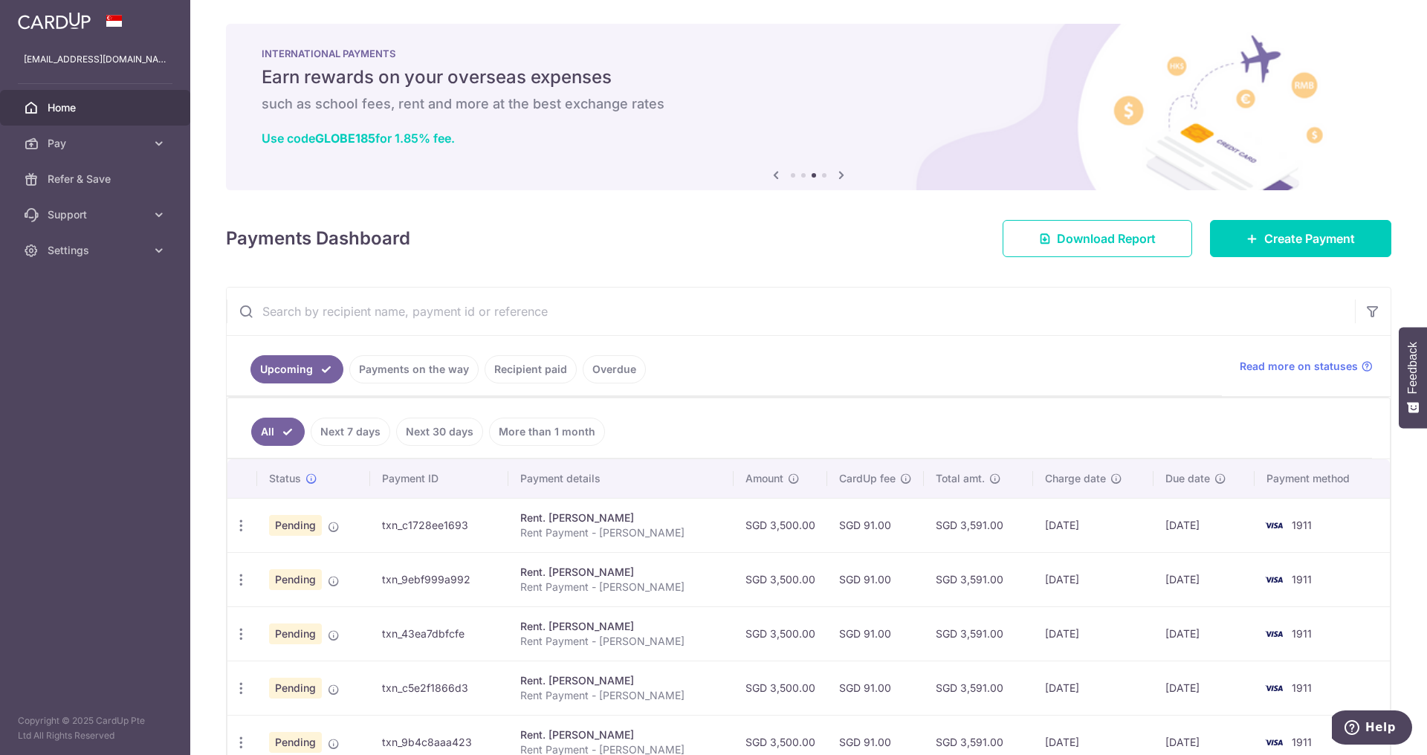
click at [541, 378] on link "Recipient paid" at bounding box center [531, 369] width 92 height 28
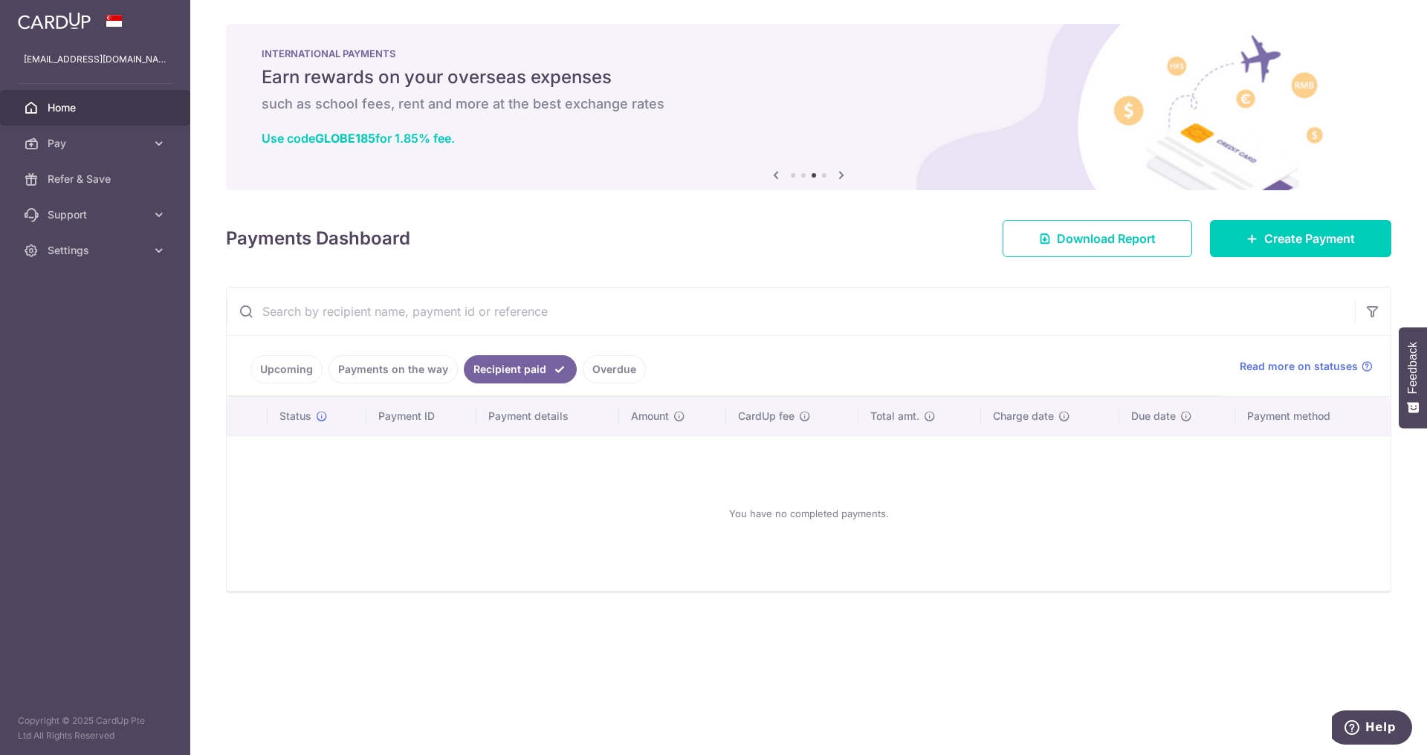
click at [310, 369] on link "Upcoming" at bounding box center [287, 369] width 72 height 28
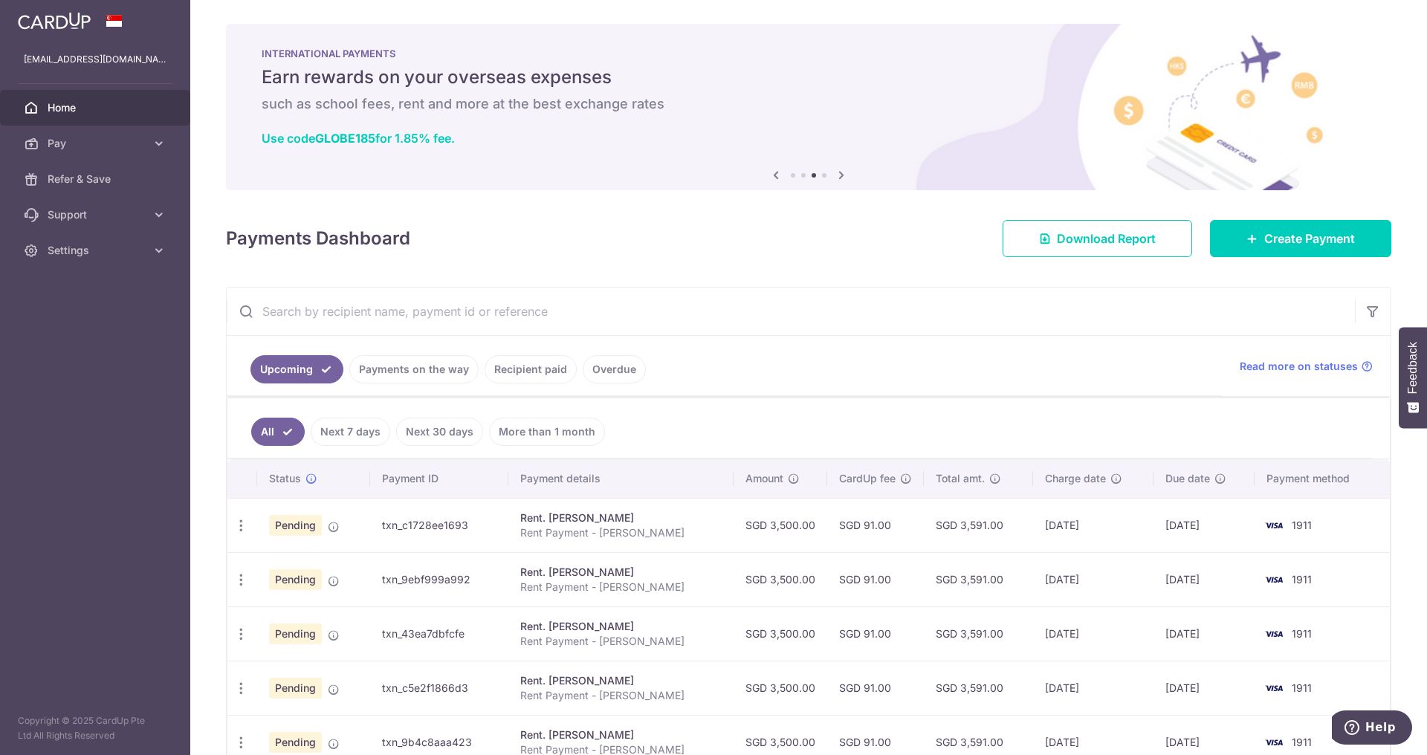
click at [388, 378] on link "Payments on the way" at bounding box center [413, 369] width 129 height 28
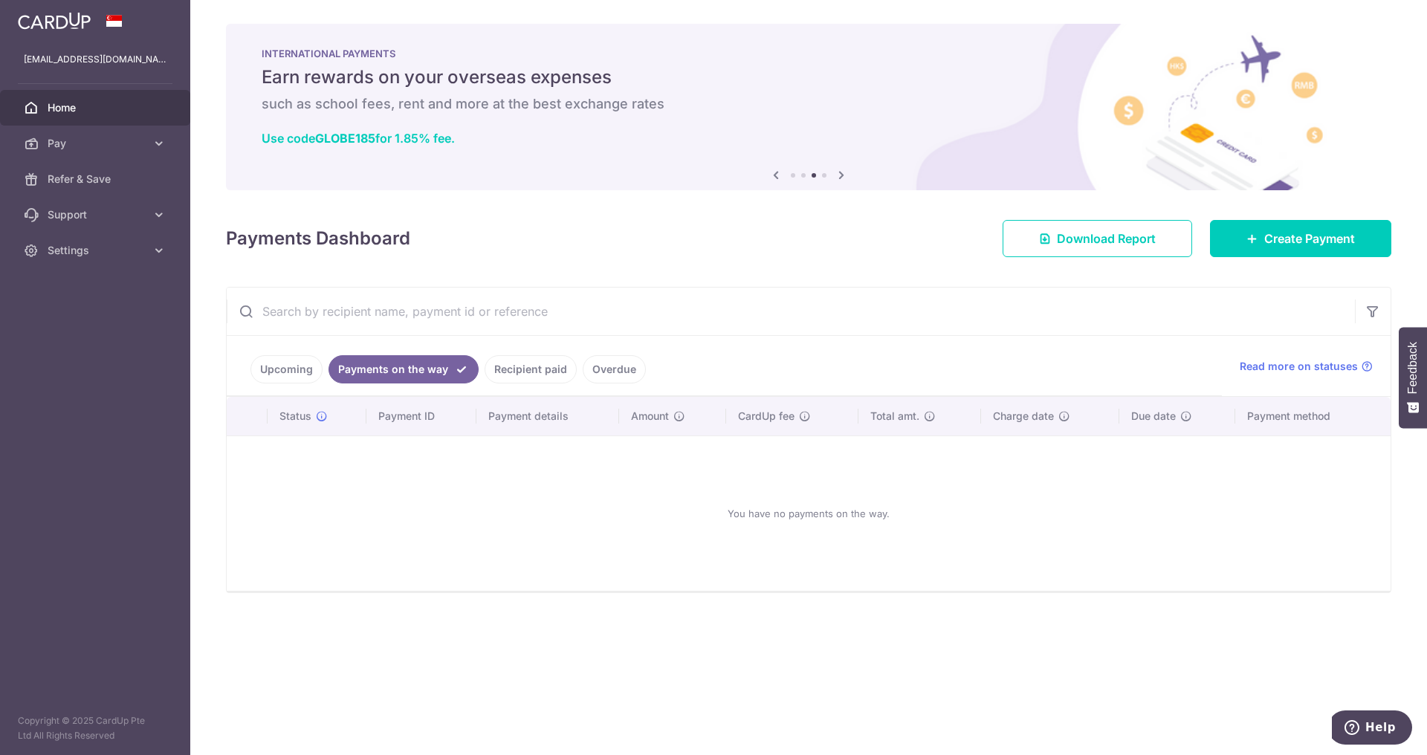
click at [491, 378] on link "Recipient paid" at bounding box center [531, 369] width 92 height 28
click at [291, 367] on link "Upcoming" at bounding box center [287, 369] width 72 height 28
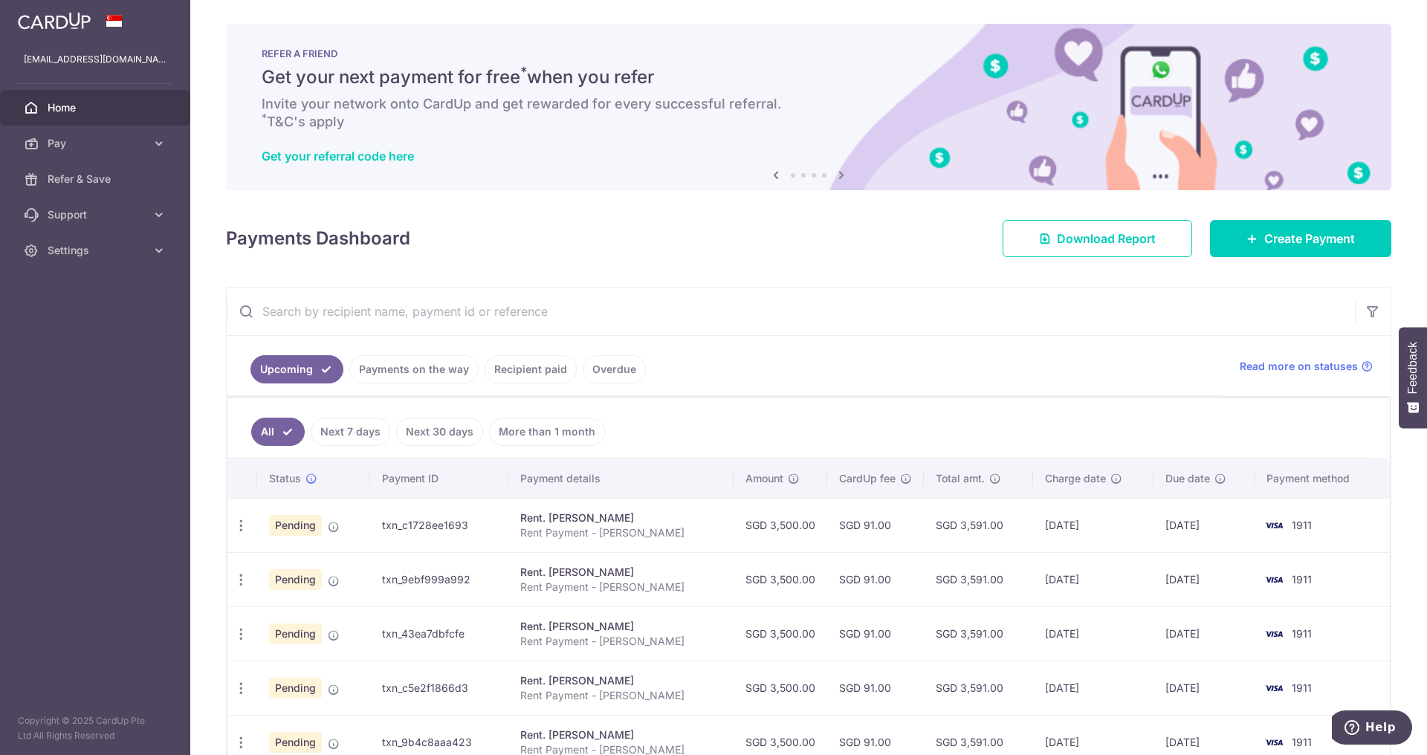
scroll to position [394, 0]
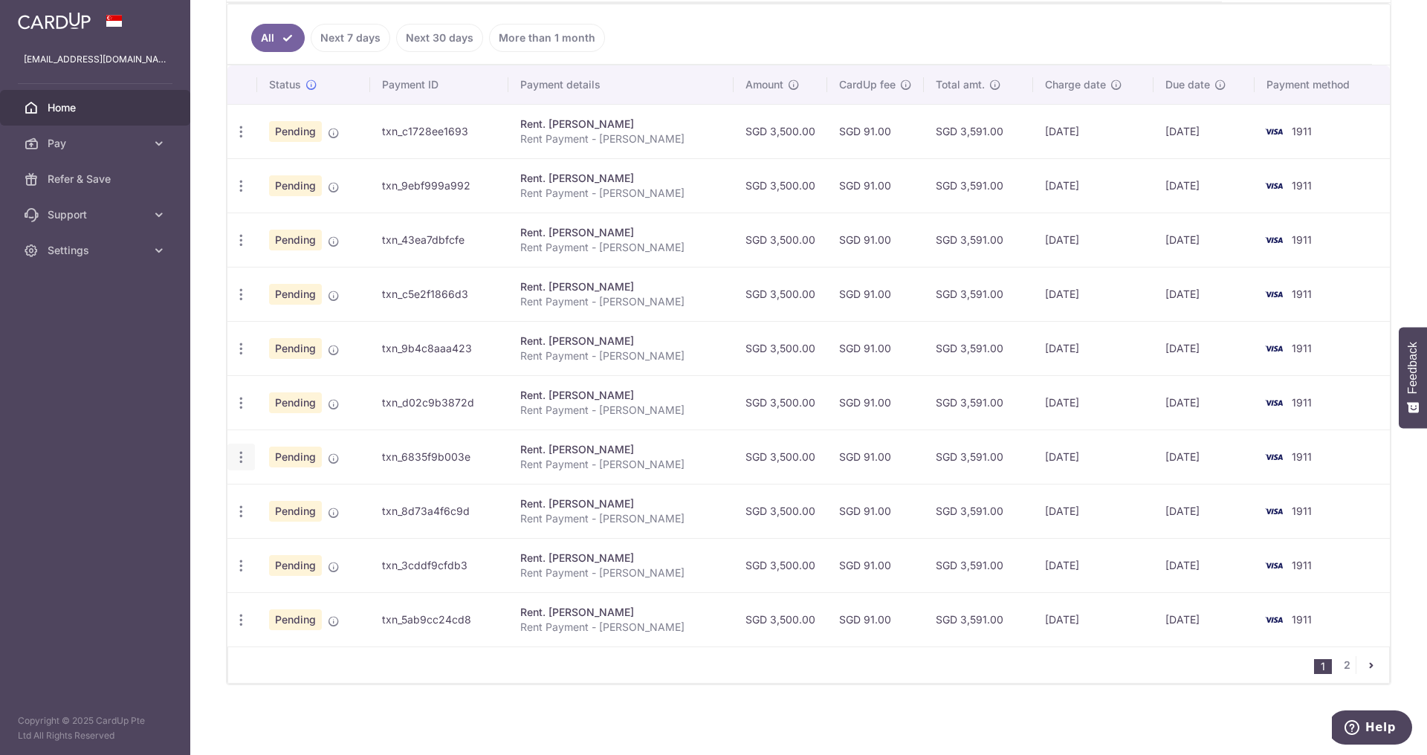
click at [236, 460] on icon "button" at bounding box center [241, 458] width 16 height 16
click at [699, 30] on ul "All Next 7 days Next 30 days More than 1 month" at bounding box center [799, 34] width 1145 height 60
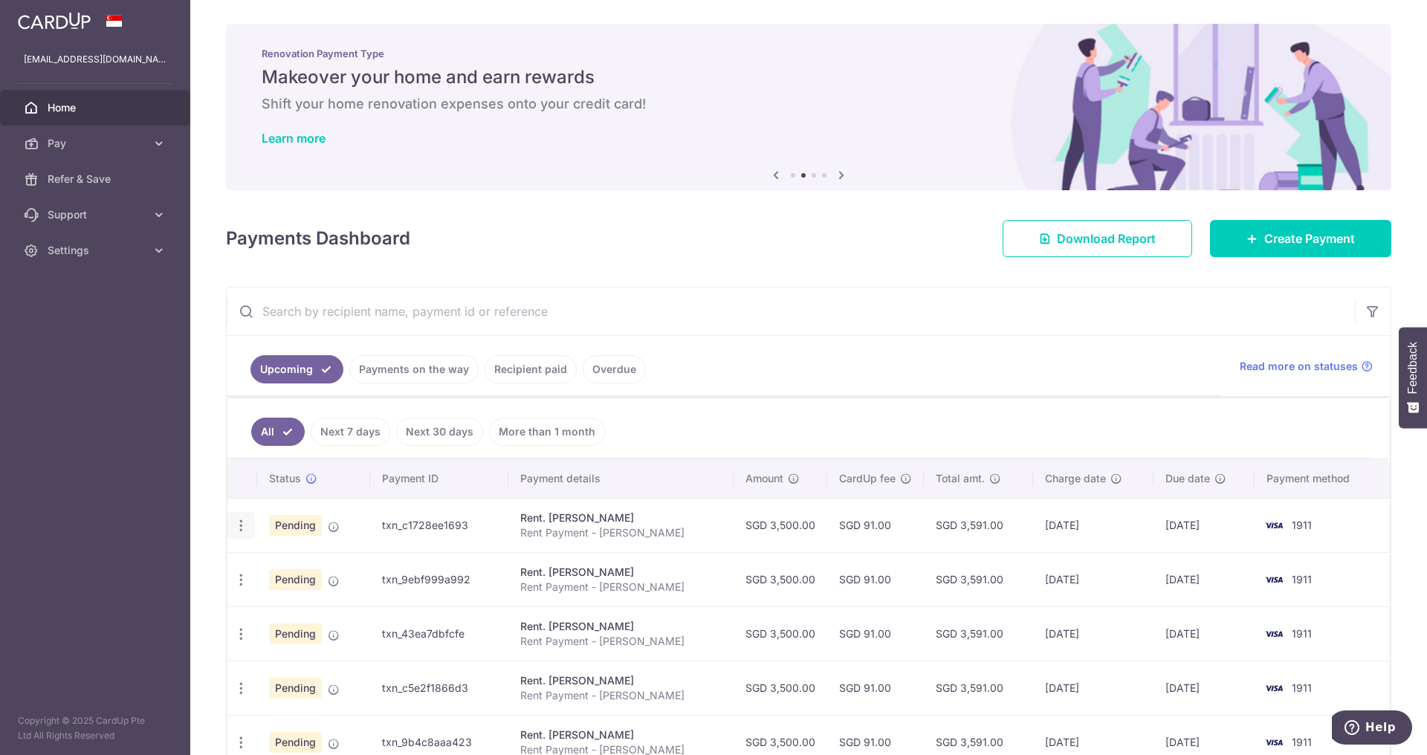
click at [242, 525] on icon "button" at bounding box center [241, 526] width 16 height 16
click at [274, 572] on span "Update payment" at bounding box center [320, 567] width 101 height 18
radio input "true"
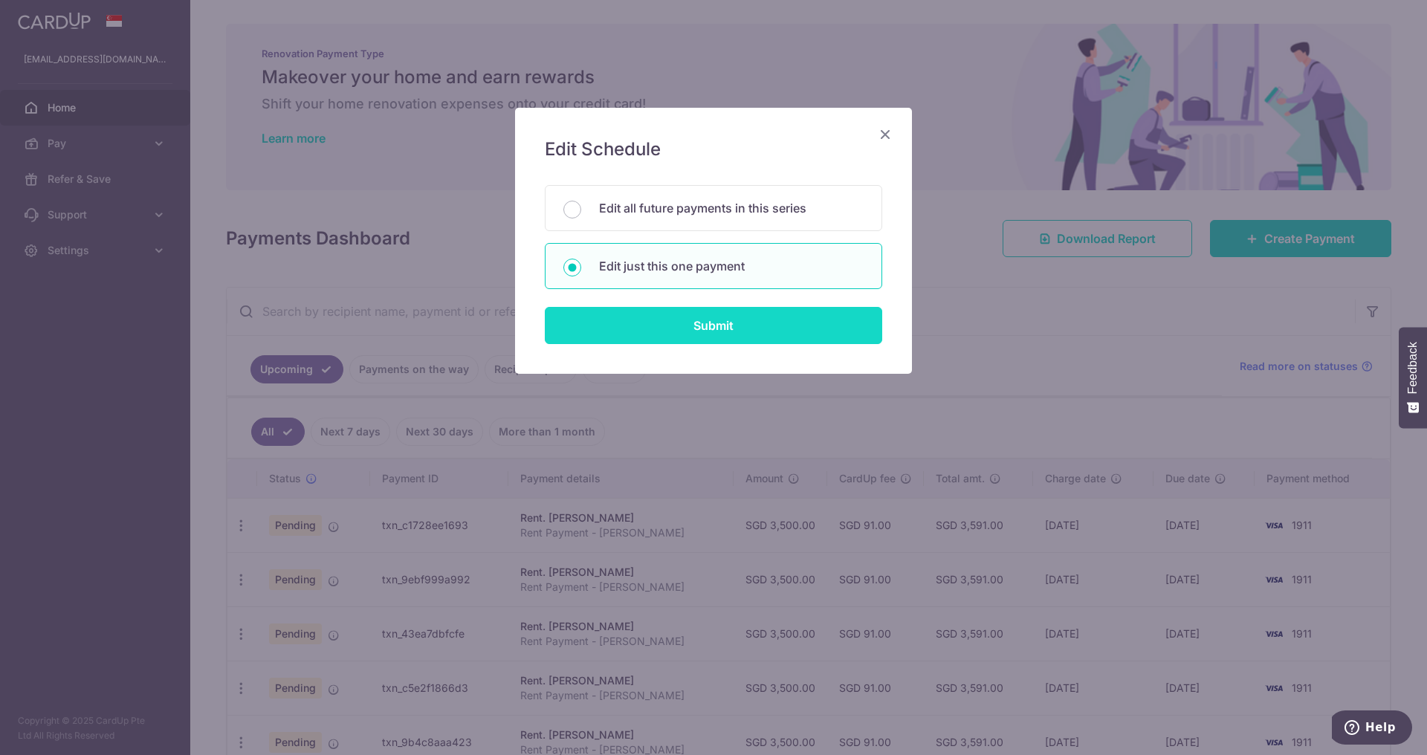
click at [604, 326] on input "Submit" at bounding box center [713, 325] width 337 height 37
radio input "true"
type input "3,500.00"
type input "30/09/2025"
type input "Rent Payment - Faylon Juan"
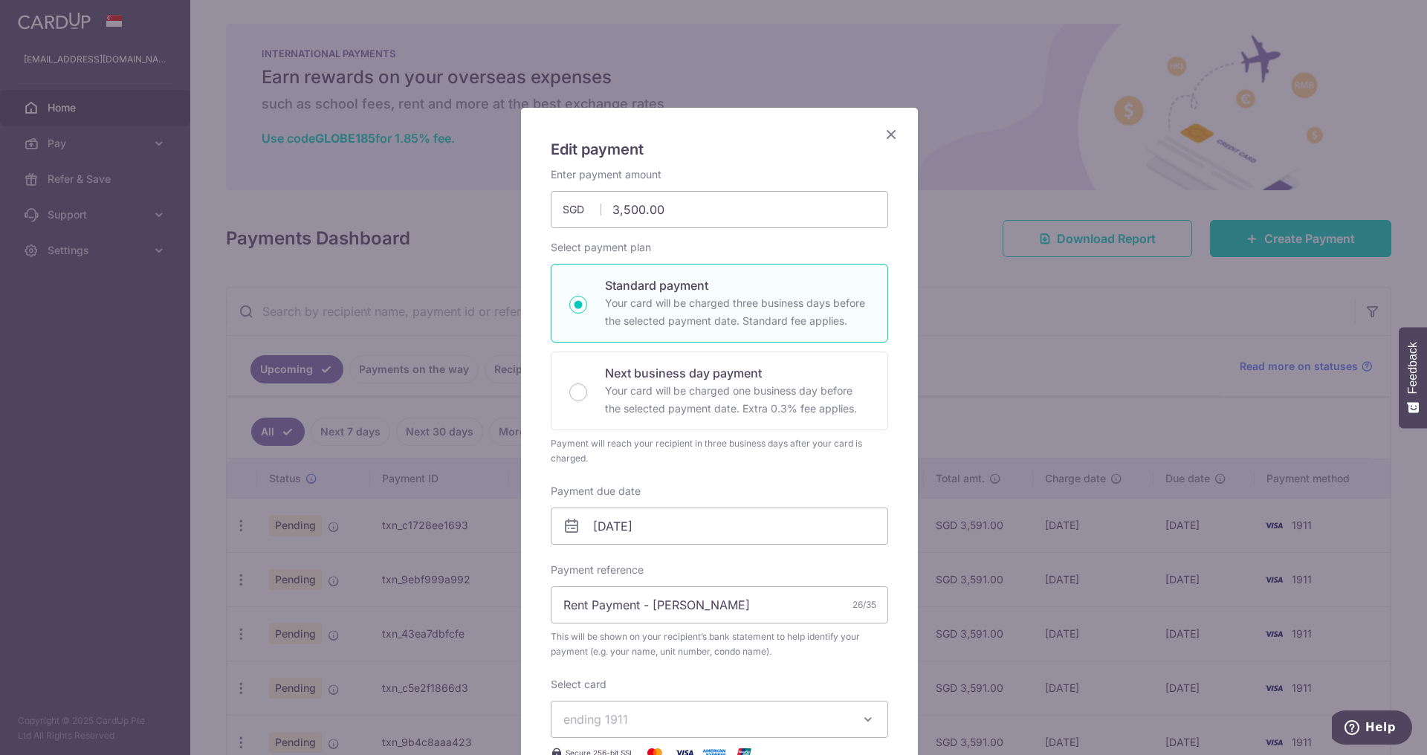
click at [886, 140] on icon "Close" at bounding box center [891, 134] width 18 height 19
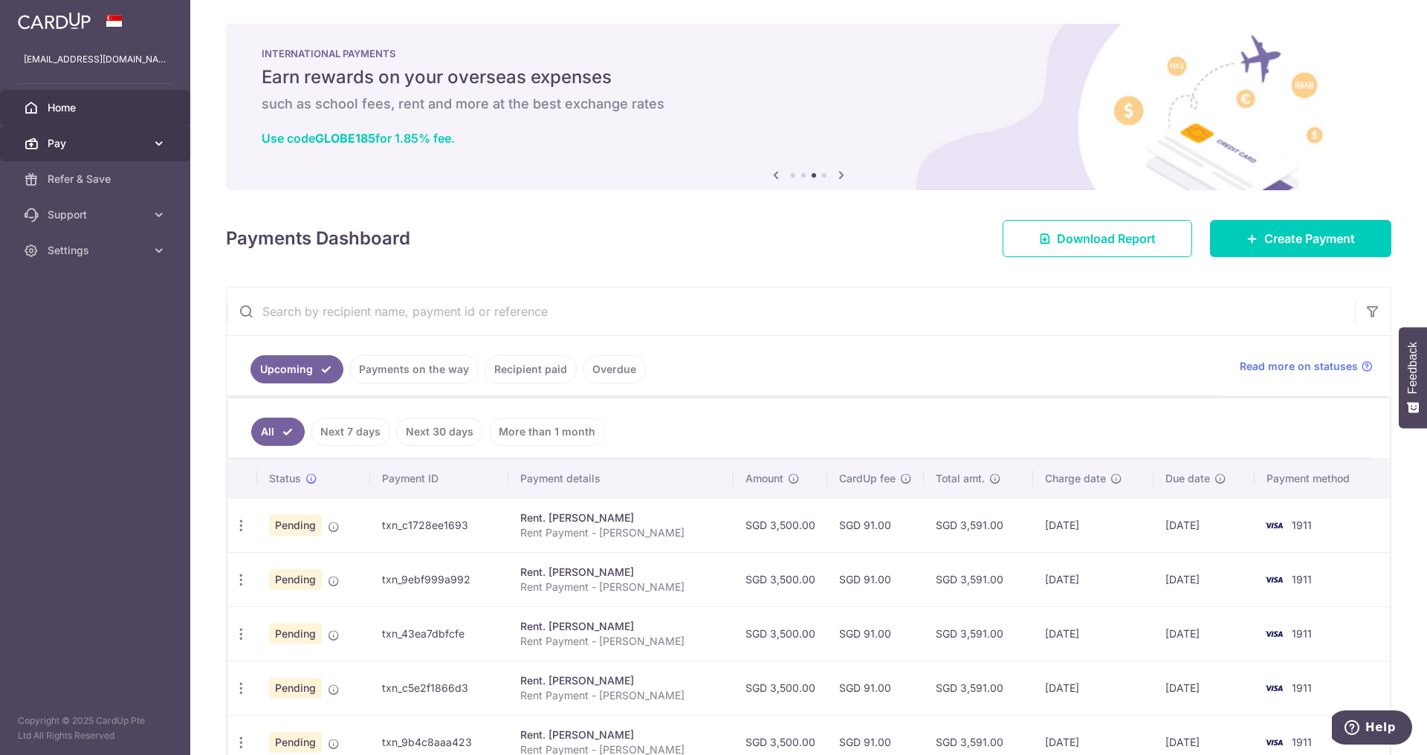
click at [141, 145] on span "Pay" at bounding box center [97, 143] width 98 height 15
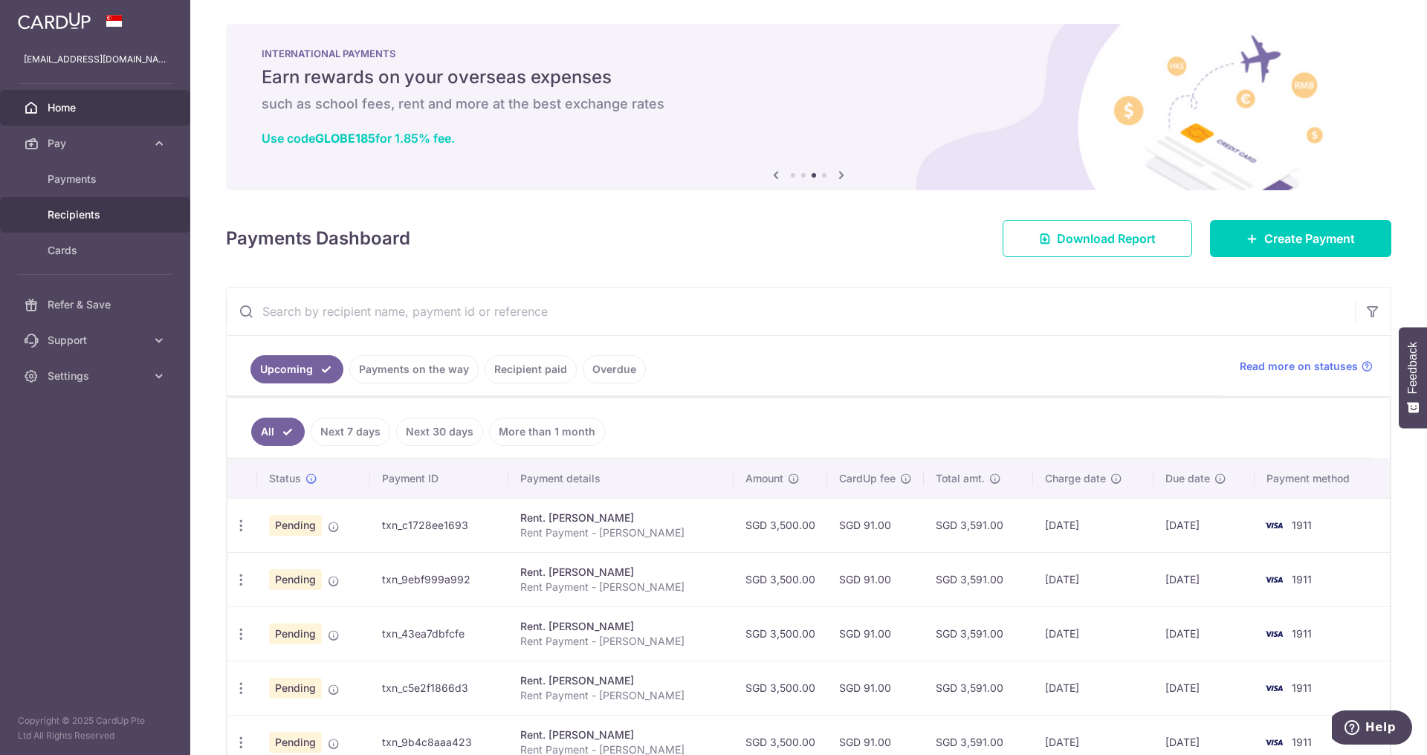
click at [77, 208] on span "Recipients" at bounding box center [97, 214] width 98 height 15
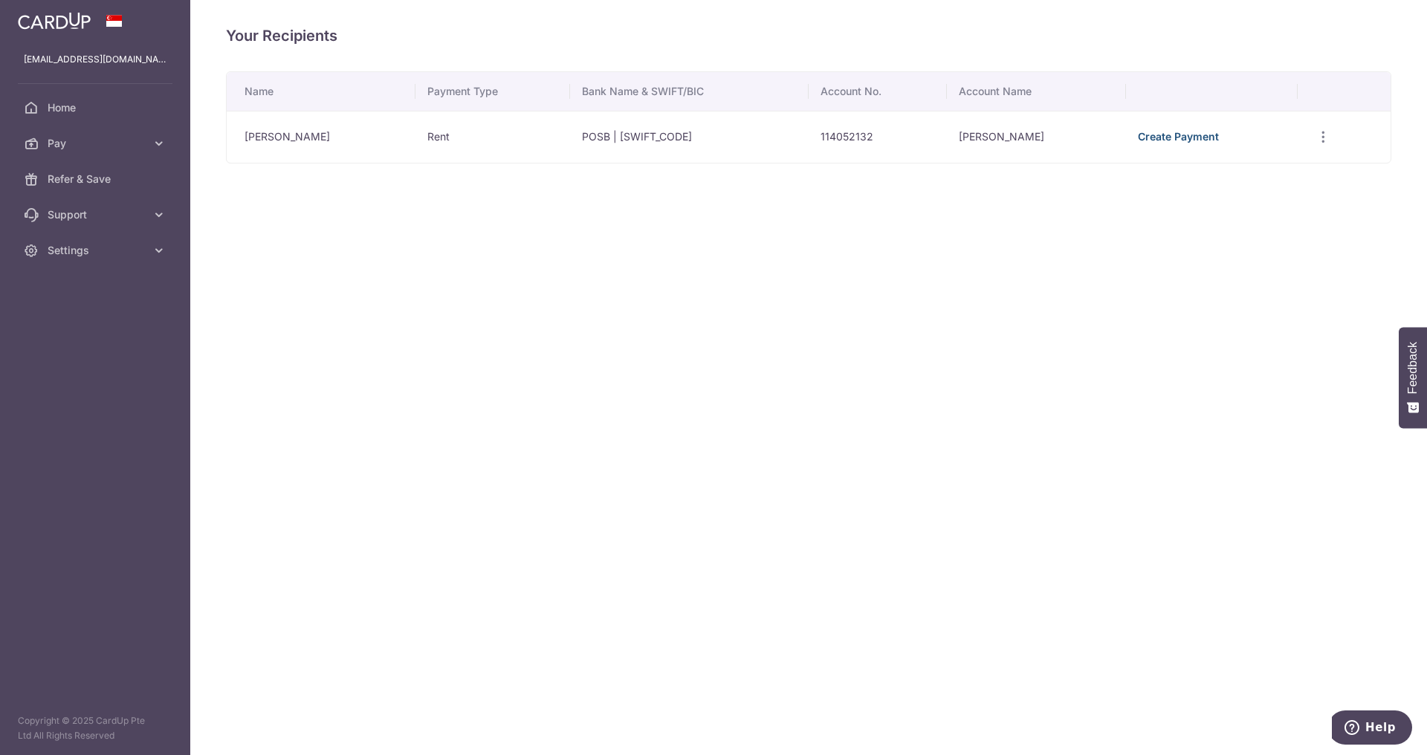
click at [1192, 138] on link "Create Payment" at bounding box center [1178, 136] width 81 height 13
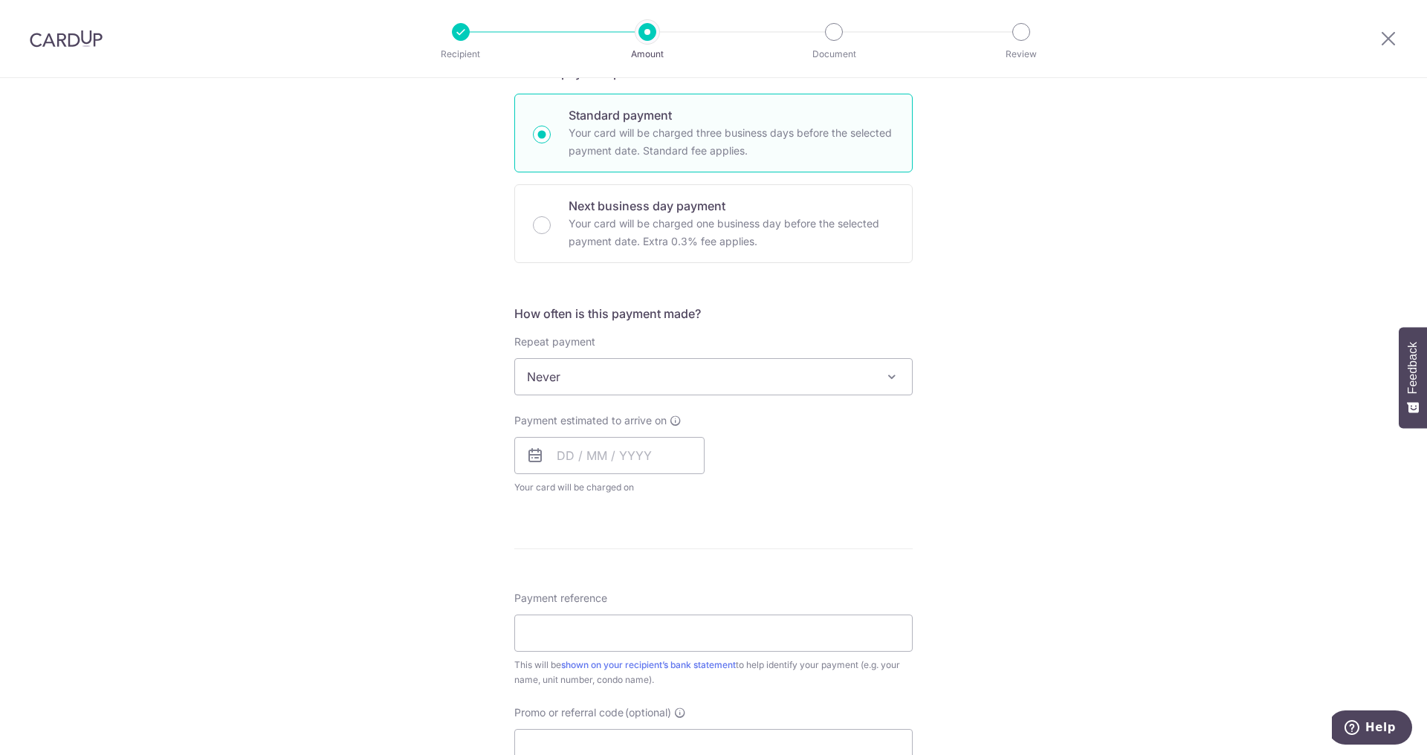
scroll to position [12, 0]
